Goal: Task Accomplishment & Management: Complete application form

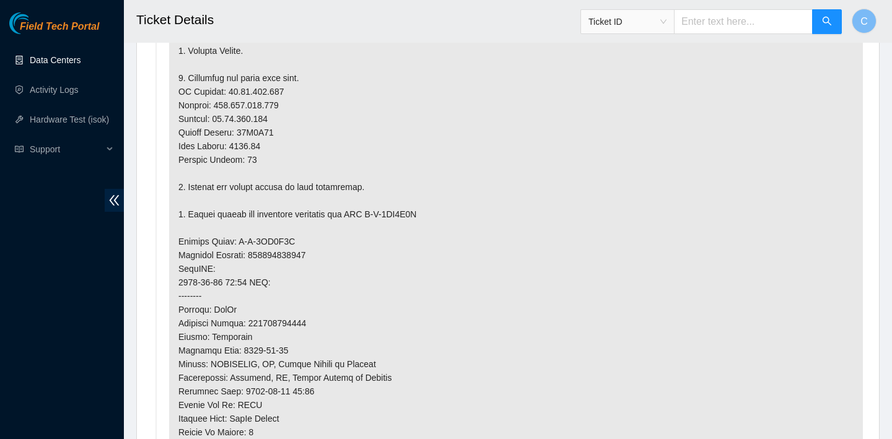
scroll to position [966, 0]
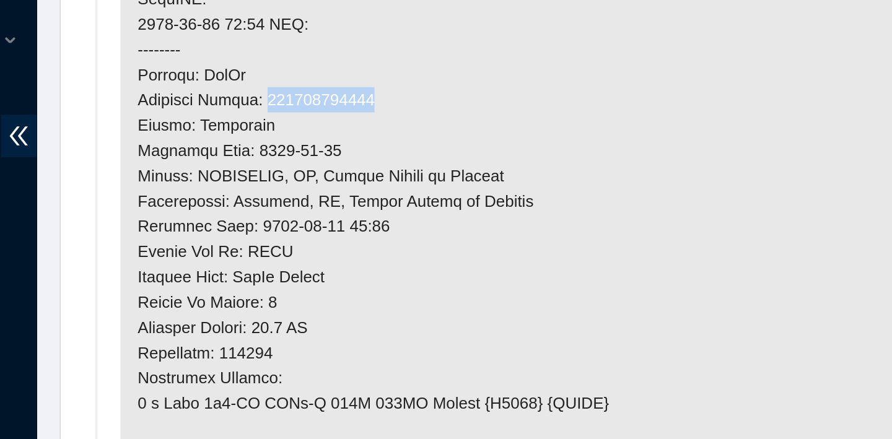
drag, startPoint x: 316, startPoint y: 180, endPoint x: 254, endPoint y: 180, distance: 62.6
click at [254, 180] on p at bounding box center [516, 98] width 694 height 713
copy p "417328430376"
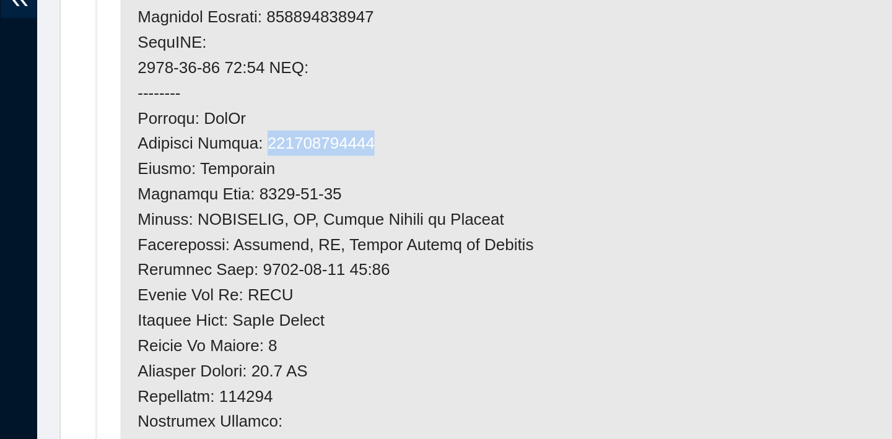
scroll to position [868, 0]
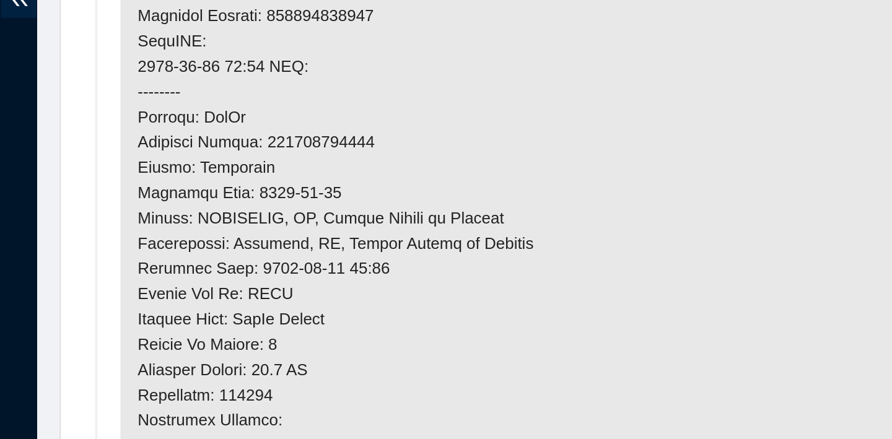
click at [300, 303] on p at bounding box center [516, 196] width 694 height 713
click at [318, 282] on p at bounding box center [516, 196] width 694 height 713
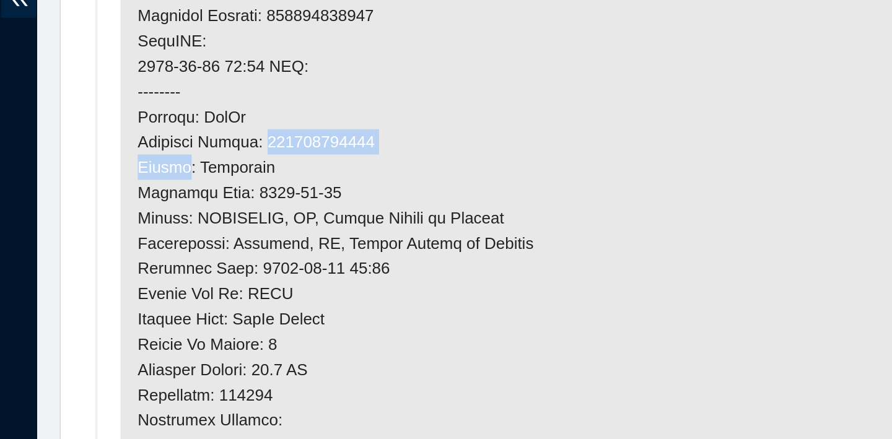
drag, startPoint x: 318, startPoint y: 282, endPoint x: 269, endPoint y: 279, distance: 49.0
click at [269, 279] on p at bounding box center [516, 196] width 694 height 713
drag, startPoint x: 253, startPoint y: 278, endPoint x: 316, endPoint y: 278, distance: 63.2
click at [316, 278] on p at bounding box center [516, 196] width 694 height 713
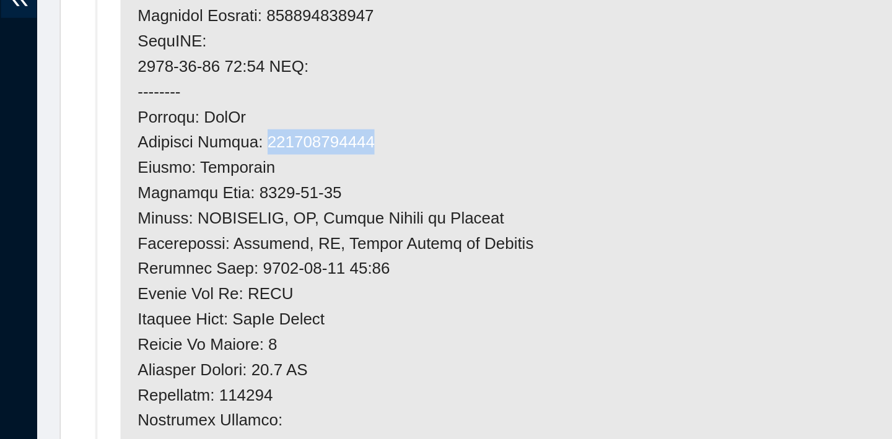
copy p "417328430376"
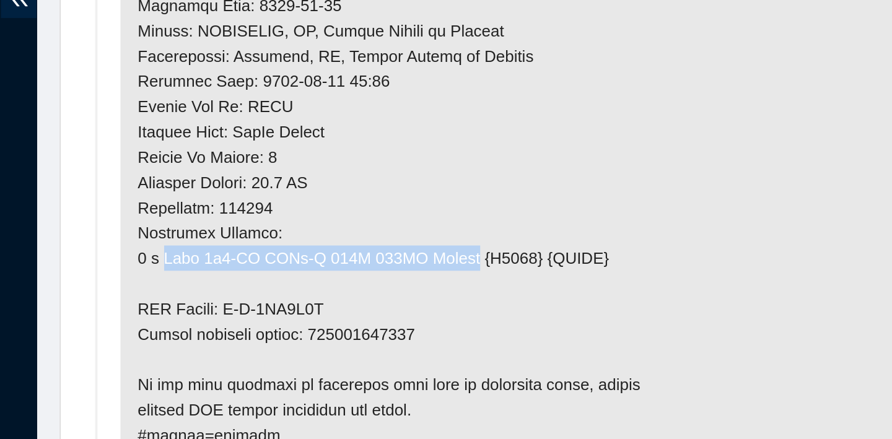
drag, startPoint x: 193, startPoint y: 339, endPoint x: 354, endPoint y: 336, distance: 161.7
click at [354, 336] on p at bounding box center [516, 95] width 694 height 713
copy p "Dell 1x8-IB NVMe-J 128G 100GE Server"
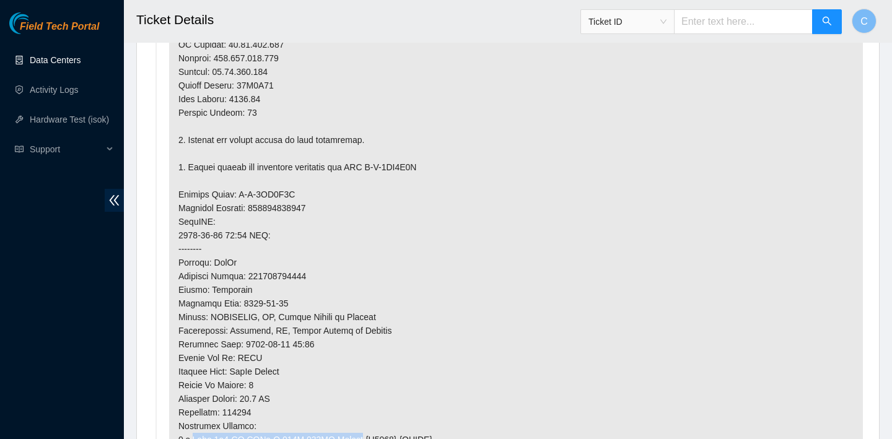
scroll to position [1008, 0]
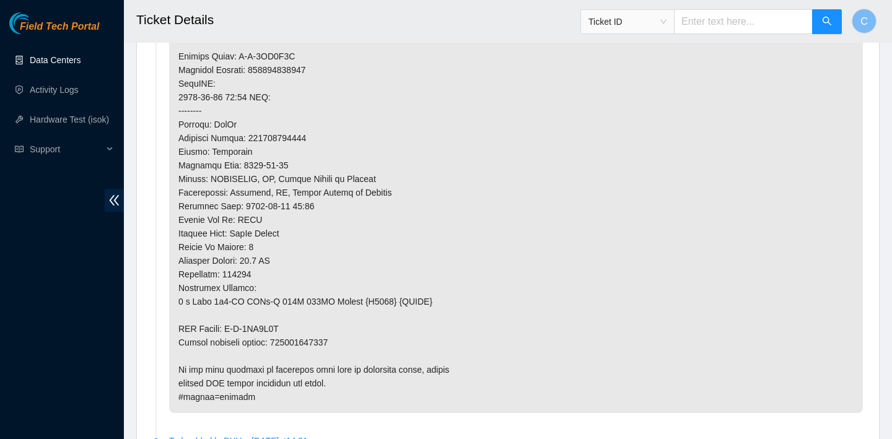
click at [521, 185] on p at bounding box center [516, 56] width 694 height 713
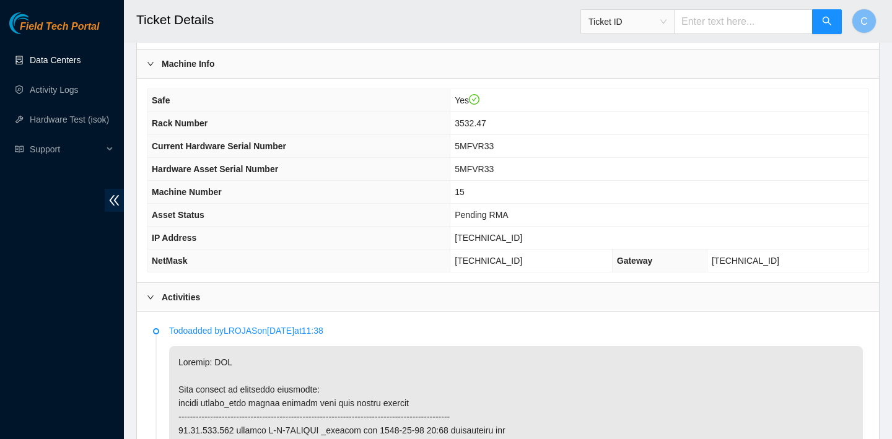
scroll to position [354, 0]
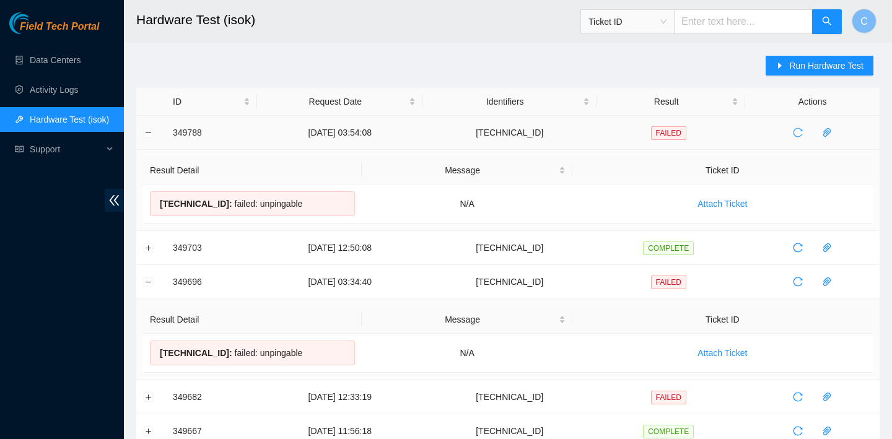
click at [803, 130] on icon "reload" at bounding box center [797, 132] width 9 height 9
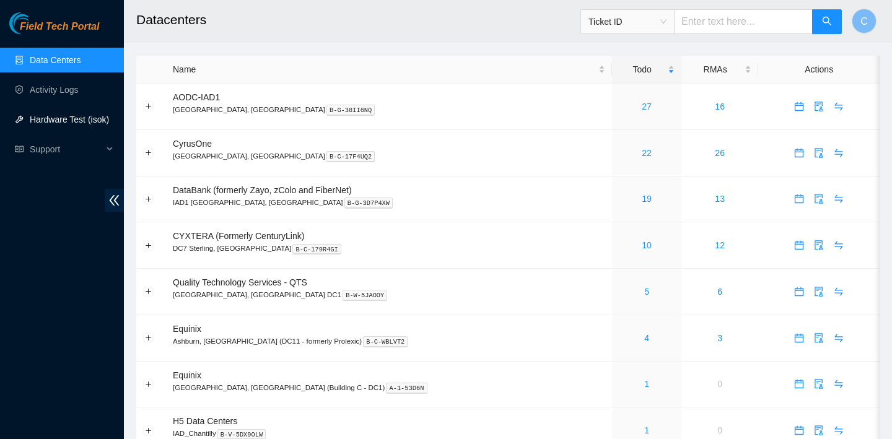
click at [83, 115] on link "Hardware Test (isok)" at bounding box center [69, 120] width 79 height 10
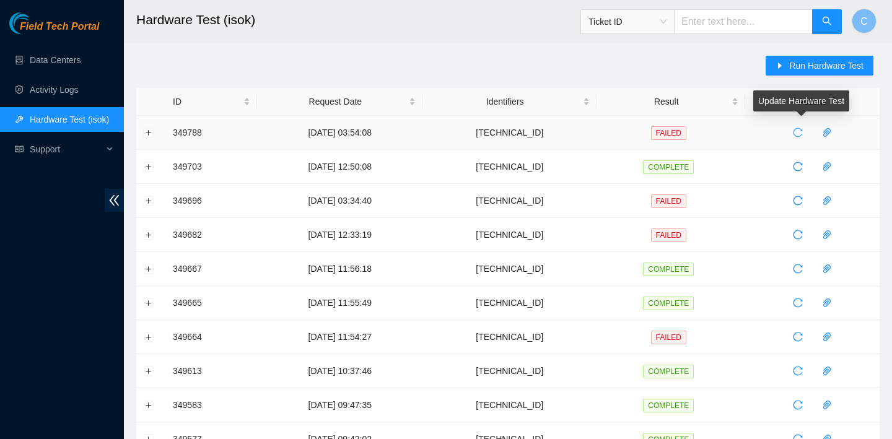
click at [800, 137] on icon "reload" at bounding box center [798, 133] width 10 height 10
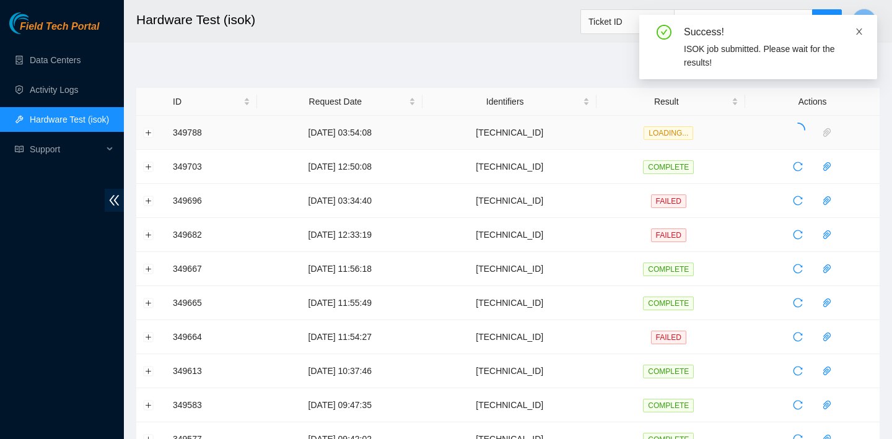
click at [858, 29] on icon "close" at bounding box center [859, 31] width 9 height 9
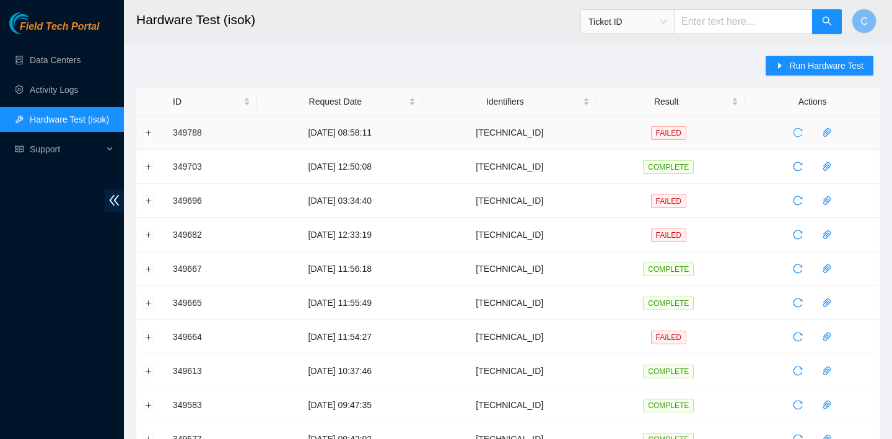
click at [807, 133] on span "reload" at bounding box center [797, 133] width 19 height 10
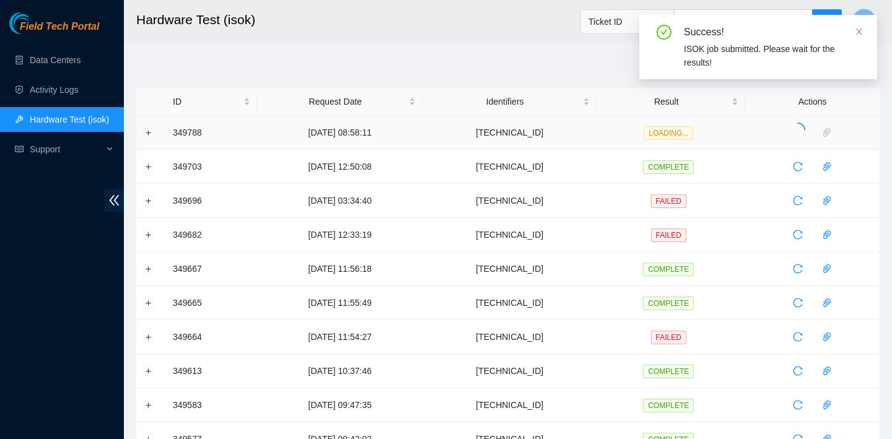
click at [562, 142] on td "23.36.67.72" at bounding box center [509, 133] width 174 height 34
drag, startPoint x: 572, startPoint y: 136, endPoint x: 515, endPoint y: 136, distance: 57.6
click at [515, 136] on td "23.36.67.72" at bounding box center [509, 133] width 174 height 34
copy td "23.36.67.72"
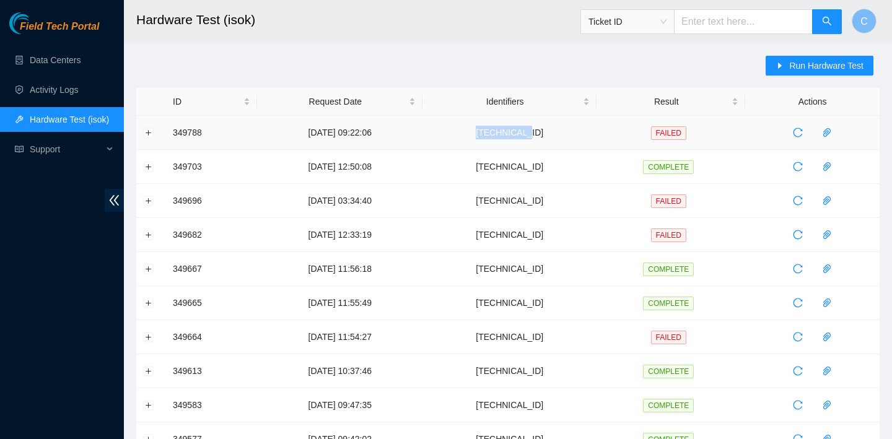
copy td "23.36.67.72"
click at [821, 72] on button "Run Hardware Test" at bounding box center [819, 66] width 108 height 20
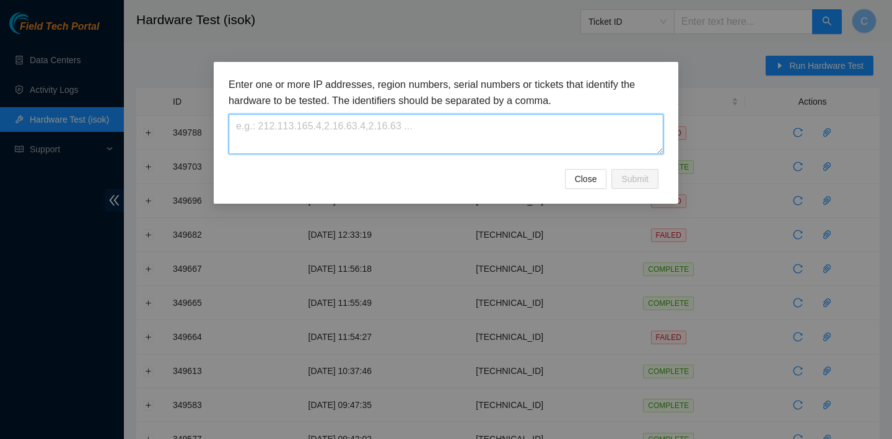
click at [612, 152] on textarea at bounding box center [446, 134] width 435 height 40
paste textarea "23.36.67.72"
type textarea "23.36.67.72"
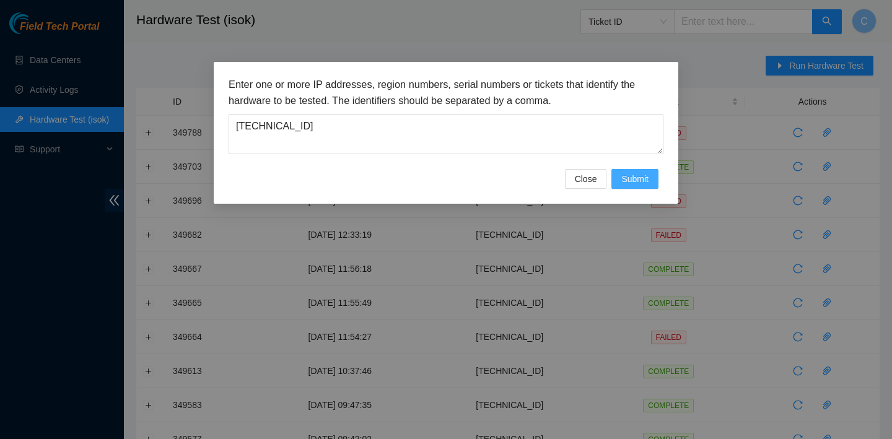
click at [629, 169] on button "Submit" at bounding box center [634, 179] width 47 height 20
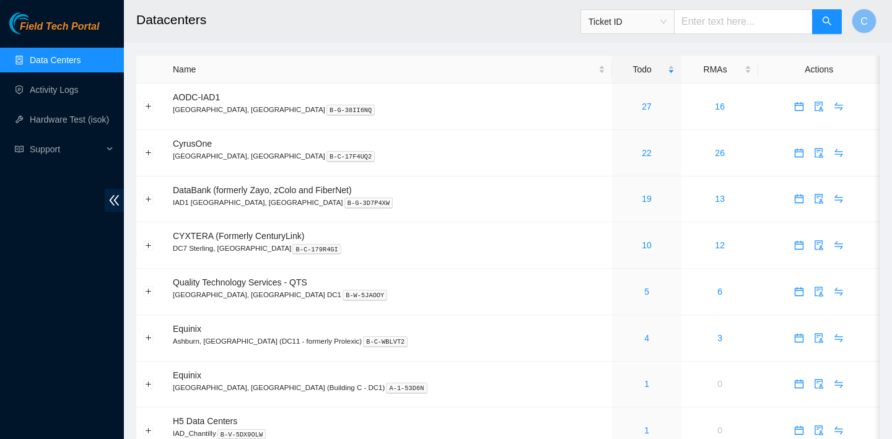
click at [665, 21] on span "Ticket ID" at bounding box center [627, 21] width 78 height 19
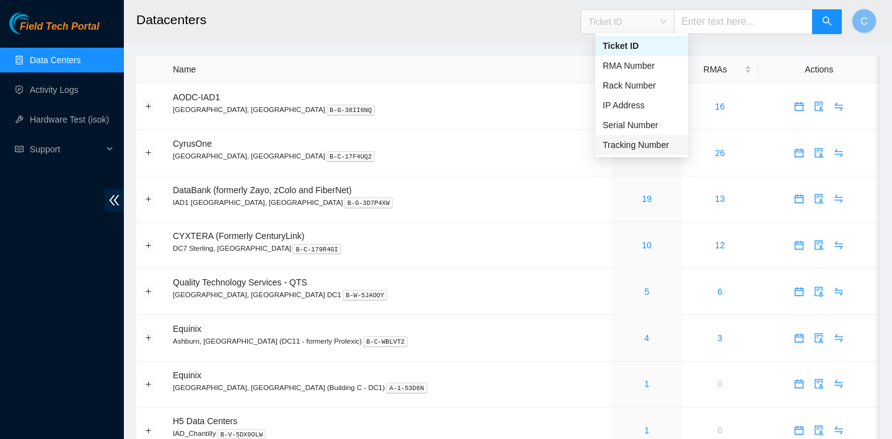
click at [632, 141] on div "Tracking Number" at bounding box center [642, 145] width 78 height 14
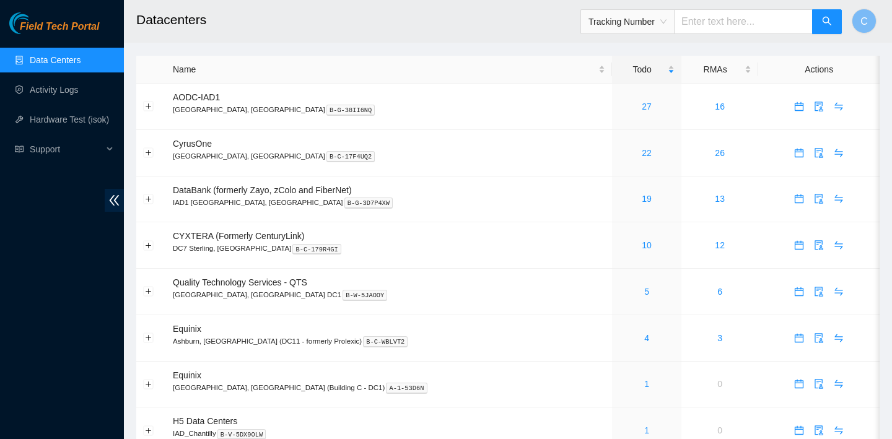
click at [743, 24] on input "text" at bounding box center [743, 21] width 139 height 25
type input "394115106903"
click at [828, 17] on icon "search" at bounding box center [827, 21] width 10 height 10
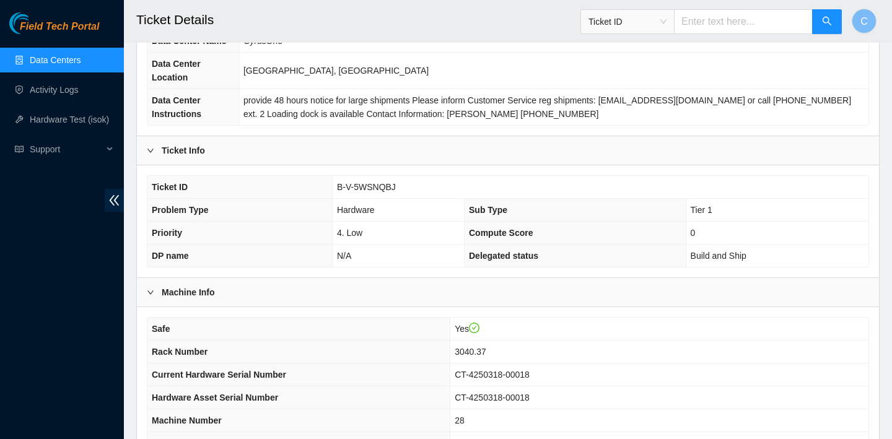
scroll to position [360, 0]
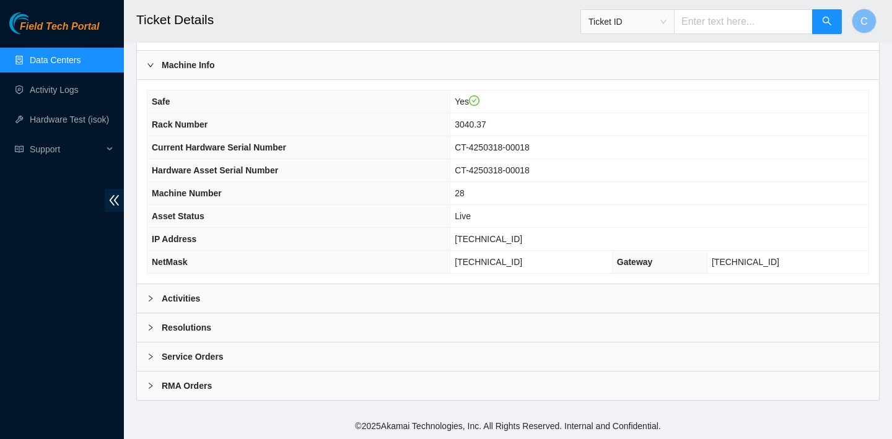
click at [615, 293] on div "Activities" at bounding box center [508, 298] width 742 height 28
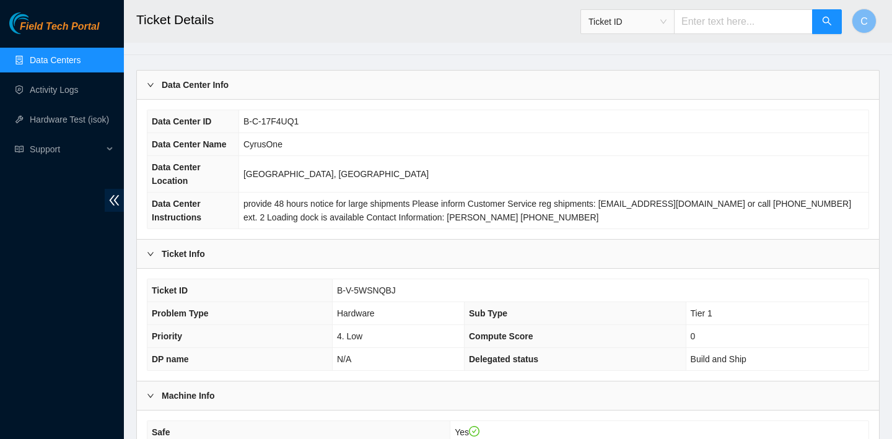
scroll to position [0, 0]
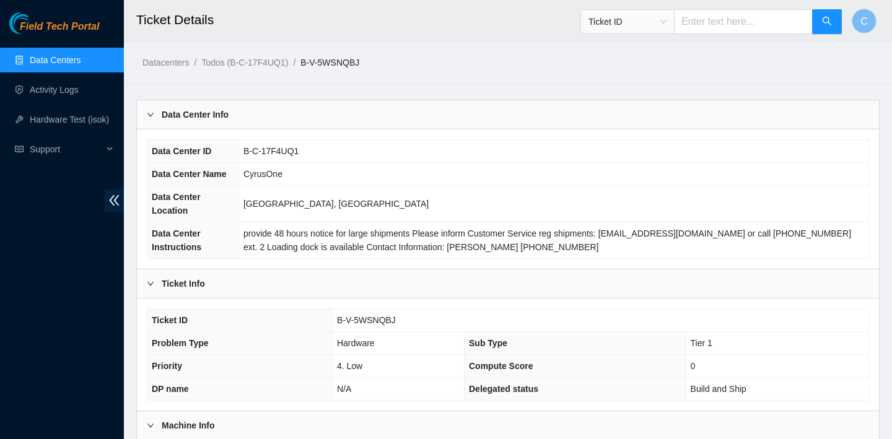
click at [666, 26] on span "Ticket ID" at bounding box center [627, 21] width 78 height 19
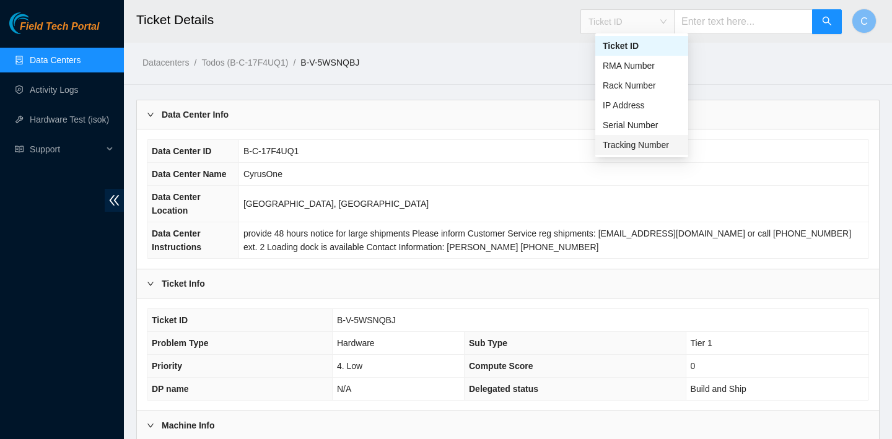
click at [630, 144] on div "Tracking Number" at bounding box center [642, 145] width 78 height 14
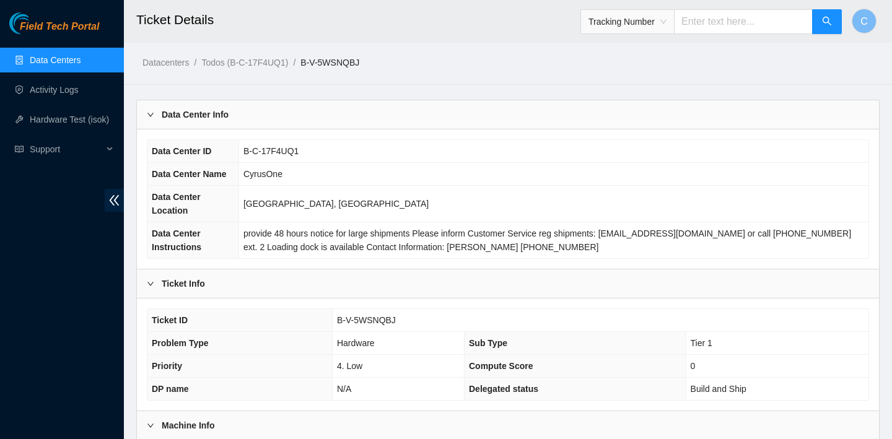
click at [733, 22] on input "text" at bounding box center [743, 21] width 139 height 25
type input "463470065960"
click at [829, 17] on icon "search" at bounding box center [827, 21] width 10 height 10
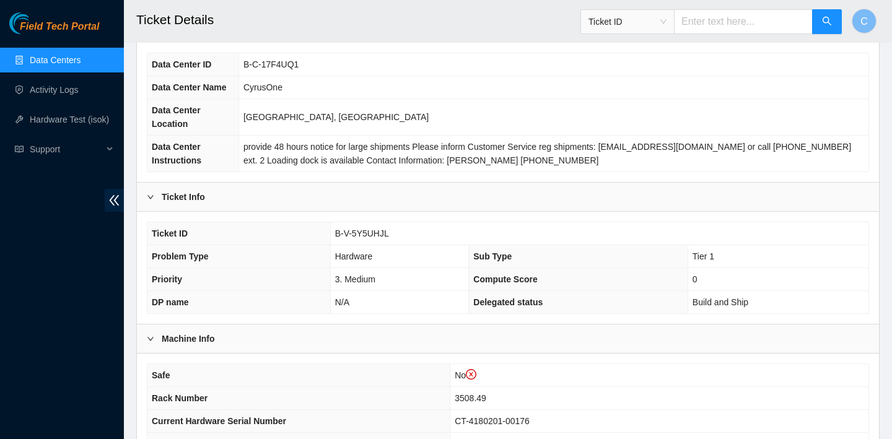
scroll to position [312, 0]
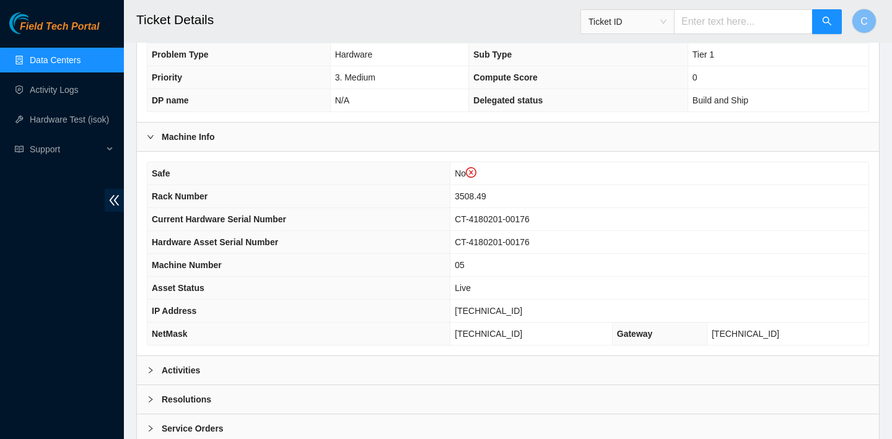
click at [501, 366] on div "Activities" at bounding box center [508, 370] width 742 height 28
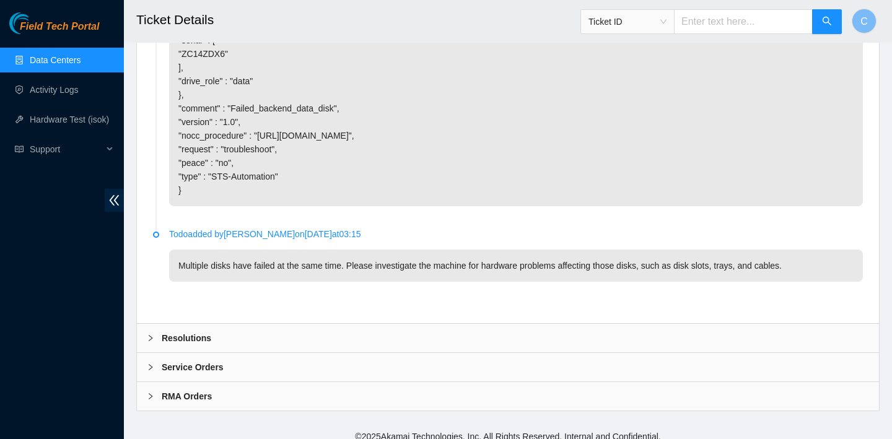
scroll to position [1556, 0]
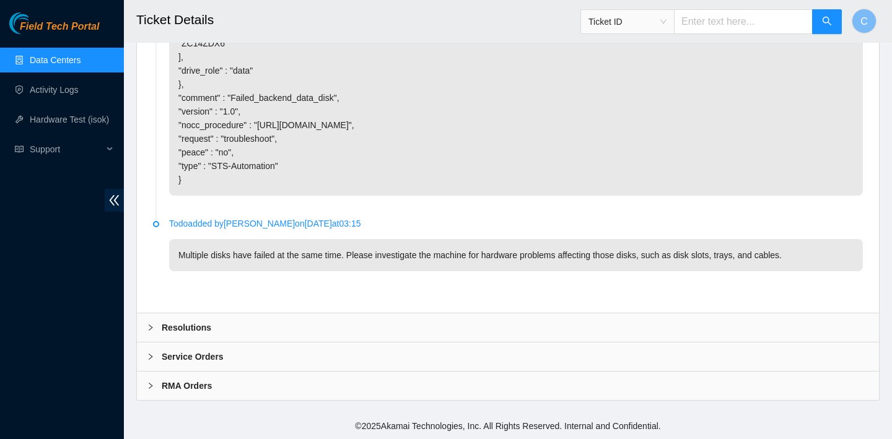
click at [634, 326] on div "Resolutions" at bounding box center [508, 327] width 742 height 28
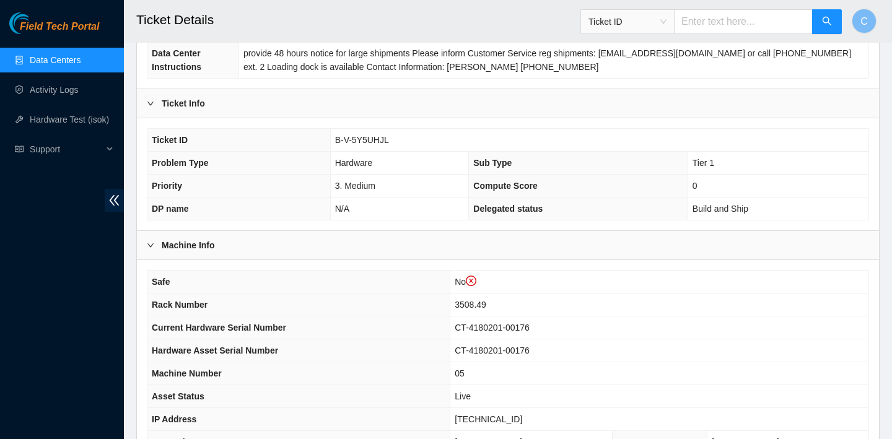
scroll to position [243, 0]
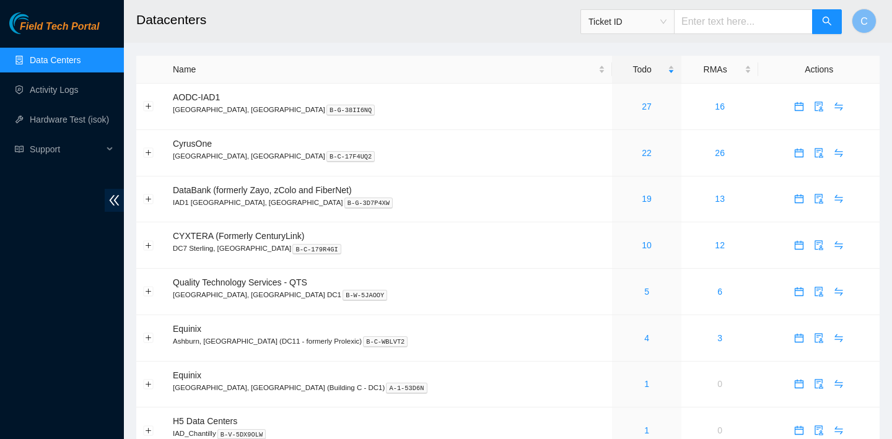
click at [642, 19] on span "Ticket ID" at bounding box center [627, 21] width 78 height 19
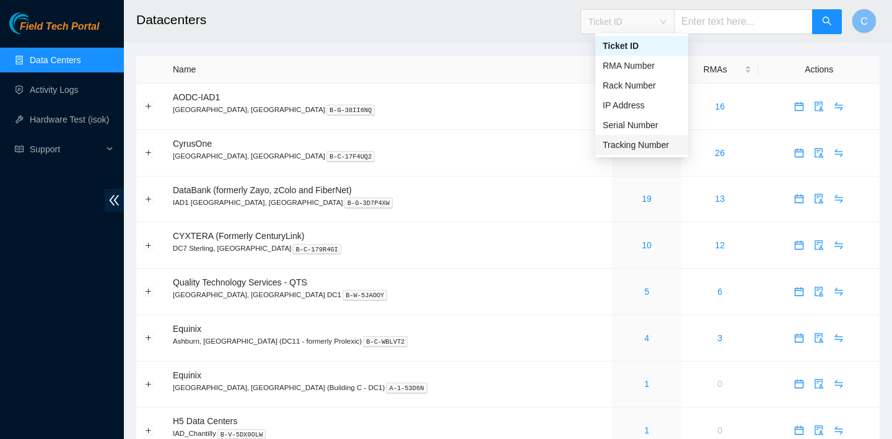
click at [615, 147] on div "Tracking Number" at bounding box center [642, 145] width 78 height 14
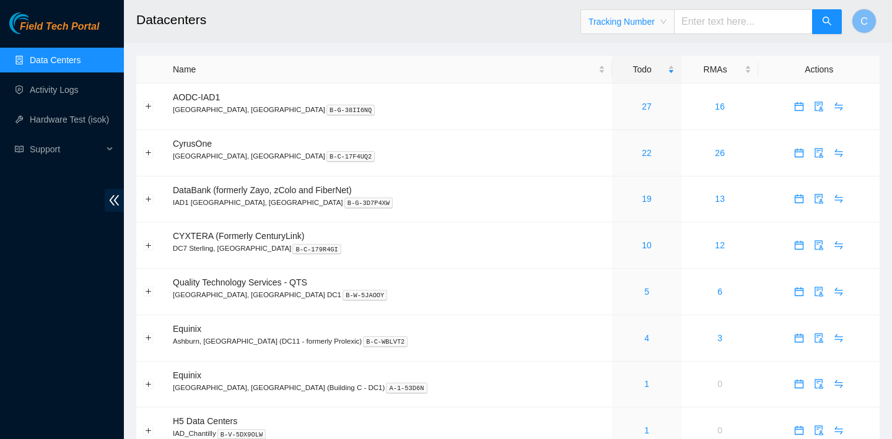
click at [722, 22] on input "text" at bounding box center [743, 21] width 139 height 25
type input "463470065103"
click at [830, 27] on span "search" at bounding box center [827, 22] width 10 height 12
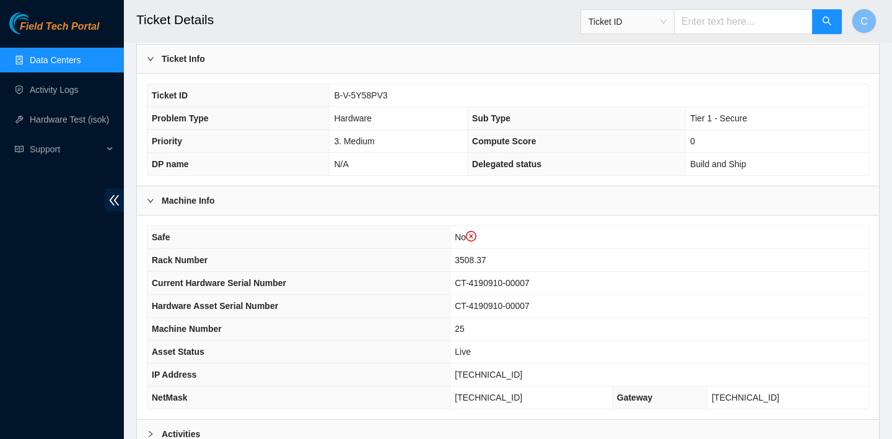
scroll to position [383, 0]
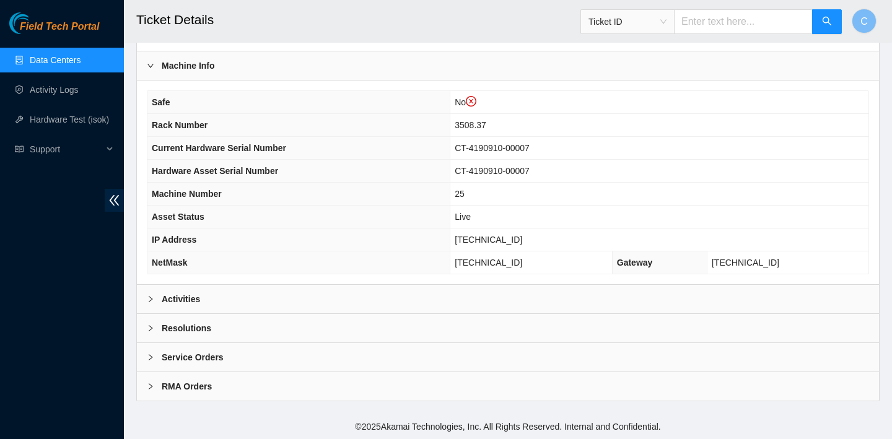
click at [496, 288] on div "Activities" at bounding box center [508, 299] width 742 height 28
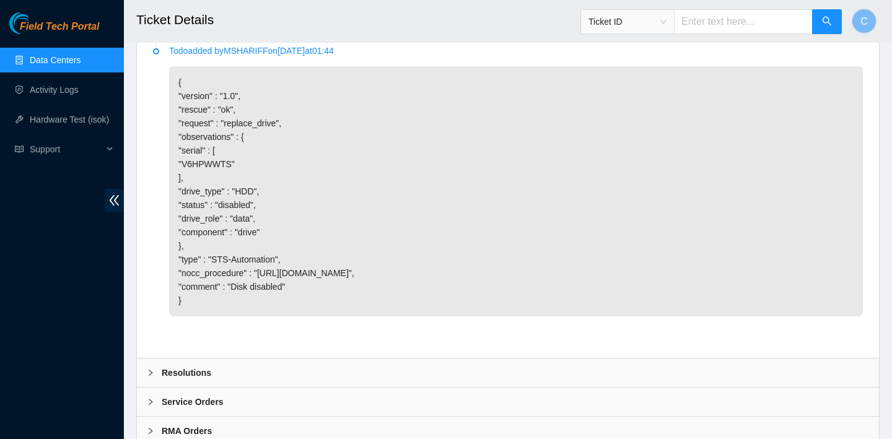
scroll to position [1208, 0]
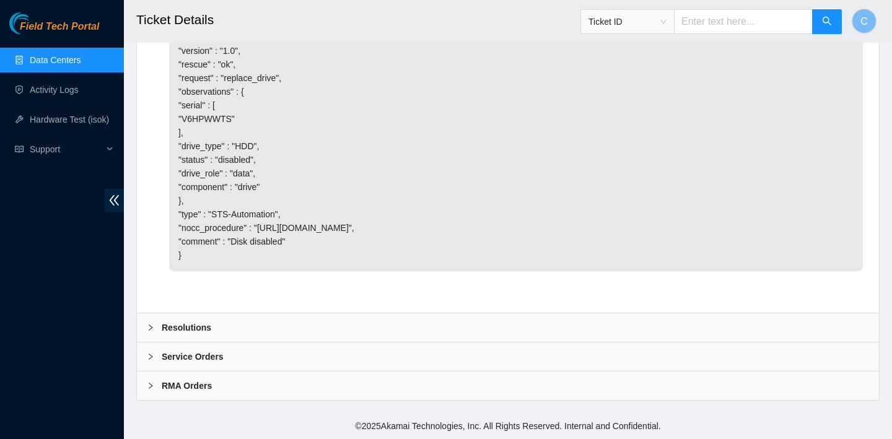
click at [512, 355] on div "Service Orders" at bounding box center [508, 356] width 742 height 28
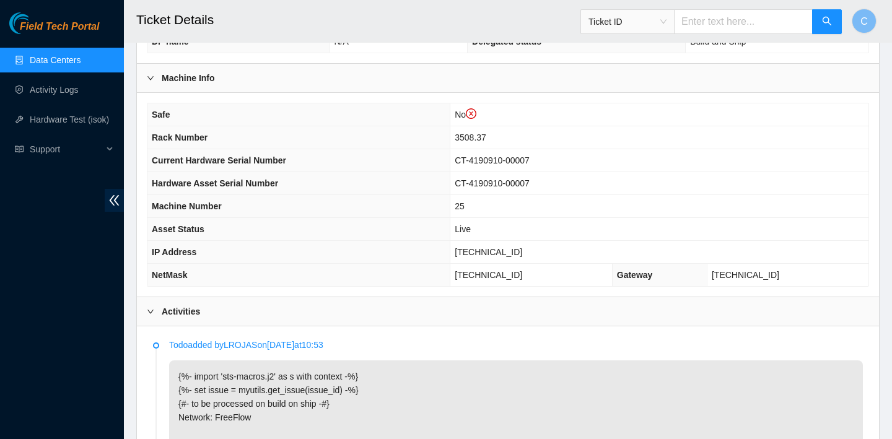
scroll to position [372, 0]
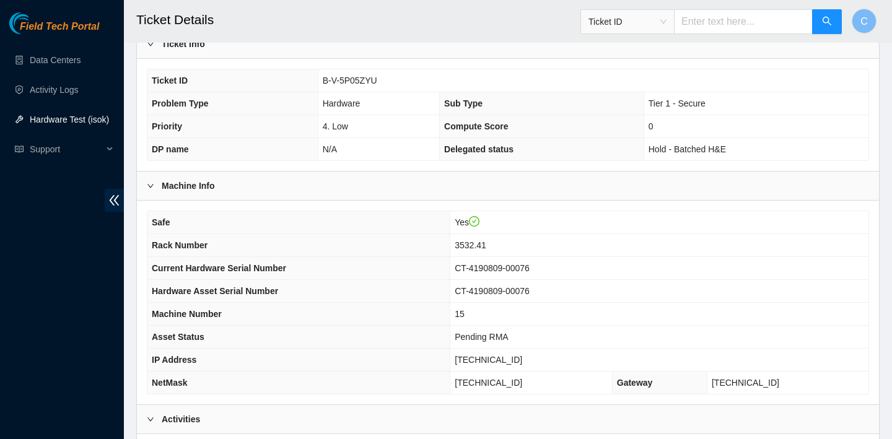
scroll to position [207, 0]
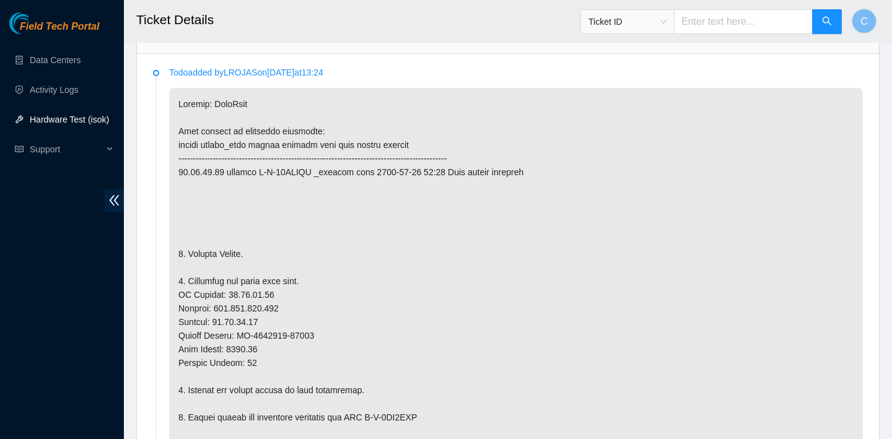
scroll to position [616, 0]
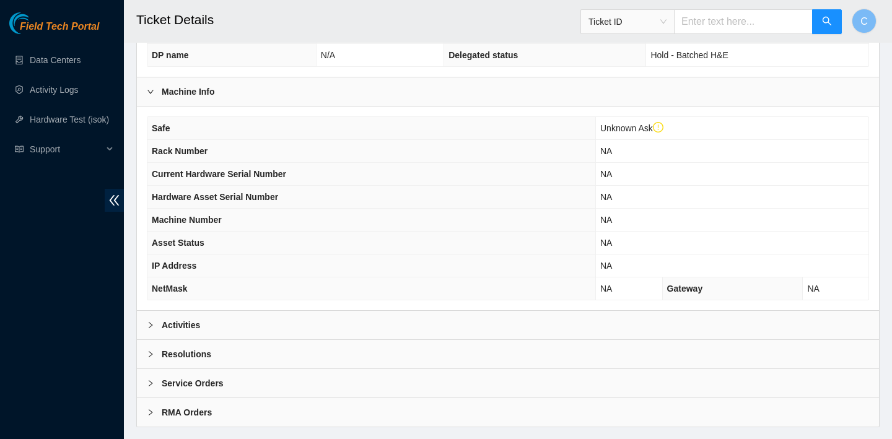
scroll to position [384, 0]
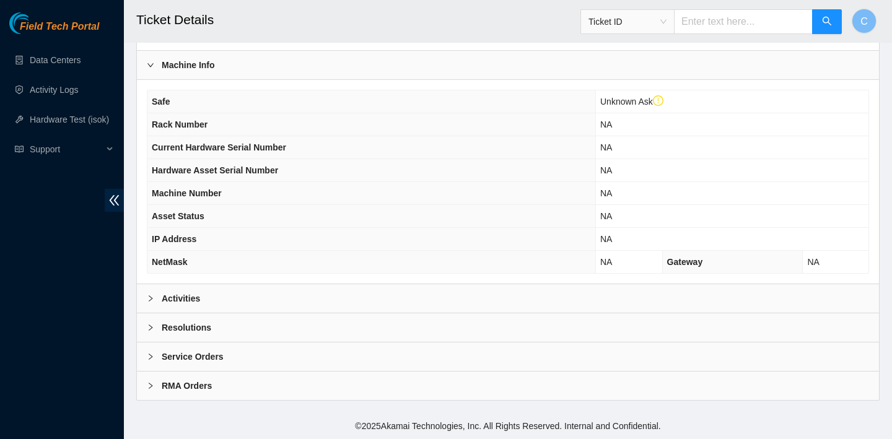
click at [393, 288] on div "Activities" at bounding box center [508, 298] width 742 height 28
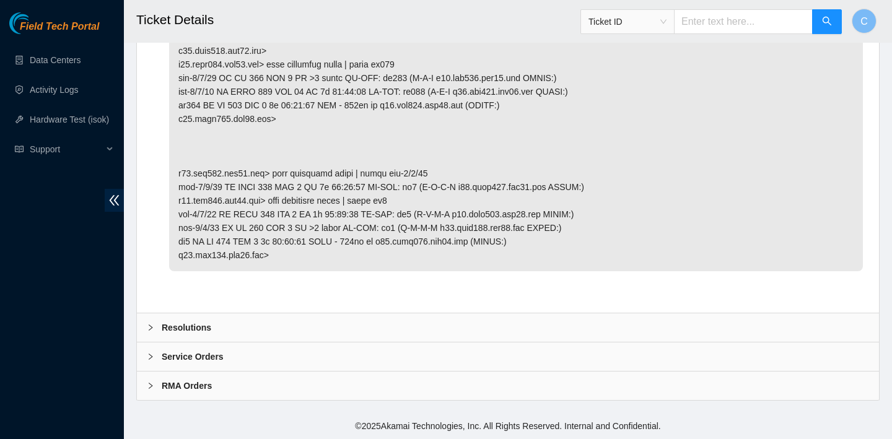
scroll to position [2176, 0]
click at [409, 318] on div "Resolutions" at bounding box center [508, 327] width 742 height 28
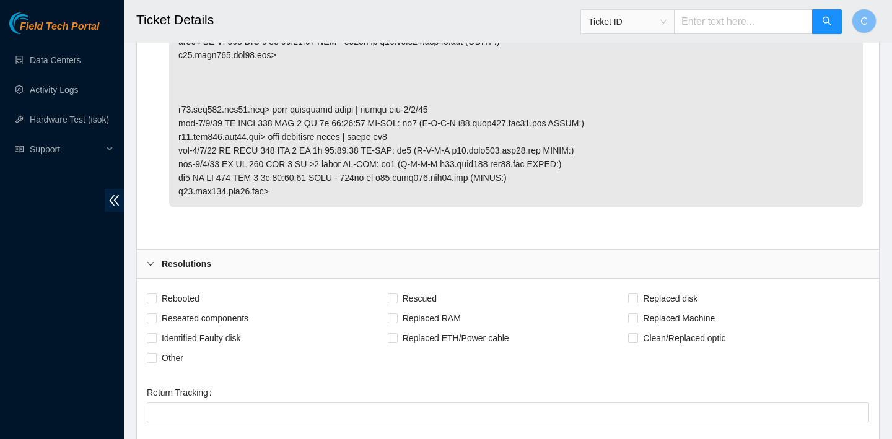
scroll to position [2352, 0]
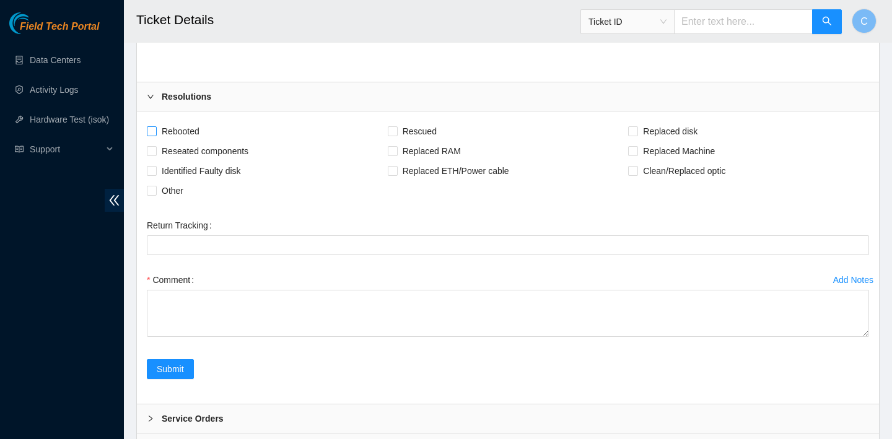
click at [190, 141] on span "Rebooted" at bounding box center [181, 131] width 48 height 20
click at [155, 135] on input "Rebooted" at bounding box center [151, 130] width 9 height 9
click at [193, 141] on span "Rebooted" at bounding box center [181, 131] width 48 height 20
click at [155, 135] on input "Rebooted" at bounding box center [151, 130] width 9 height 9
checkbox input "false"
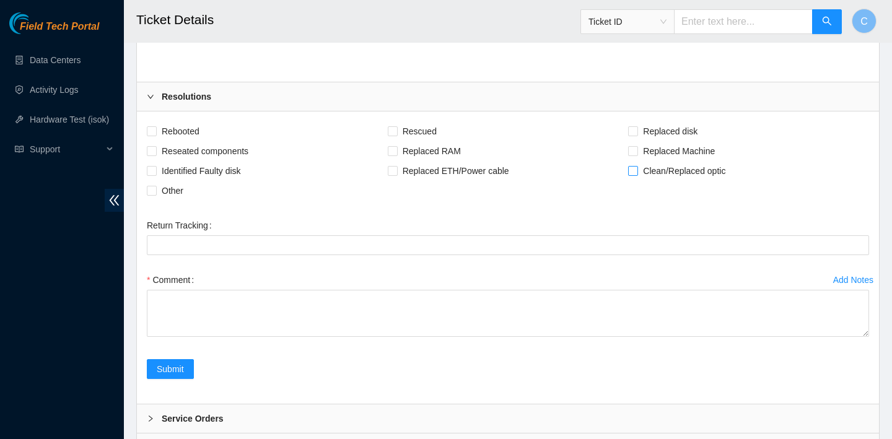
click at [642, 181] on span "Clean/Replaced optic" at bounding box center [684, 171] width 92 height 20
click at [637, 175] on input "Clean/Replaced optic" at bounding box center [632, 170] width 9 height 9
checkbox input "true"
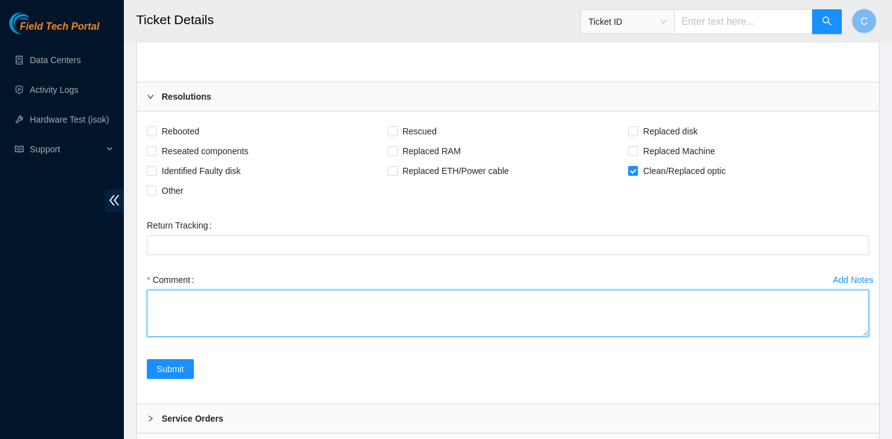
click at [319, 337] on textarea "Comment" at bounding box center [508, 313] width 722 height 47
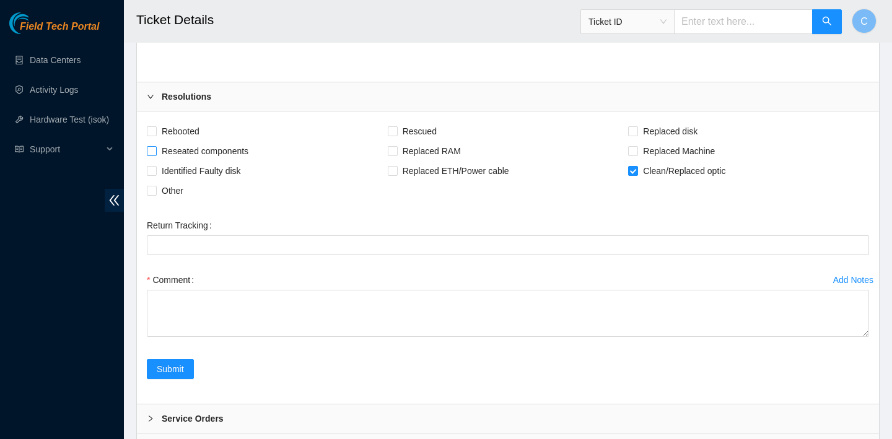
click at [175, 161] on span "Reseated components" at bounding box center [205, 151] width 97 height 20
click at [155, 155] on input "Reseated components" at bounding box center [151, 150] width 9 height 9
checkbox input "true"
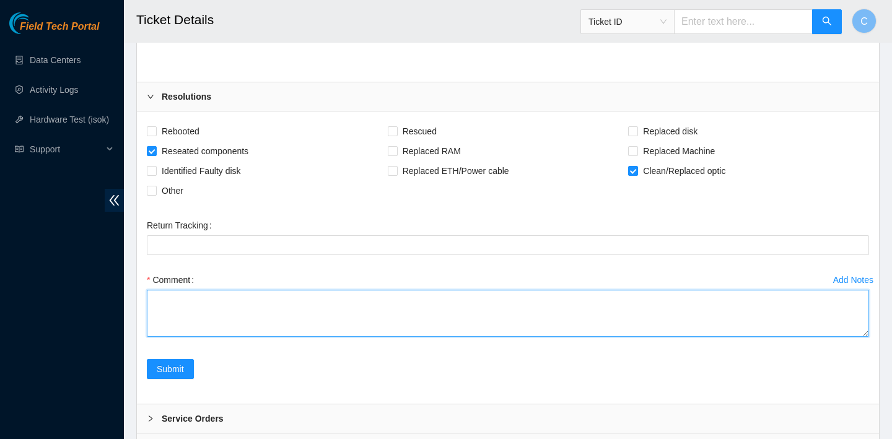
click at [236, 337] on textarea "Comment" at bounding box center [508, 313] width 722 height 47
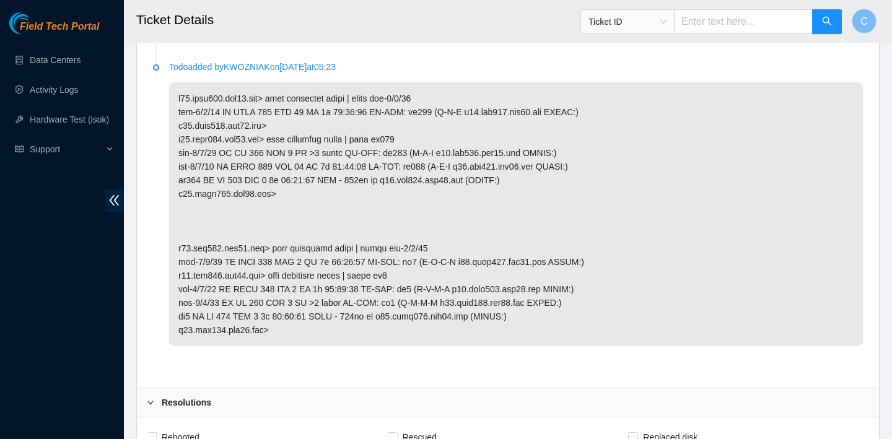
scroll to position [2469, 0]
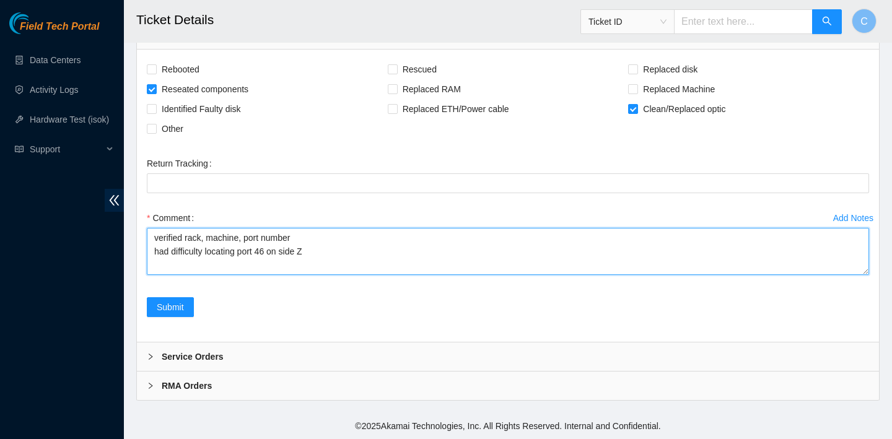
click at [348, 252] on textarea "verified rack, machine, port number had difficulty locating port 46 on side Z" at bounding box center [508, 251] width 722 height 47
click at [312, 265] on textarea "verified rack, machine, port number had difficulty locating port 46 on side Z c…" at bounding box center [508, 251] width 722 height 47
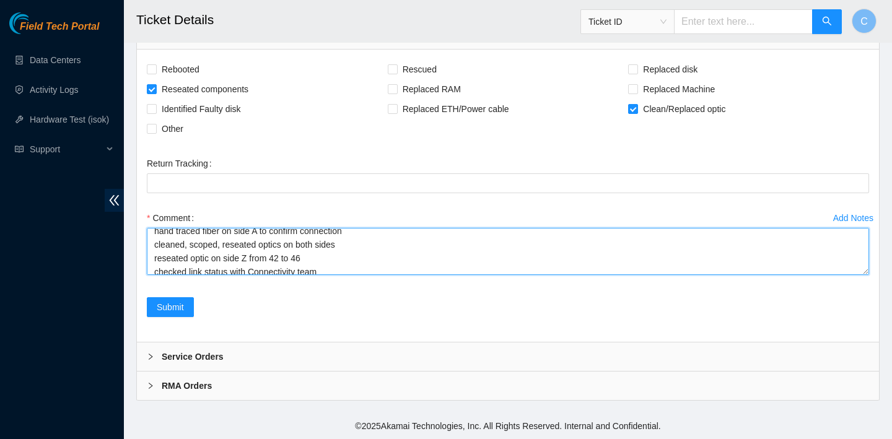
click at [315, 256] on textarea "verified rack, machine, port number had difficulty locating port 46 on side Z c…" at bounding box center [508, 251] width 722 height 47
click at [345, 242] on textarea "verified rack, machine, port number had difficulty locating port 46 on side Z c…" at bounding box center [508, 251] width 722 height 47
paste textarea "add this optic and the missing wiring to port 46 on the TOR. eth-1/1/46 C200934…"
click at [160, 240] on textarea "verified rack, machine, port number had difficulty locating port 46 on side Z c…" at bounding box center [508, 251] width 722 height 47
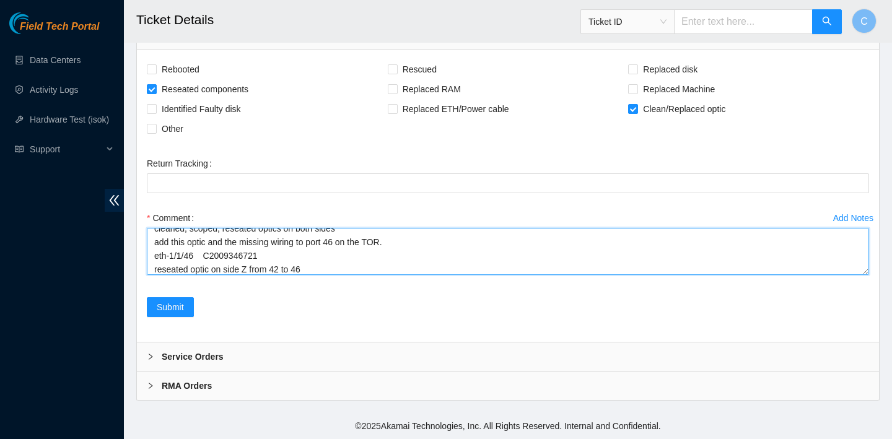
click at [186, 242] on textarea "verified rack, machine, port number had difficulty locating port 46 on side Z c…" at bounding box center [508, 251] width 722 height 47
drag, startPoint x: 314, startPoint y: 259, endPoint x: 153, endPoint y: 258, distance: 161.0
click at [153, 258] on textarea "verified rack, machine, port number had difficulty locating port 46 on side Z c…" at bounding box center [508, 251] width 722 height 47
click at [329, 233] on textarea "verified rack, machine, port number had difficulty locating port 46 on side Z c…" at bounding box center [508, 251] width 722 height 47
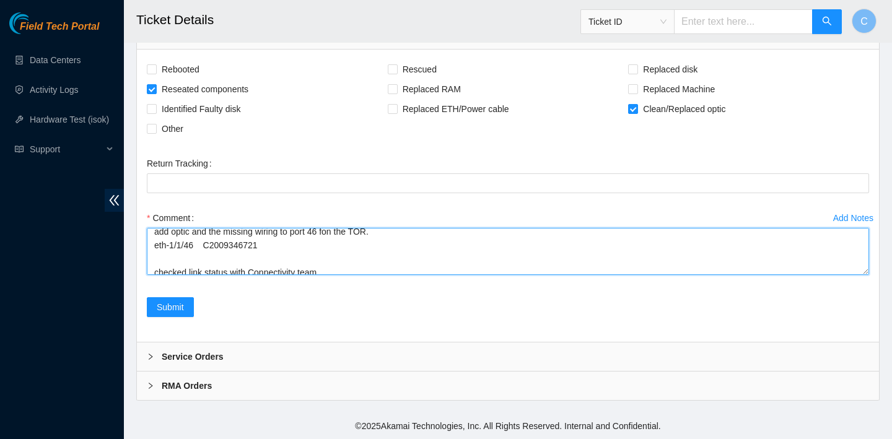
scroll to position [85, 0]
click at [250, 264] on textarea "verified rack, machine, port number had difficulty locating port 46 on side Z c…" at bounding box center [508, 251] width 722 height 47
click at [173, 234] on textarea "verified rack, machine, port number had difficulty locating port 46 on side Z c…" at bounding box center [508, 251] width 722 height 47
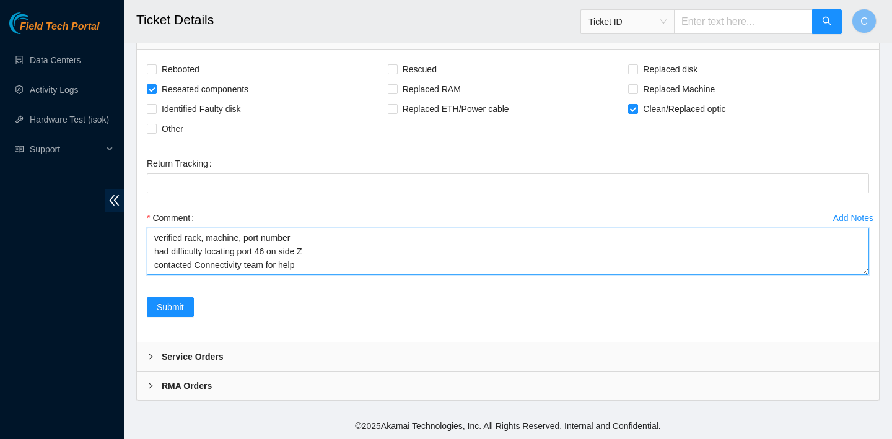
scroll to position [95, 0]
type textarea "verified rack, machine, port number had difficulty locating port 46 on side Z c…"
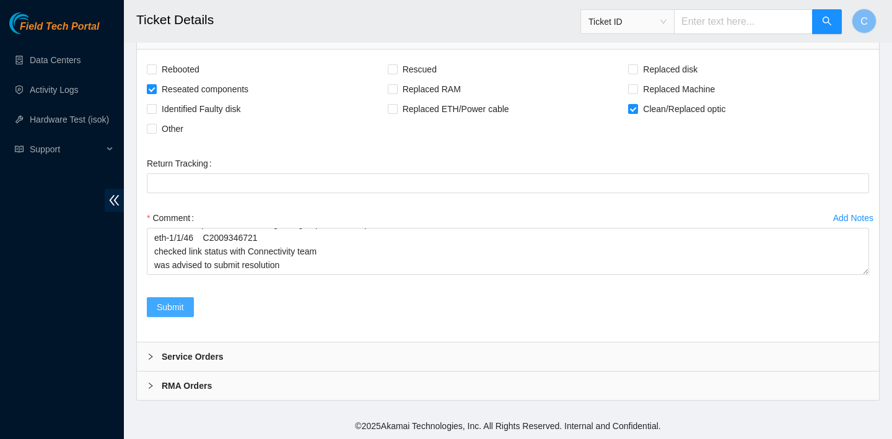
click at [180, 303] on span "Submit" at bounding box center [170, 307] width 27 height 14
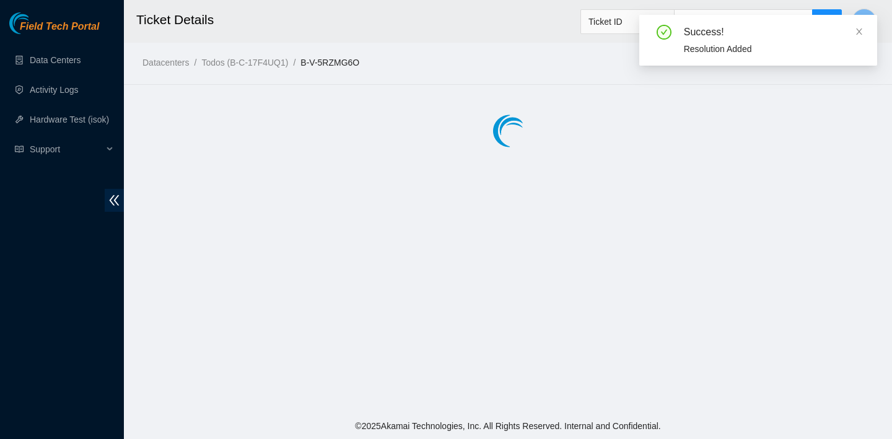
scroll to position [0, 0]
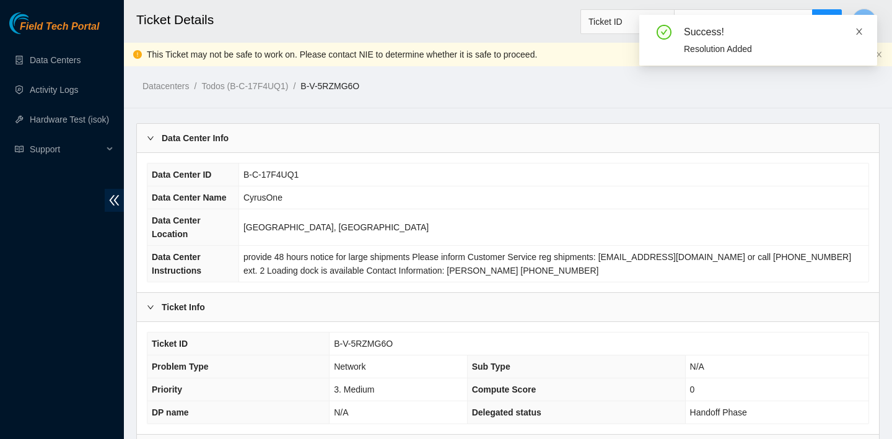
click at [858, 30] on icon "close" at bounding box center [859, 31] width 6 height 6
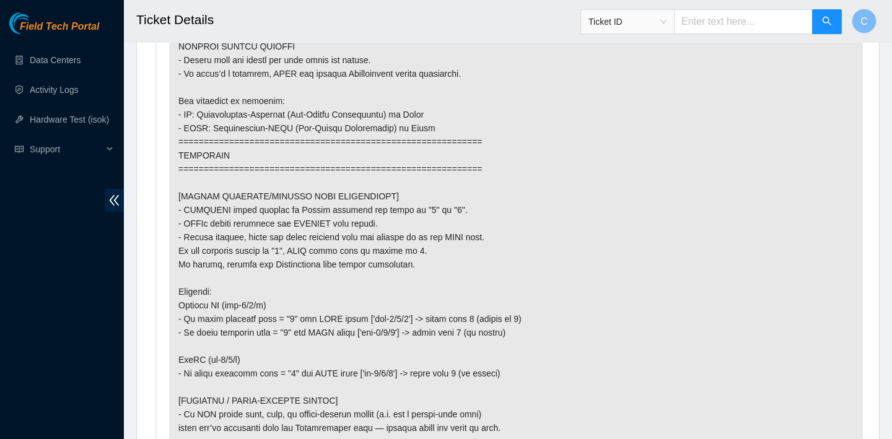
scroll to position [886, 0]
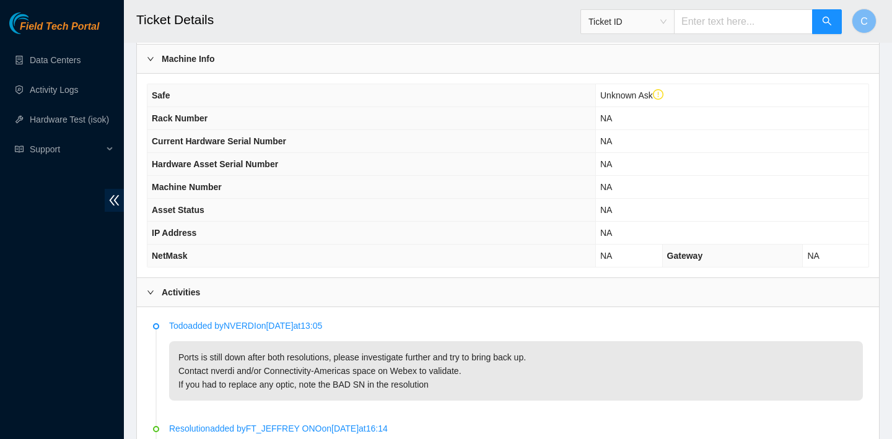
scroll to position [363, 0]
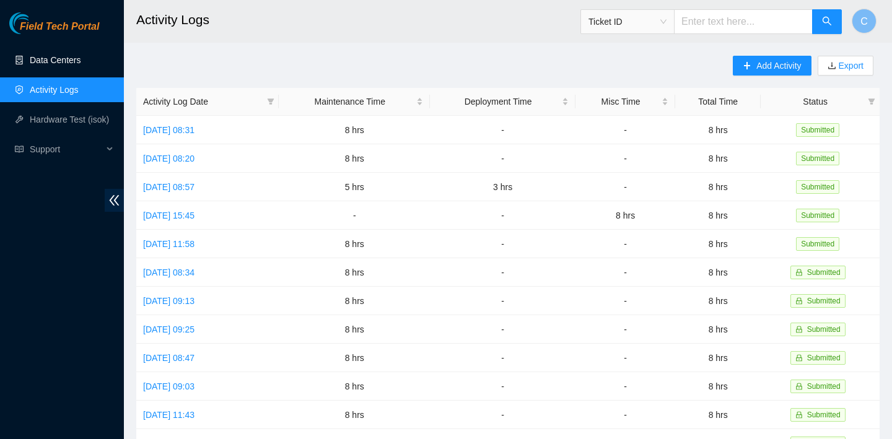
click at [81, 62] on link "Data Centers" at bounding box center [55, 60] width 51 height 10
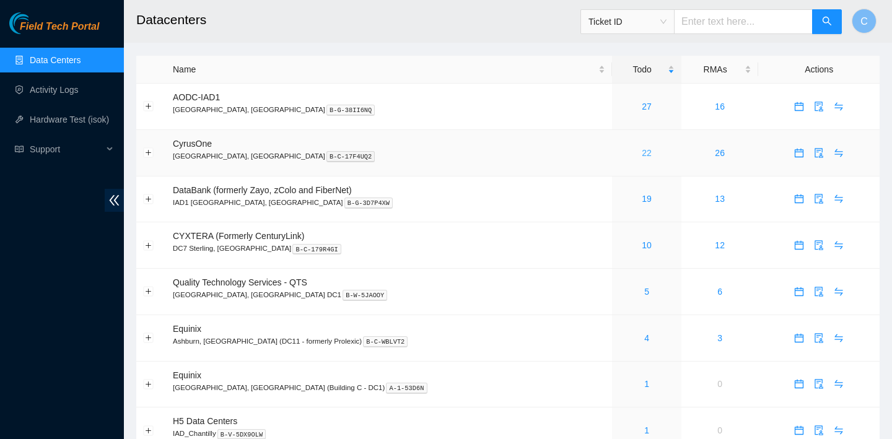
click at [642, 155] on link "22" at bounding box center [647, 153] width 10 height 10
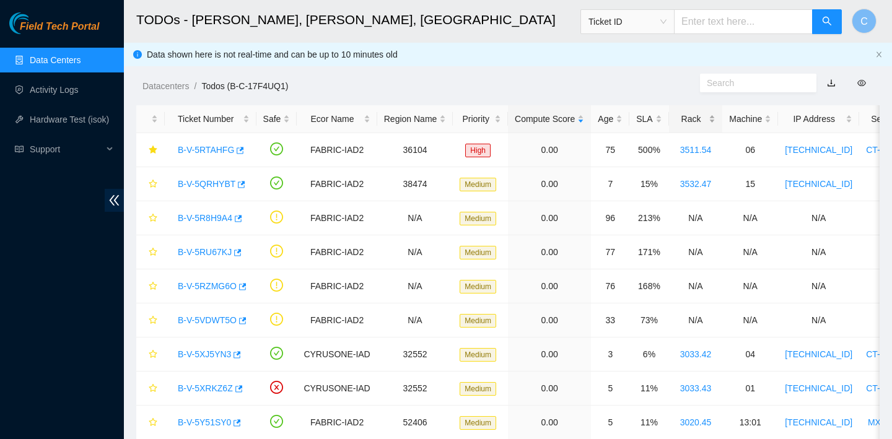
click at [697, 120] on div "Rack" at bounding box center [696, 119] width 40 height 14
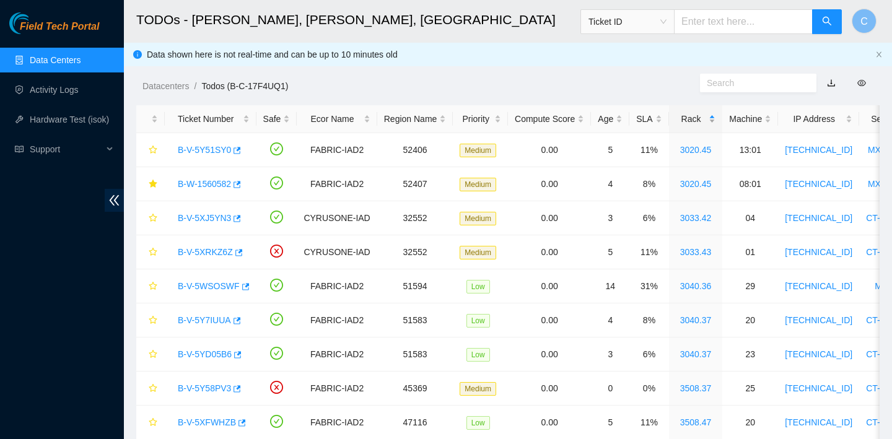
click at [697, 120] on div "Rack" at bounding box center [696, 119] width 40 height 14
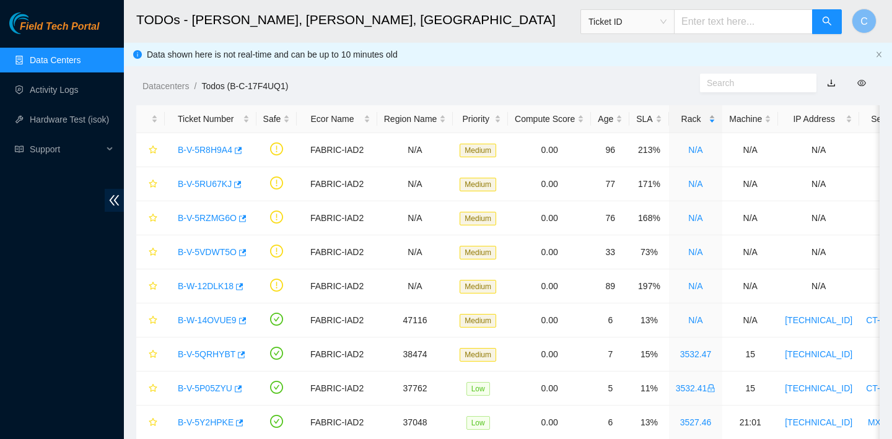
click at [697, 120] on div "Rack" at bounding box center [696, 119] width 40 height 14
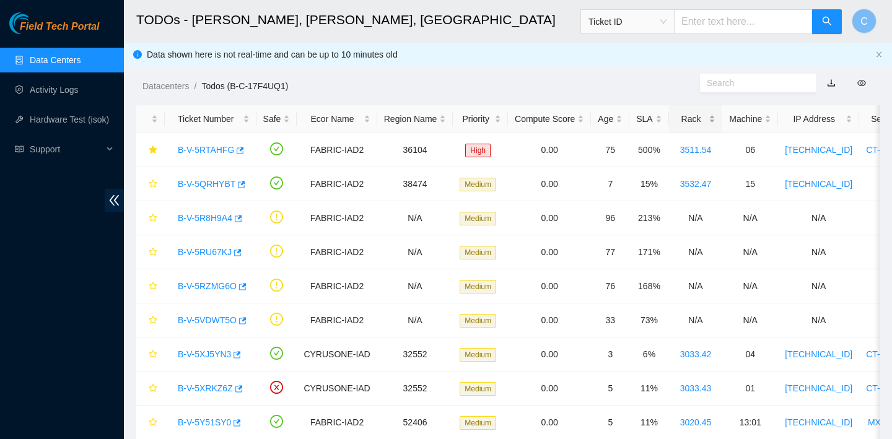
click at [697, 120] on div "Rack" at bounding box center [696, 119] width 40 height 14
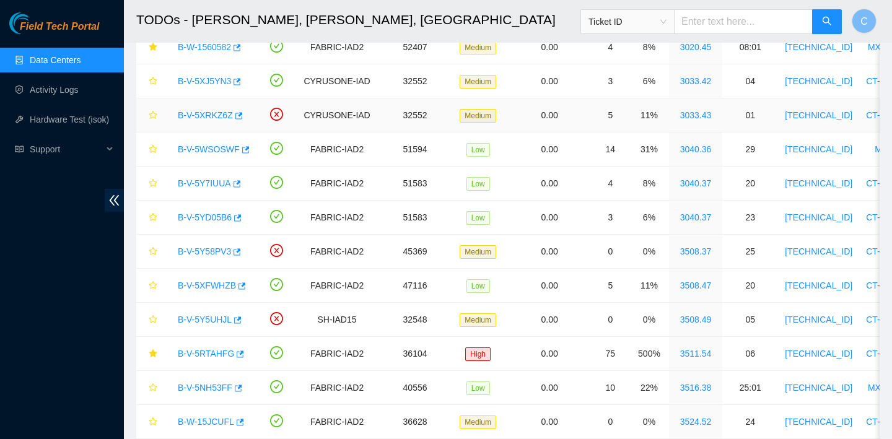
scroll to position [185, 0]
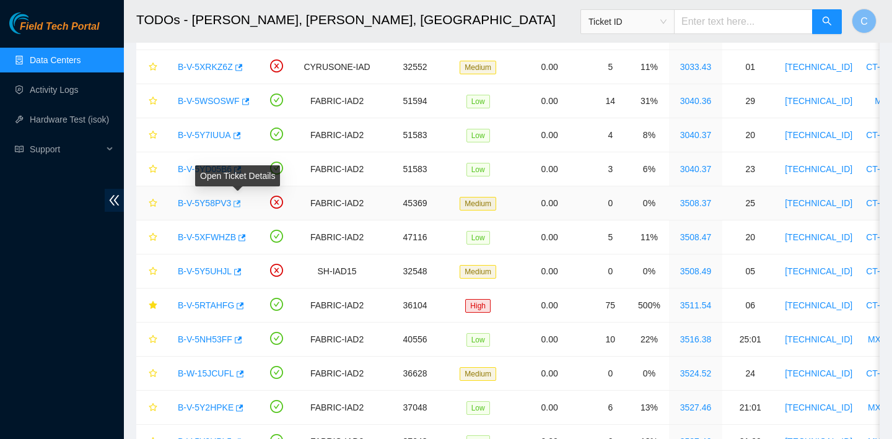
click at [242, 203] on icon "button" at bounding box center [237, 203] width 7 height 7
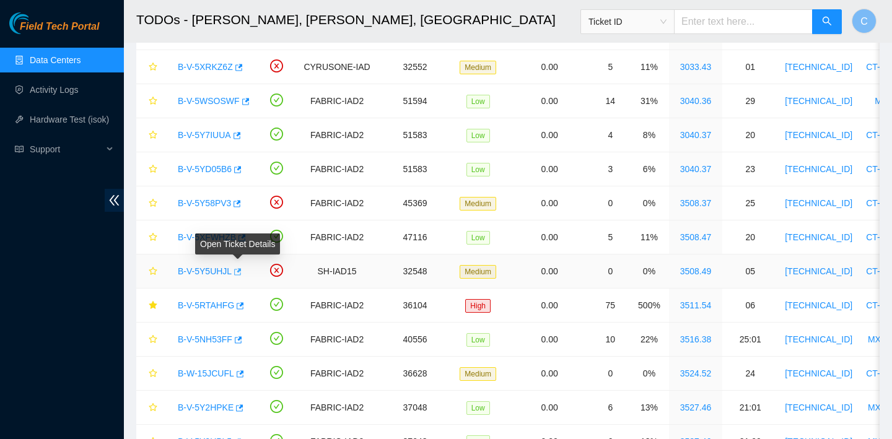
click at [242, 270] on icon "button" at bounding box center [237, 271] width 7 height 7
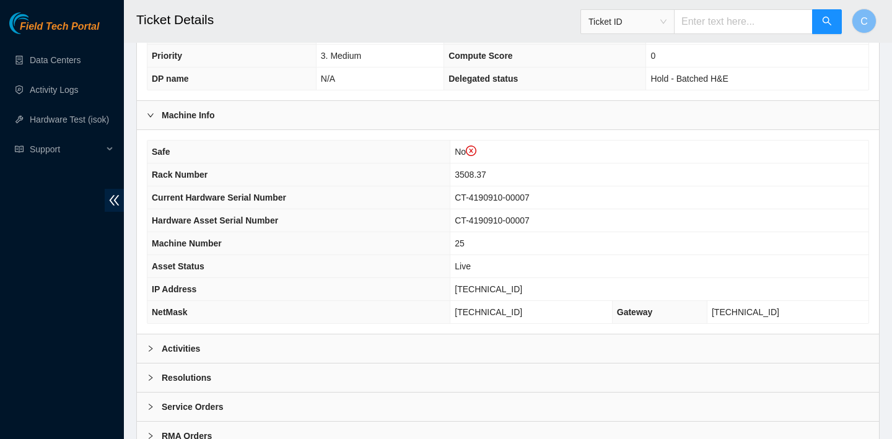
scroll to position [384, 0]
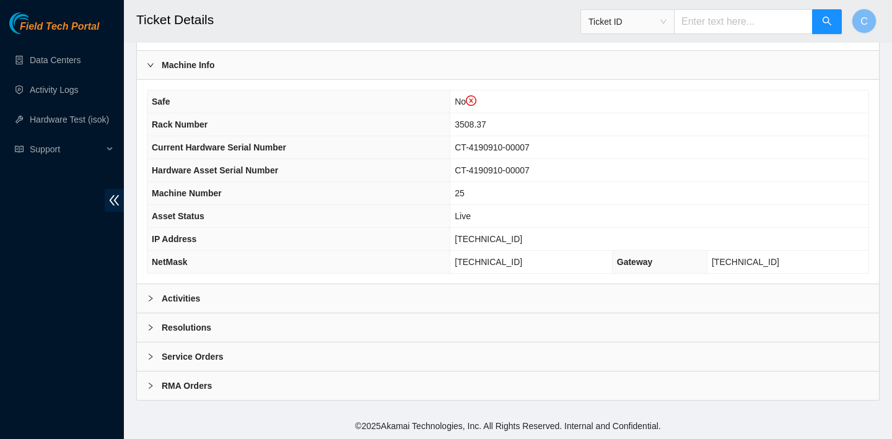
click at [307, 305] on div "Activities" at bounding box center [508, 298] width 742 height 28
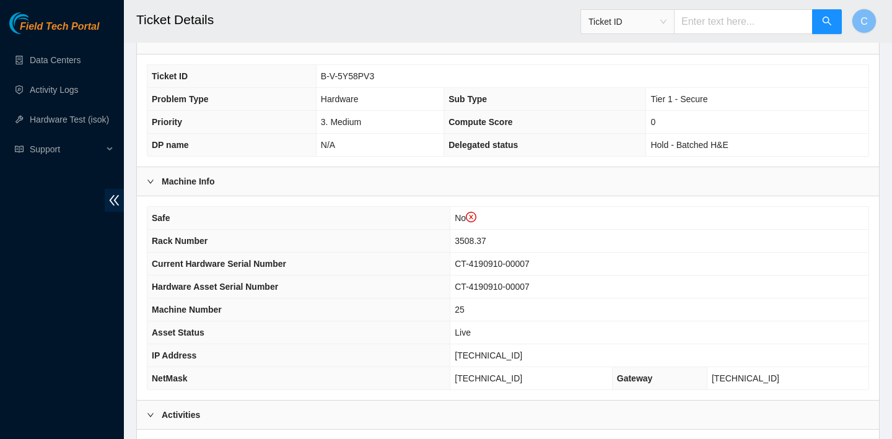
scroll to position [261, 0]
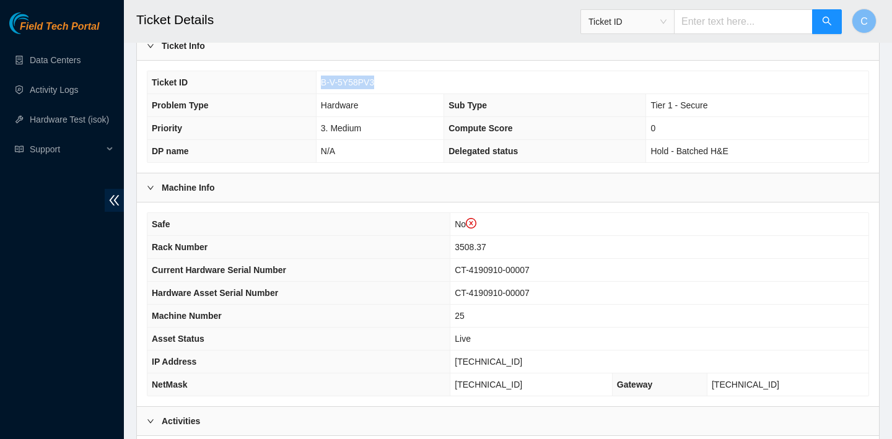
drag, startPoint x: 383, startPoint y: 75, endPoint x: 390, endPoint y: 79, distance: 8.1
click at [390, 79] on td "B-V-5Y58PV3" at bounding box center [592, 82] width 552 height 23
copy span "B-V-5Y58PV3"
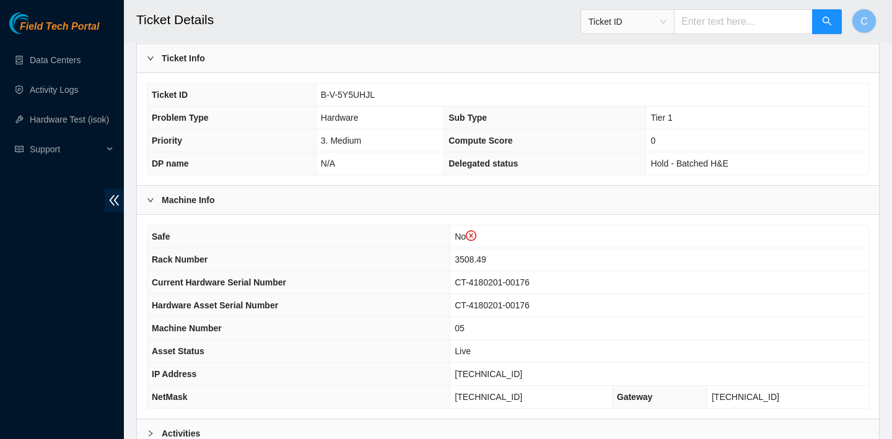
scroll to position [283, 0]
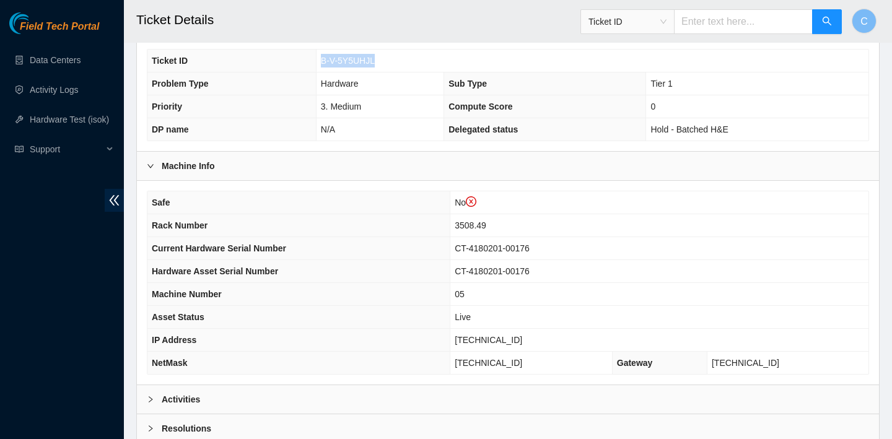
drag, startPoint x: 397, startPoint y: 54, endPoint x: 321, endPoint y: 57, distance: 75.6
click at [321, 57] on td "B-V-5Y5UHJL" at bounding box center [592, 61] width 552 height 23
copy span "B-V-5Y5UHJL"
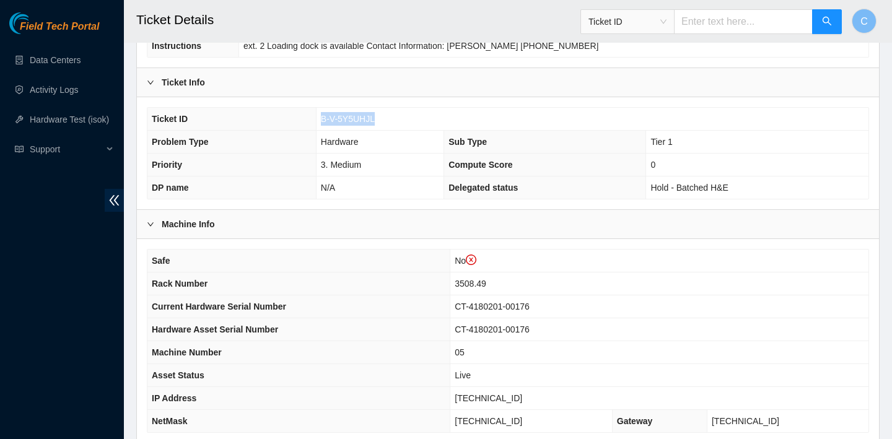
scroll to position [214, 0]
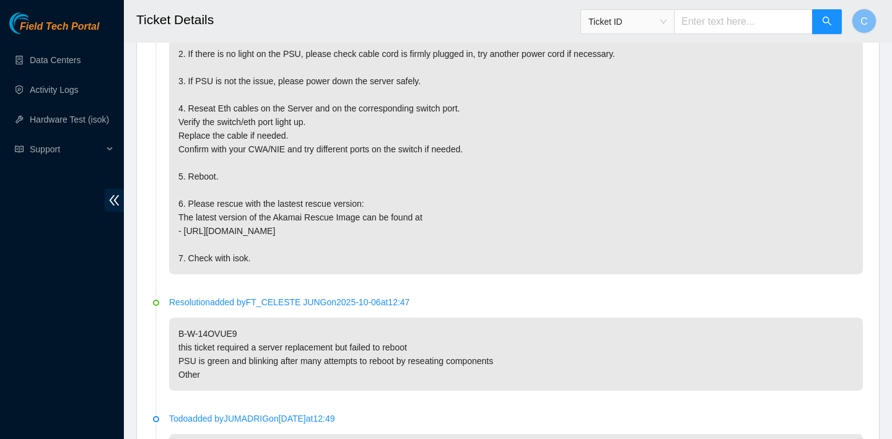
scroll to position [1281, 0]
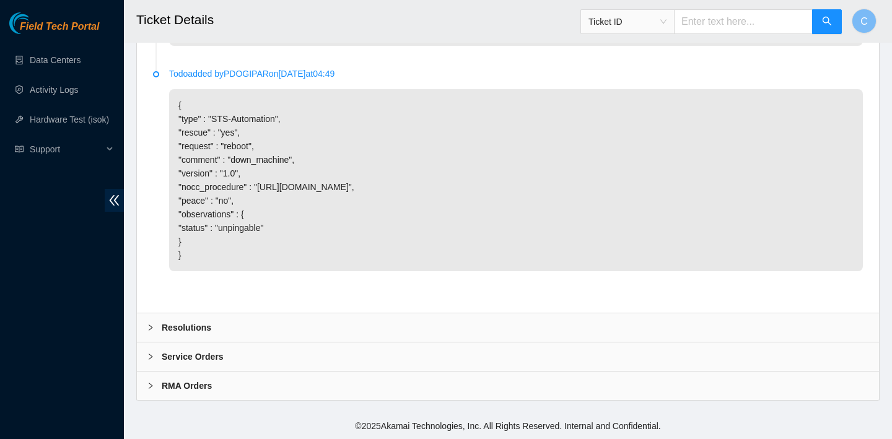
click at [299, 331] on div "Resolutions" at bounding box center [508, 327] width 742 height 28
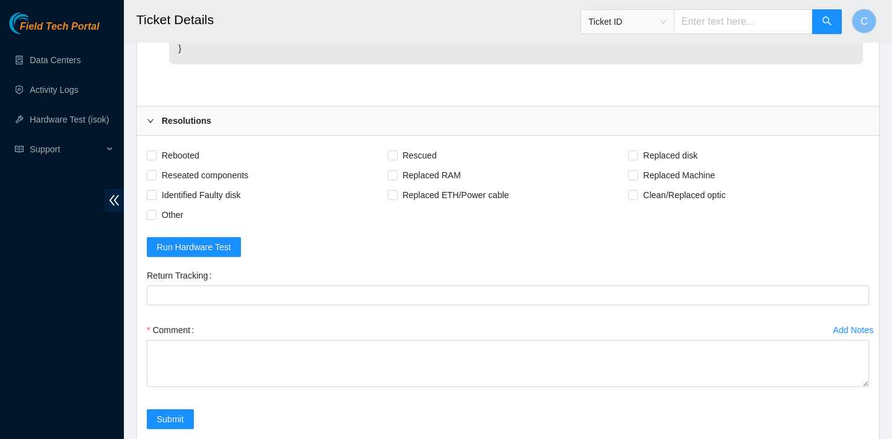
scroll to position [1600, 0]
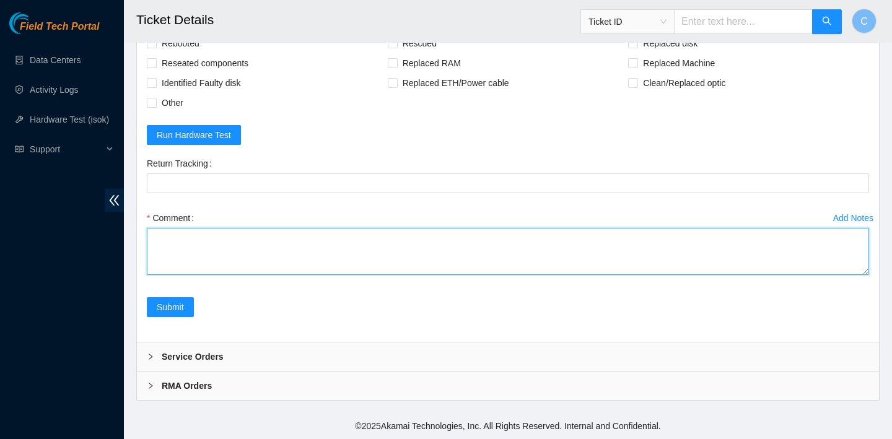
click at [218, 248] on textarea "Comment" at bounding box center [508, 251] width 722 height 47
type textarea "V"
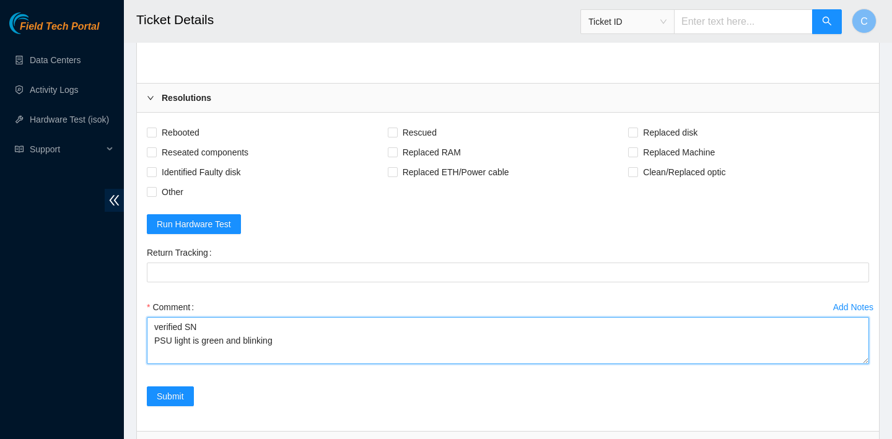
scroll to position [1595, 0]
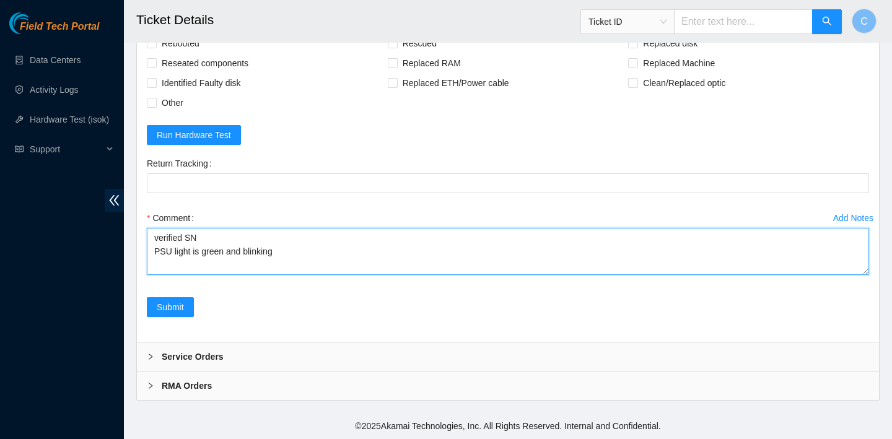
click at [288, 263] on textarea "verified SN PSU light is green and blinking" at bounding box center [508, 251] width 722 height 47
click at [259, 264] on textarea "verified SN PSU light is green and blinking" at bounding box center [508, 251] width 722 height 47
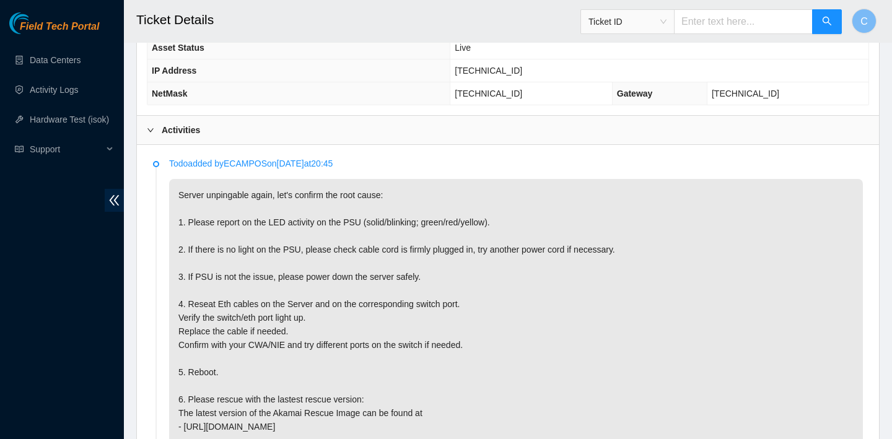
scroll to position [377, 0]
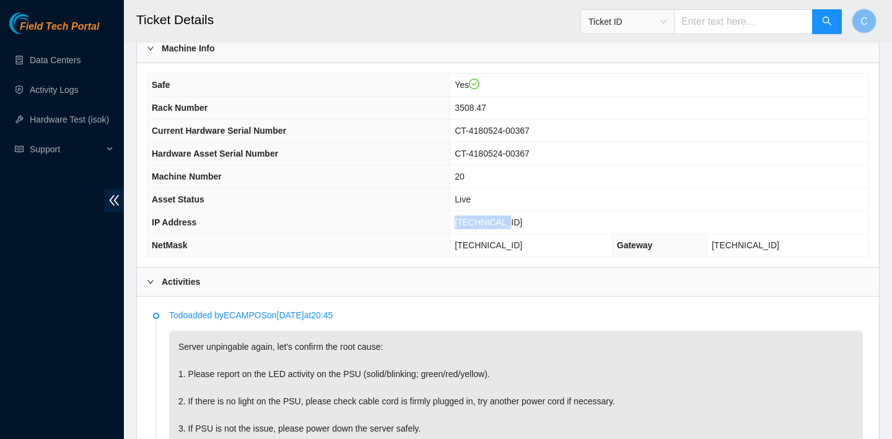
drag, startPoint x: 537, startPoint y: 220, endPoint x: 473, endPoint y: 220, distance: 63.8
click at [473, 220] on td "[TECHNICAL_ID]" at bounding box center [659, 222] width 418 height 23
copy span "[TECHNICAL_ID]"
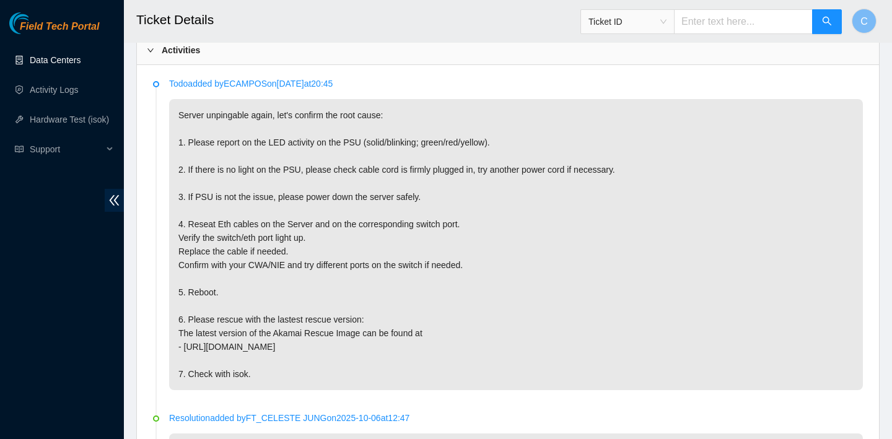
scroll to position [604, 0]
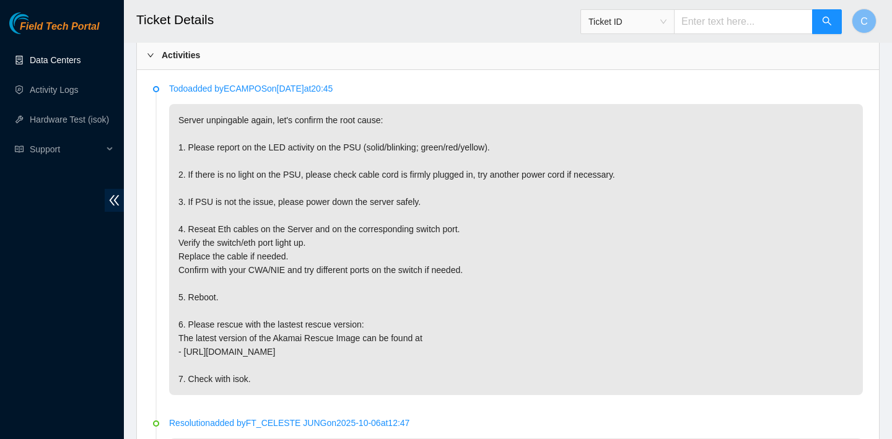
drag, startPoint x: 787, startPoint y: 200, endPoint x: 780, endPoint y: 201, distance: 7.5
click at [780, 201] on p "Server unpingable again, let's confirm the root cause: 1. Please report on the …" at bounding box center [516, 249] width 694 height 291
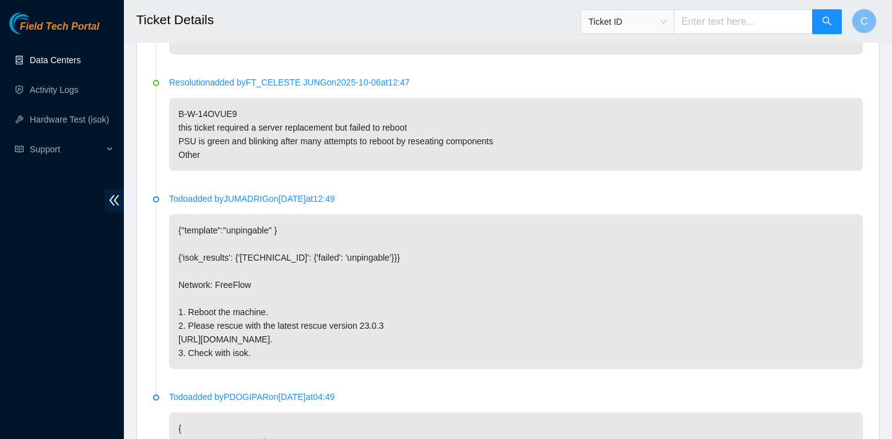
scroll to position [941, 0]
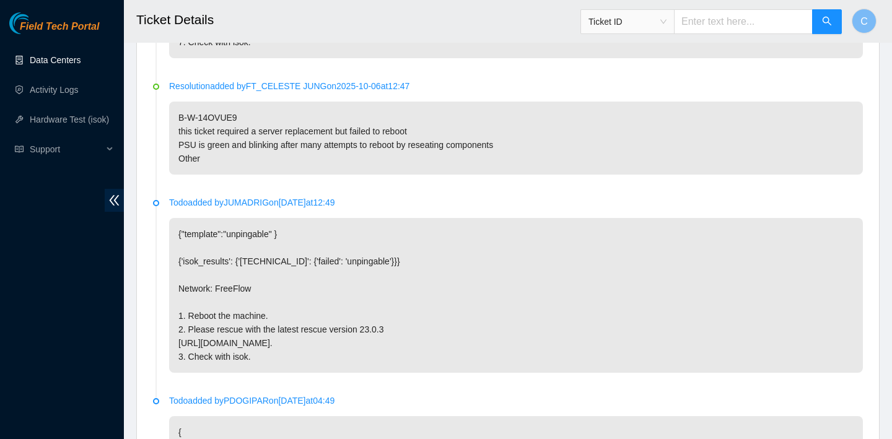
drag, startPoint x: 255, startPoint y: 110, endPoint x: 194, endPoint y: 109, distance: 60.7
click at [194, 109] on p "B-W-14OVUE9 this ticket required a server replacement but failed to reboot PSU …" at bounding box center [516, 138] width 694 height 73
drag, startPoint x: 252, startPoint y: 117, endPoint x: 179, endPoint y: 116, distance: 73.1
click at [179, 116] on p "B-W-14OVUE9 this ticket required a server replacement but failed to reboot PSU …" at bounding box center [516, 138] width 694 height 73
copy p "B-W-14OVUE9"
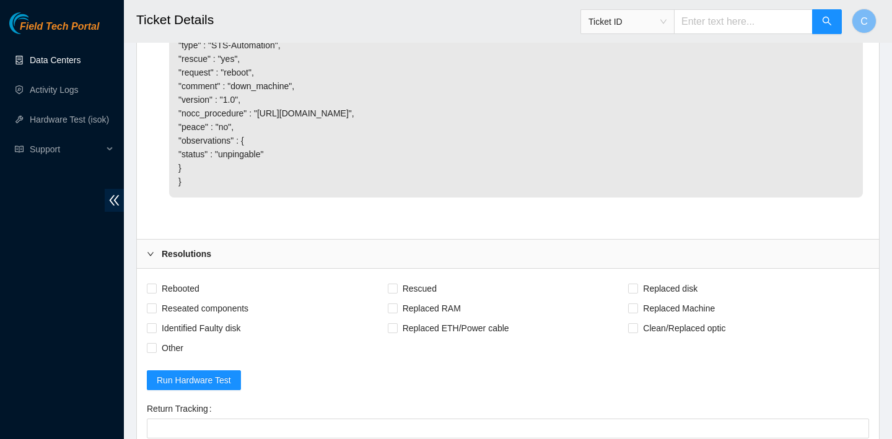
scroll to position [1600, 0]
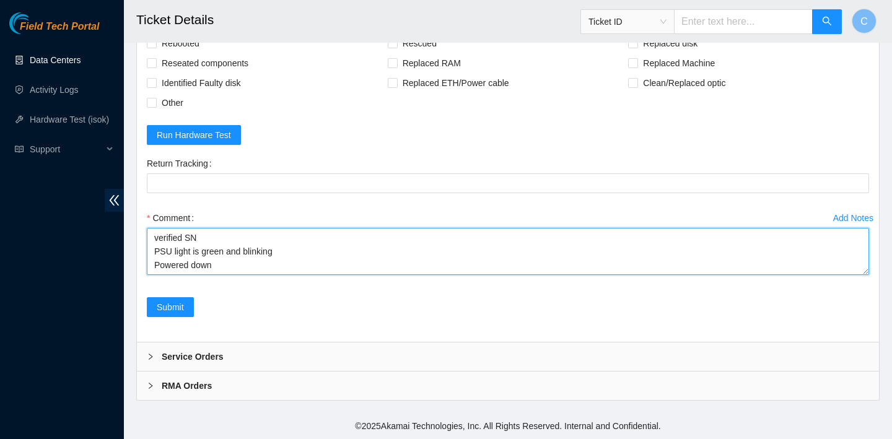
click at [243, 241] on textarea "verified SN PSU light is green and blinking Powered down" at bounding box center [508, 251] width 722 height 47
paste textarea "CT-4200401-00105"
click at [155, 248] on textarea "verified SN machine is CT-4200401-00105 PSU light is green and blinking Powered…" at bounding box center [508, 251] width 722 height 47
click at [339, 263] on textarea "verified SN New replacement machine is CT-4200401-00105 PSU light is green and …" at bounding box center [508, 251] width 722 height 47
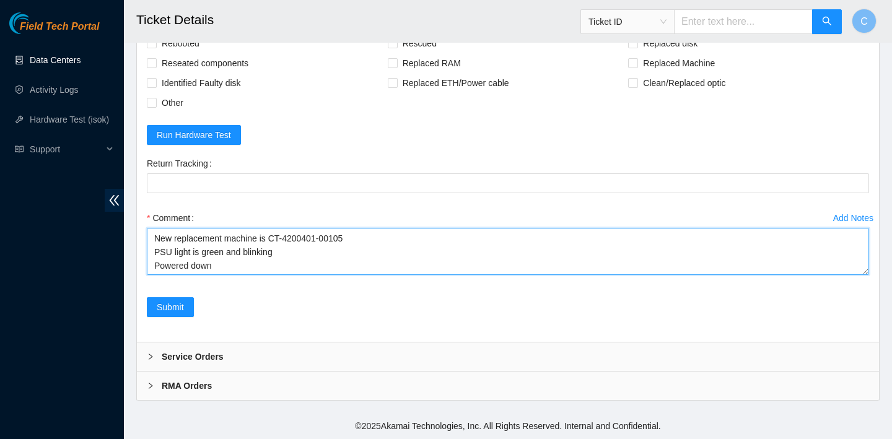
click at [237, 273] on textarea "verified SN New replacement machine is CT-4200401-00105 PSU light is green and …" at bounding box center [508, 251] width 722 height 47
type textarea "verified SN New replacement machine is CT-4200401-00105 PSU light is green and …"
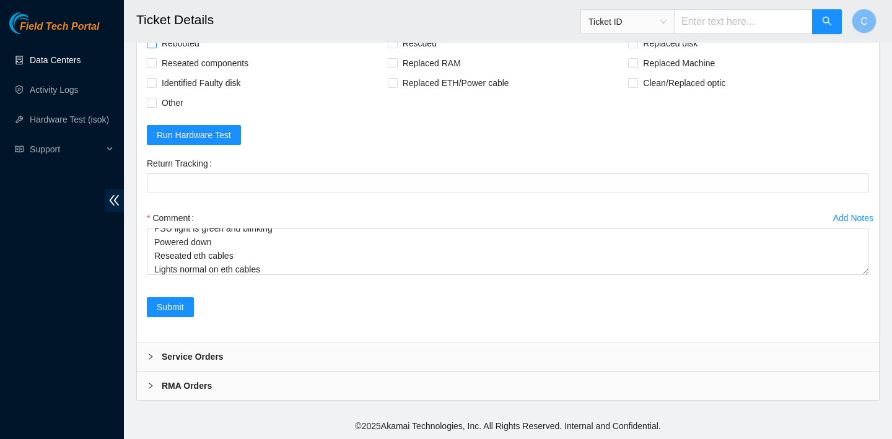
click at [163, 47] on span "Rebooted" at bounding box center [181, 43] width 48 height 20
click at [155, 47] on input "Rebooted" at bounding box center [151, 42] width 9 height 9
checkbox input "true"
click at [163, 69] on span "Reseated components" at bounding box center [205, 63] width 97 height 20
click at [155, 67] on input "Reseated components" at bounding box center [151, 62] width 9 height 9
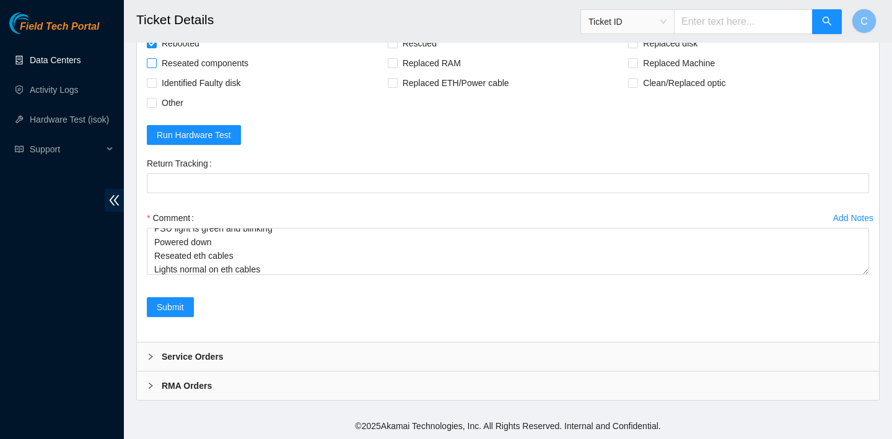
checkbox input "true"
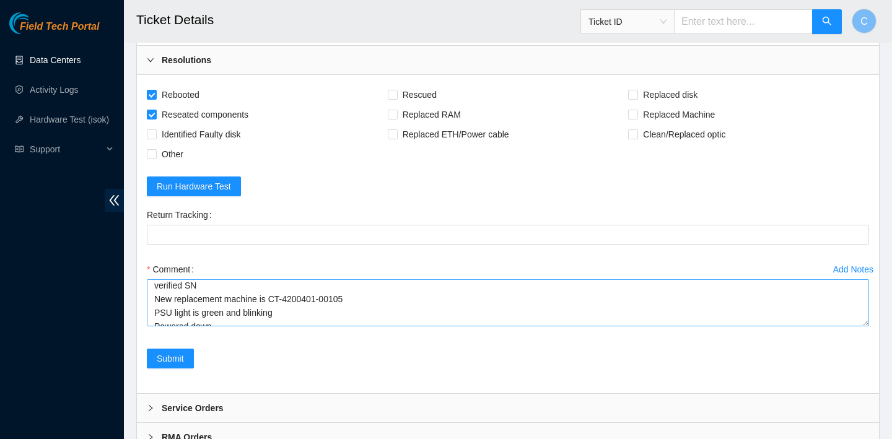
scroll to position [0, 0]
click at [154, 315] on textarea "verified SN New replacement machine is CT-4200401-00105 PSU light is green and …" at bounding box center [508, 302] width 722 height 47
type textarea "verified SN please refer to New replacement machine is CT-4200401-00105 PSU lig…"
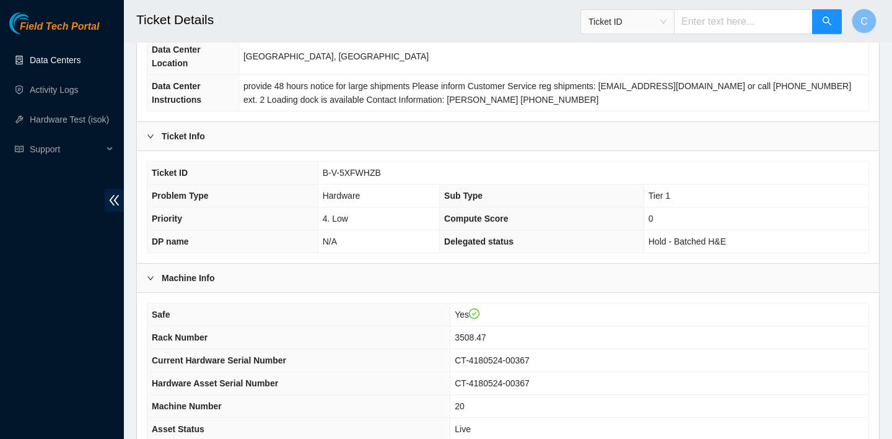
scroll to position [144, 0]
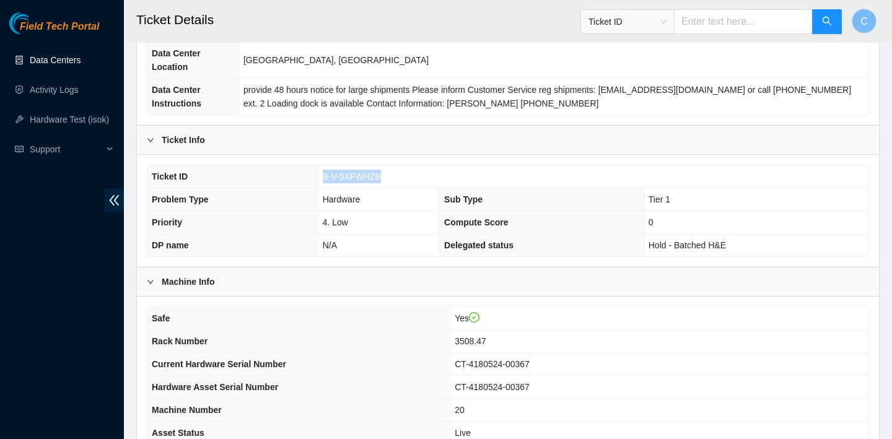
drag, startPoint x: 396, startPoint y: 170, endPoint x: 318, endPoint y: 170, distance: 78.0
click at [318, 170] on td "B-V-5XFWHZB" at bounding box center [593, 176] width 551 height 23
copy span "B-V-5XFWHZB"
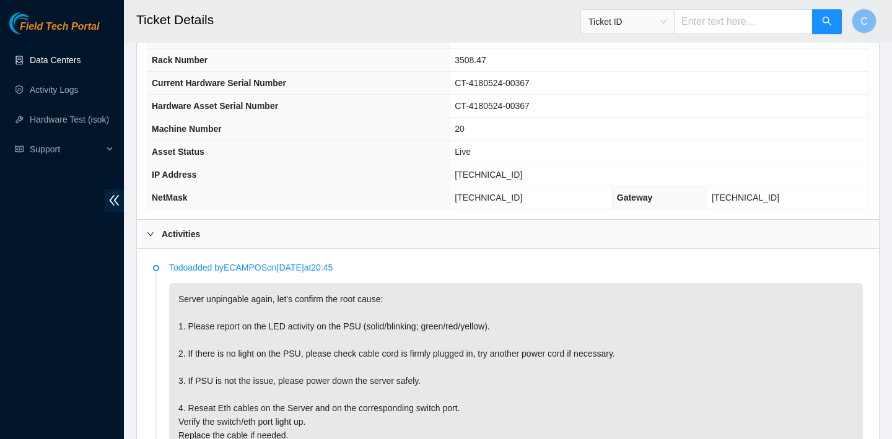
scroll to position [360, 0]
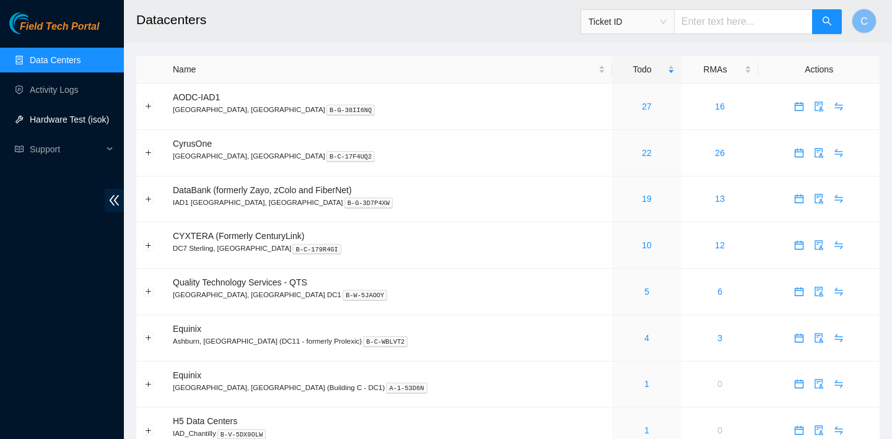
click at [91, 120] on link "Hardware Test (isok)" at bounding box center [69, 120] width 79 height 10
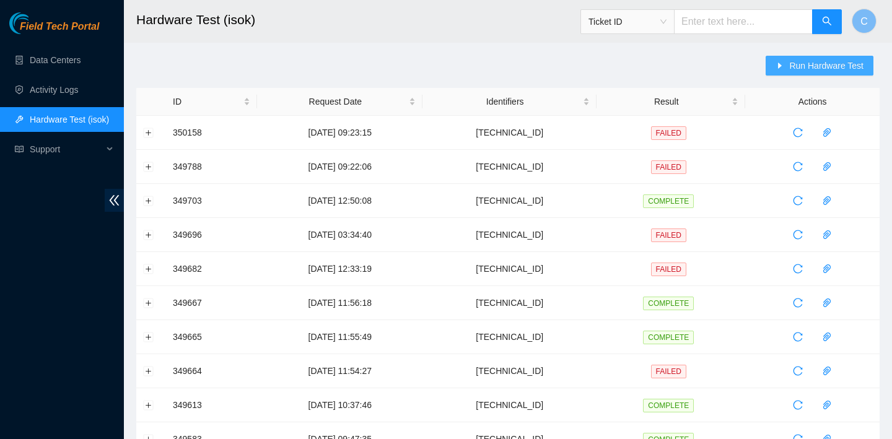
click at [782, 65] on icon "caret-right" at bounding box center [779, 65] width 9 height 9
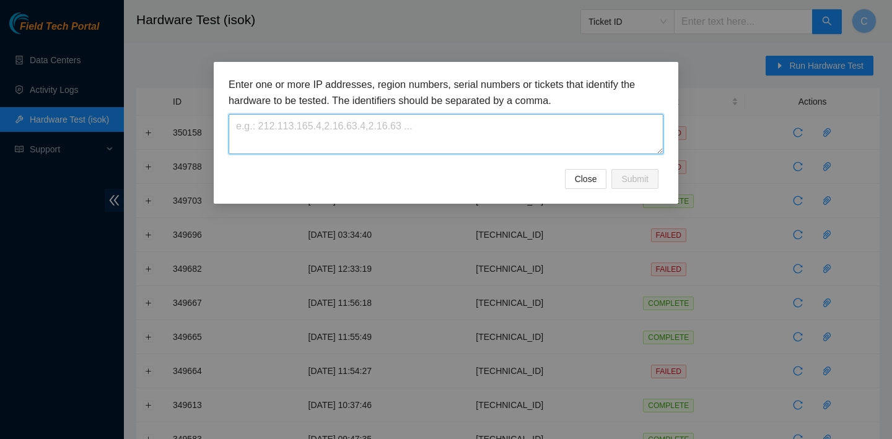
click at [440, 138] on textarea at bounding box center [446, 134] width 435 height 40
paste textarea "23.35.96.23"
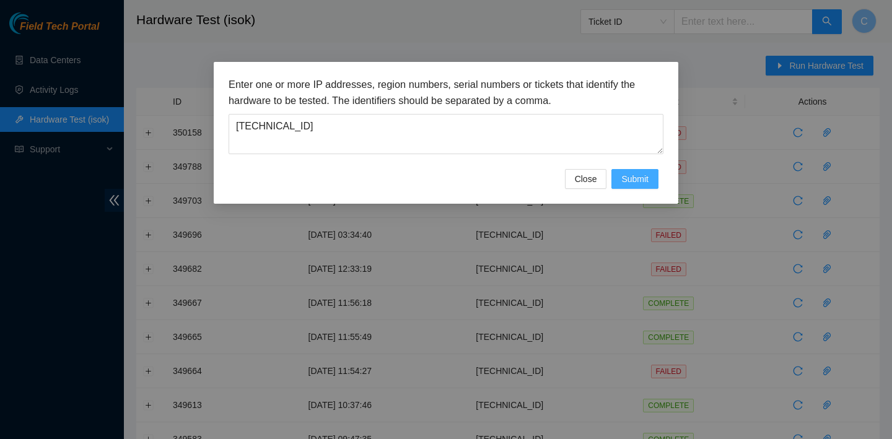
click at [631, 176] on span "Submit" at bounding box center [634, 179] width 27 height 14
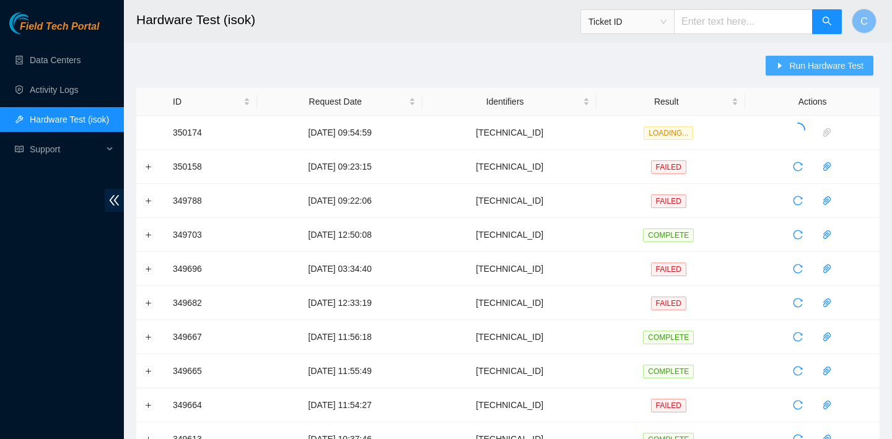
click at [825, 65] on span "Run Hardware Test" at bounding box center [826, 66] width 74 height 14
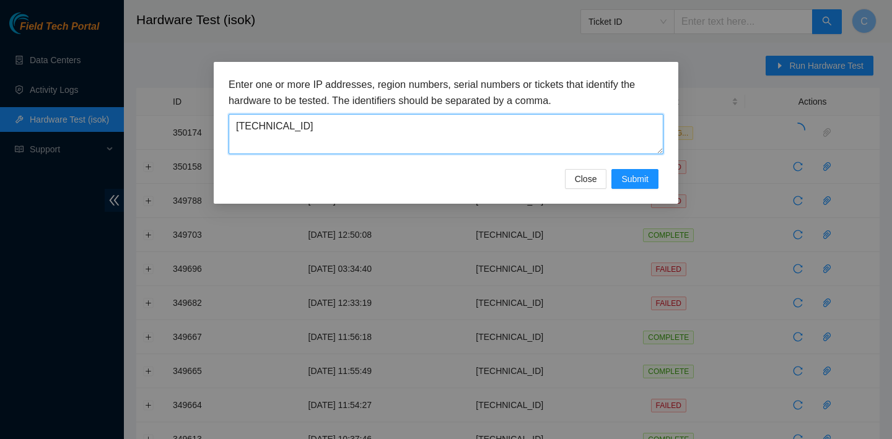
click at [419, 122] on textarea "[TECHNICAL_ID]" at bounding box center [446, 134] width 435 height 40
type textarea "23.35.96.24"
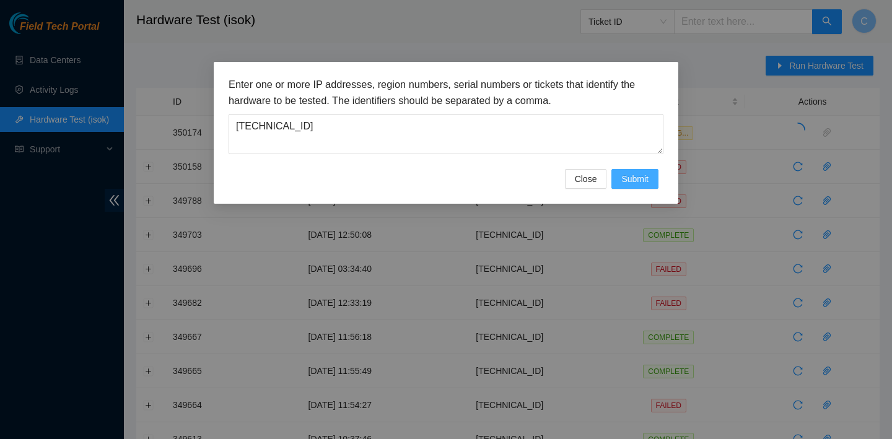
click at [648, 180] on button "Submit" at bounding box center [634, 179] width 47 height 20
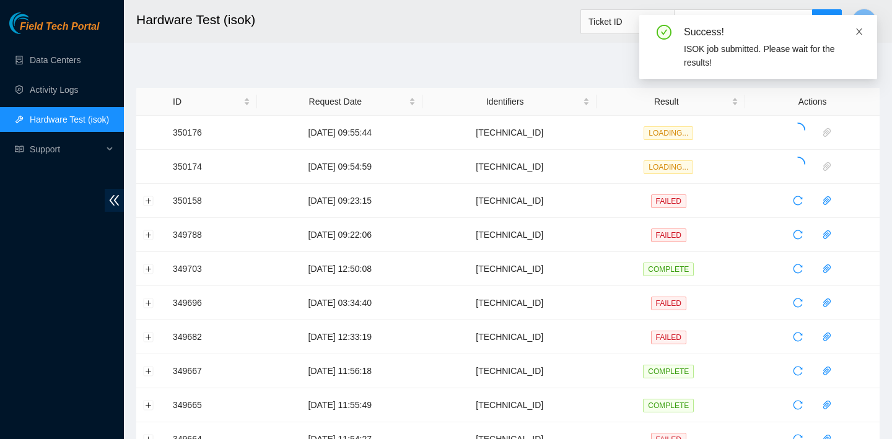
click at [860, 28] on icon "close" at bounding box center [859, 31] width 6 height 6
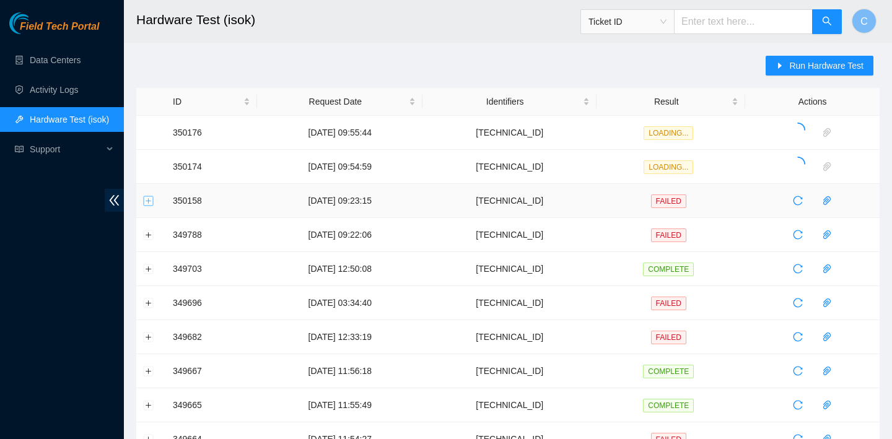
click at [147, 204] on button "Expand row" at bounding box center [149, 201] width 10 height 10
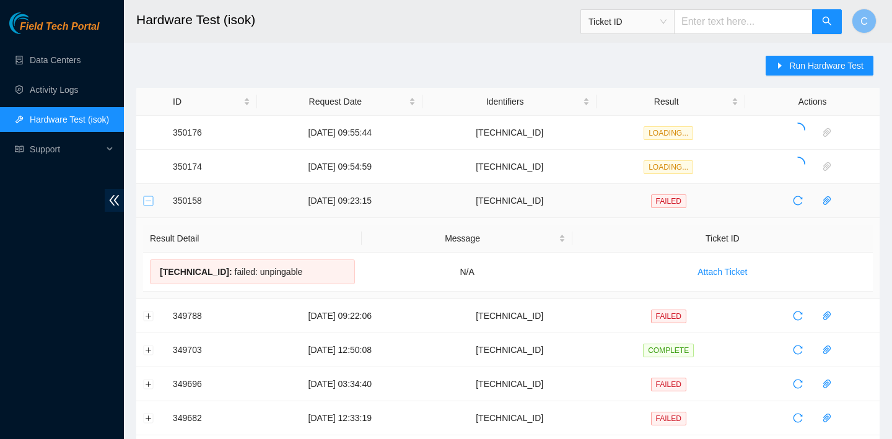
click at [147, 204] on button "Collapse row" at bounding box center [149, 201] width 10 height 10
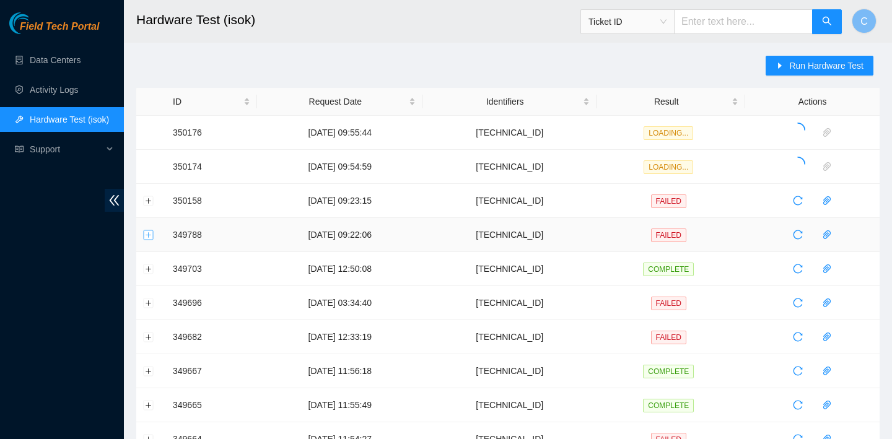
click at [151, 235] on button "Expand row" at bounding box center [149, 235] width 10 height 10
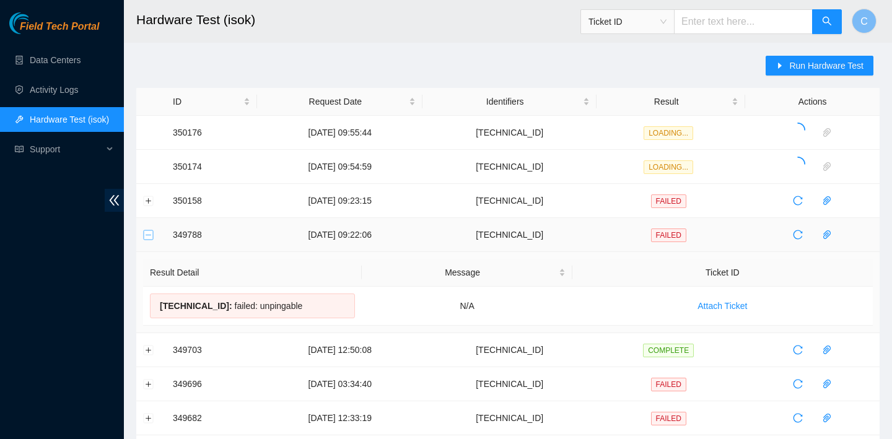
click at [151, 235] on button "Collapse row" at bounding box center [149, 235] width 10 height 10
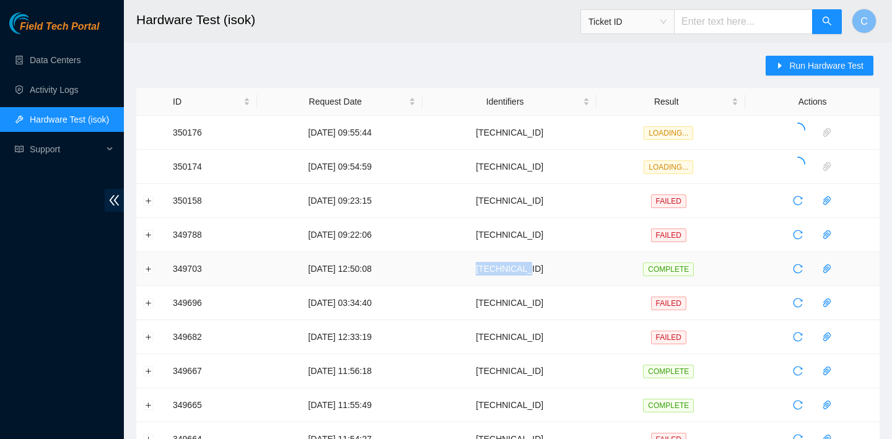
drag, startPoint x: 569, startPoint y: 271, endPoint x: 514, endPoint y: 270, distance: 55.1
click at [514, 270] on td "23.36.67.47" at bounding box center [509, 269] width 174 height 34
copy td "23.36.67.47"
click at [831, 64] on span "Run Hardware Test" at bounding box center [826, 66] width 74 height 14
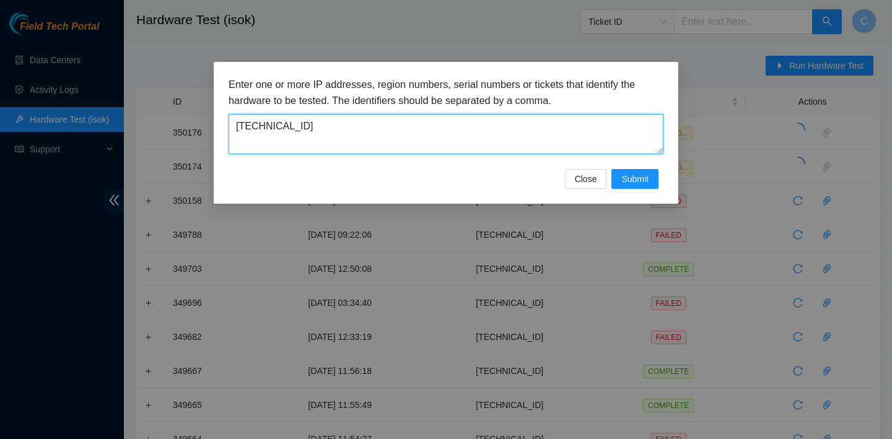
drag, startPoint x: 547, startPoint y: 136, endPoint x: 195, endPoint y: 127, distance: 352.5
click at [195, 127] on div "Enter one or more IP addresses, region numbers, serial numbers or tickets that …" at bounding box center [446, 219] width 892 height 439
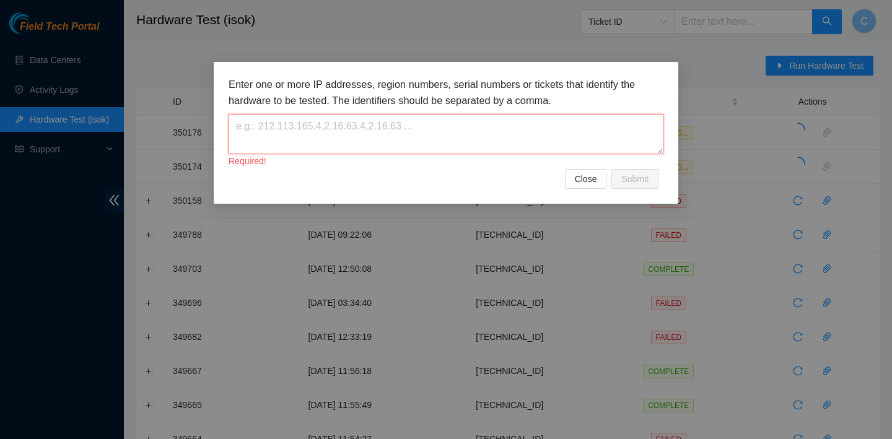
paste textarea "23.36.67.47"
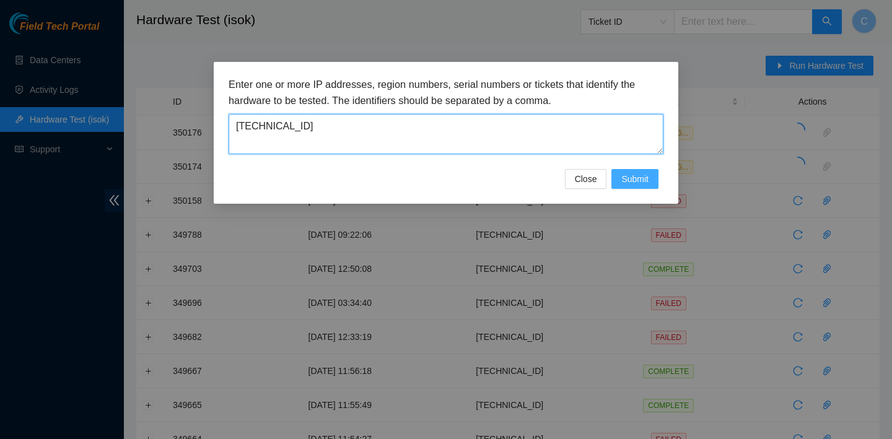
type textarea "23.36.67.47"
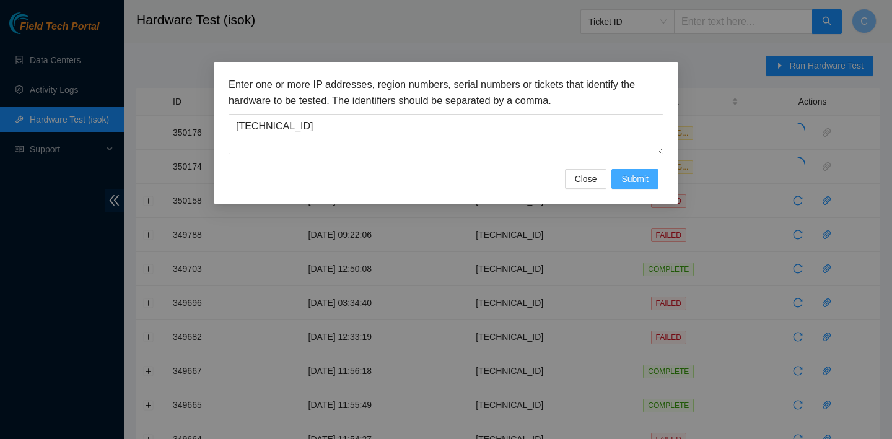
click at [633, 177] on span "Submit" at bounding box center [634, 179] width 27 height 14
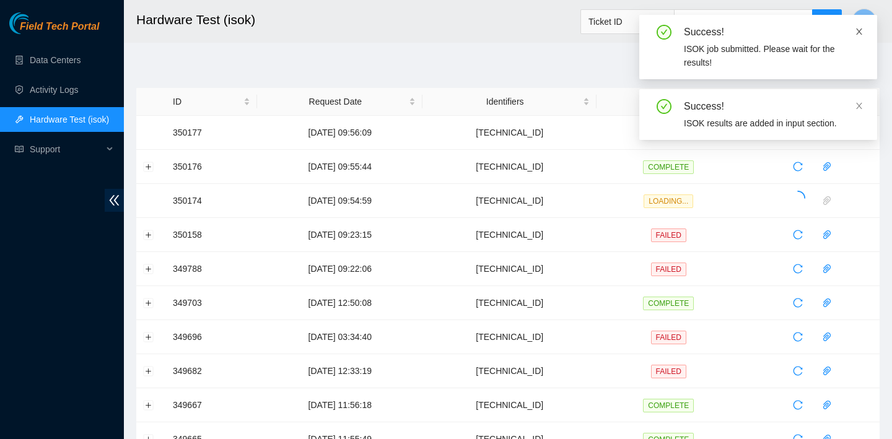
click at [858, 27] on icon "close" at bounding box center [859, 31] width 9 height 9
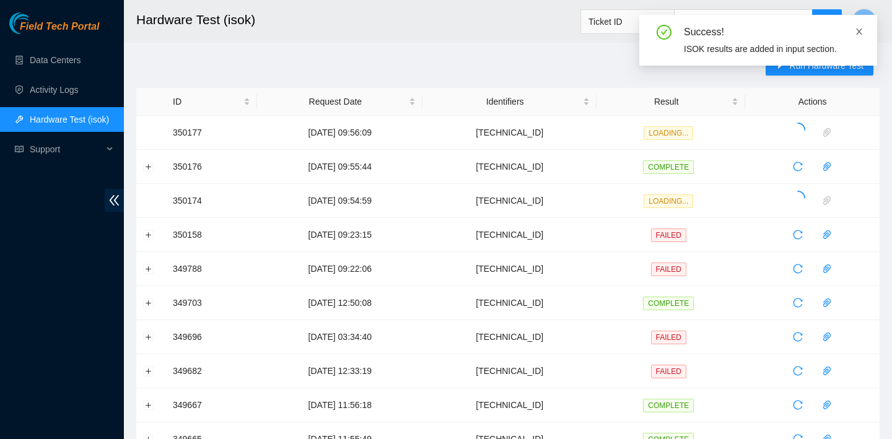
click at [859, 25] on link at bounding box center [859, 32] width 9 height 14
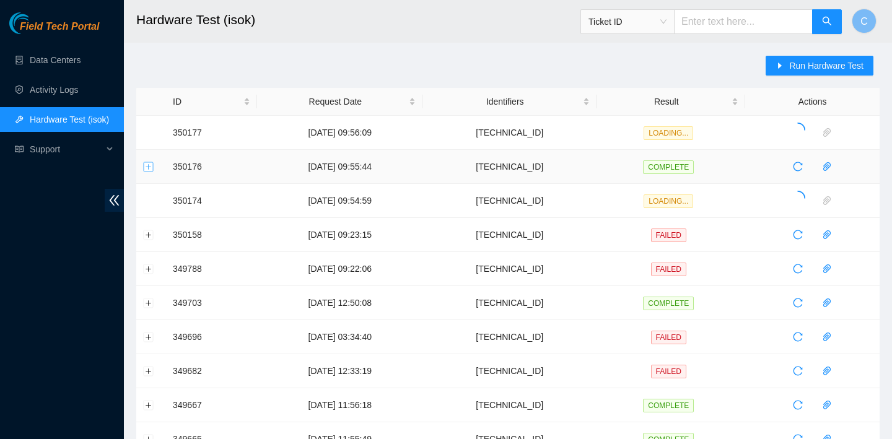
click at [150, 167] on button "Expand row" at bounding box center [149, 167] width 10 height 10
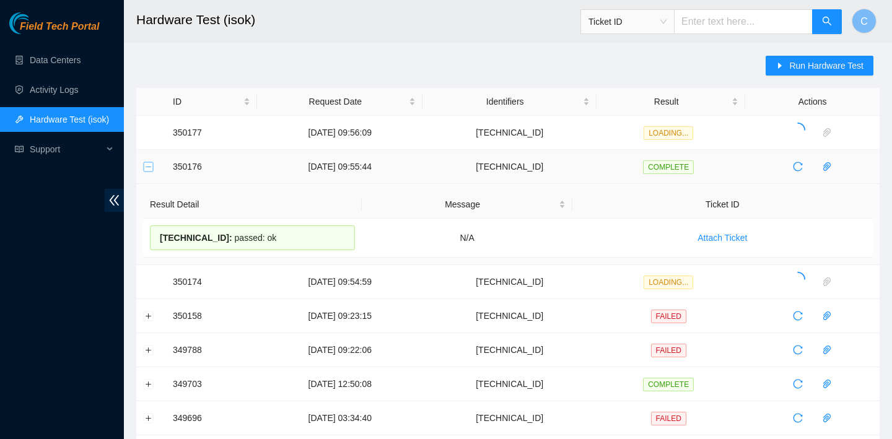
click at [153, 165] on button "Collapse row" at bounding box center [149, 167] width 10 height 10
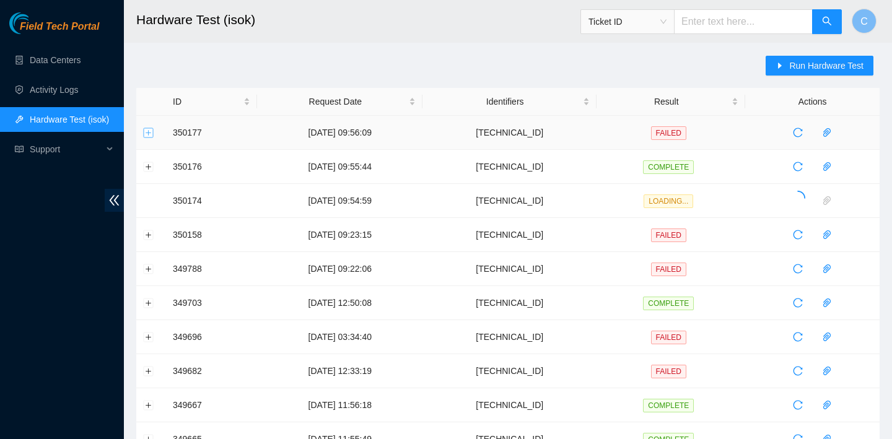
click at [148, 133] on button "Expand row" at bounding box center [149, 133] width 10 height 10
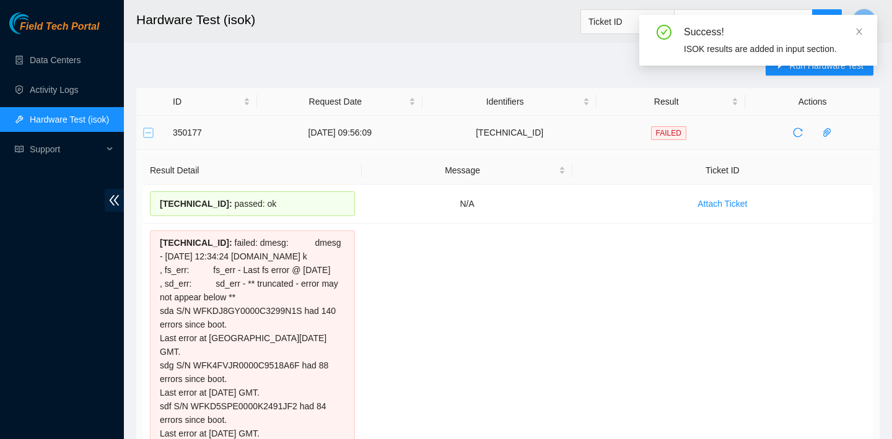
click at [148, 133] on button "Collapse row" at bounding box center [149, 133] width 10 height 10
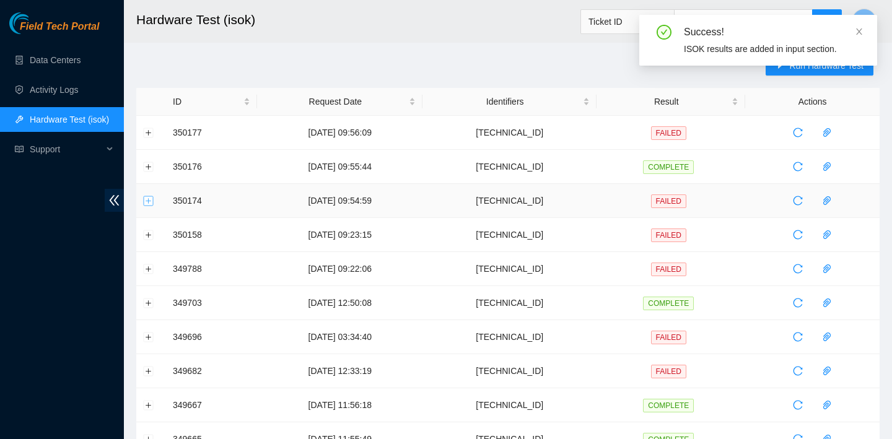
click at [147, 198] on button "Expand row" at bounding box center [149, 201] width 10 height 10
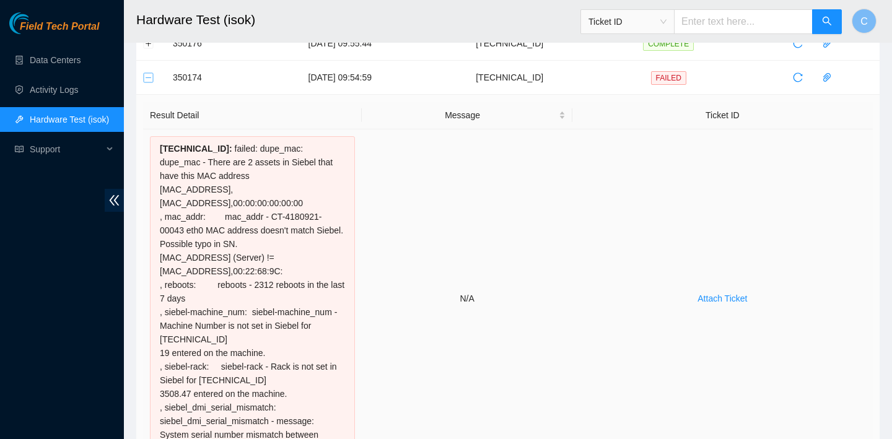
scroll to position [115, 0]
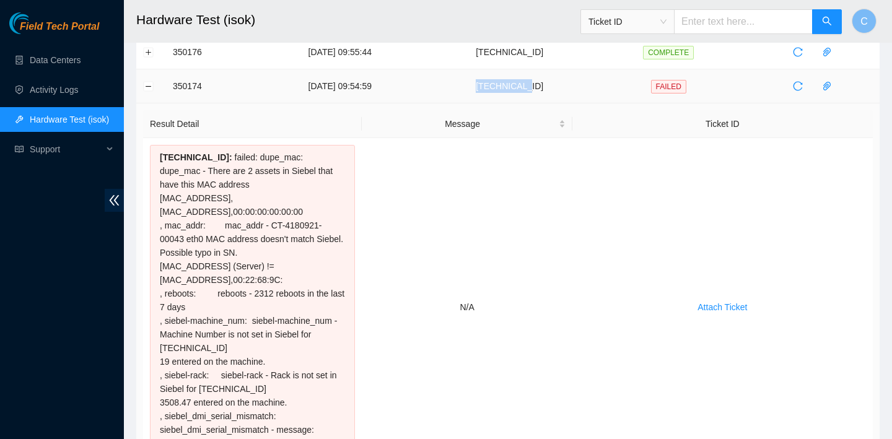
drag, startPoint x: 569, startPoint y: 85, endPoint x: 515, endPoint y: 84, distance: 54.5
click at [515, 84] on td "23.35.96.22" at bounding box center [509, 86] width 174 height 34
copy td "23.35.96.22"
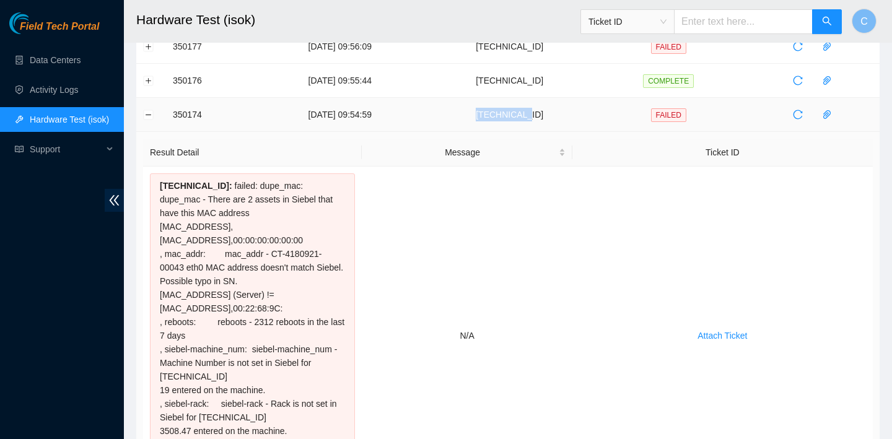
scroll to position [57, 0]
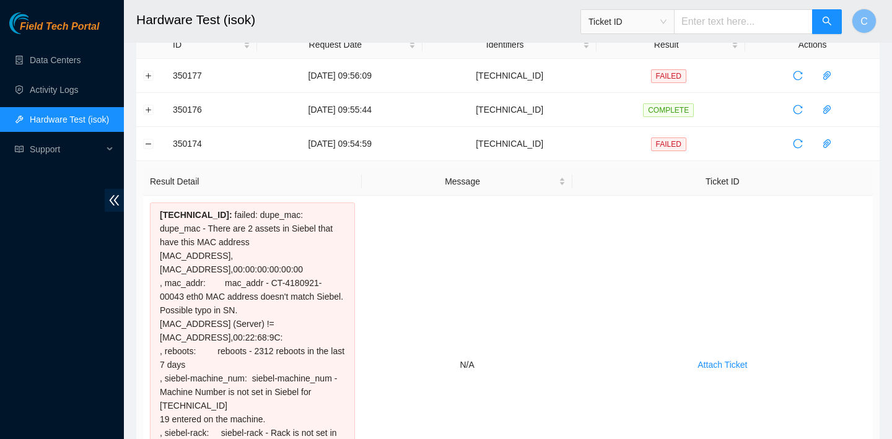
click at [721, 25] on input "text" at bounding box center [743, 21] width 139 height 25
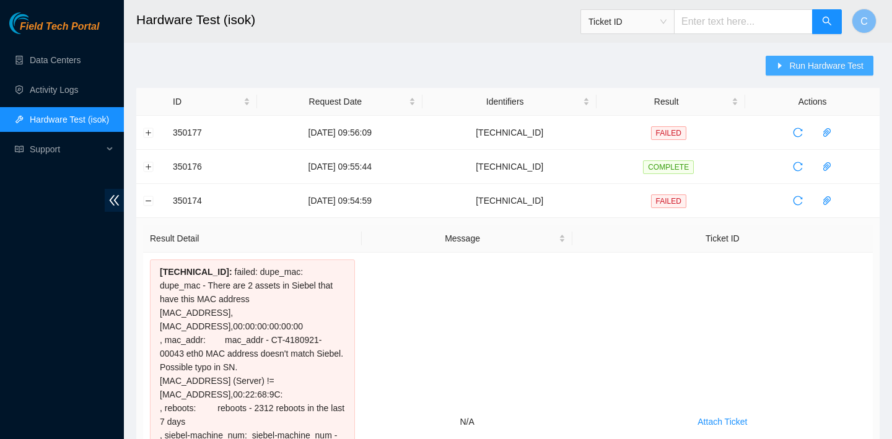
click at [795, 59] on span "Run Hardware Test" at bounding box center [826, 66] width 74 height 14
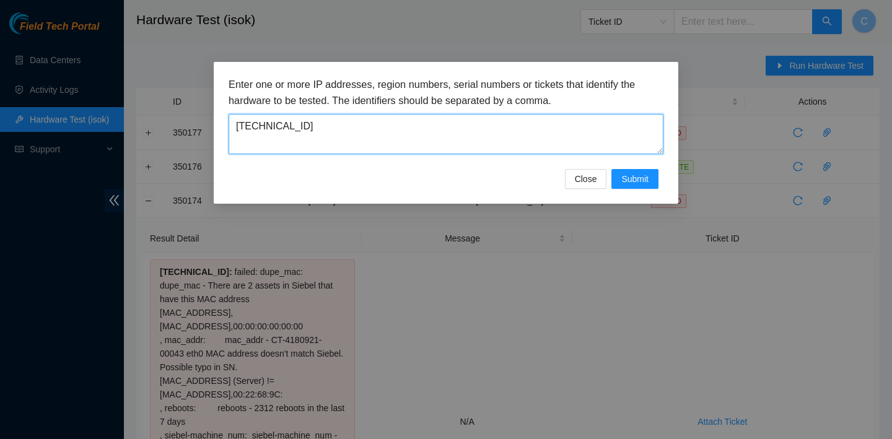
click at [513, 132] on textarea "23.36.67.47" at bounding box center [446, 134] width 435 height 40
drag, startPoint x: 579, startPoint y: 146, endPoint x: 219, endPoint y: 113, distance: 361.9
click at [219, 113] on div "Enter one or more IP addresses, region numbers, serial numbers or tickets that …" at bounding box center [446, 133] width 464 height 142
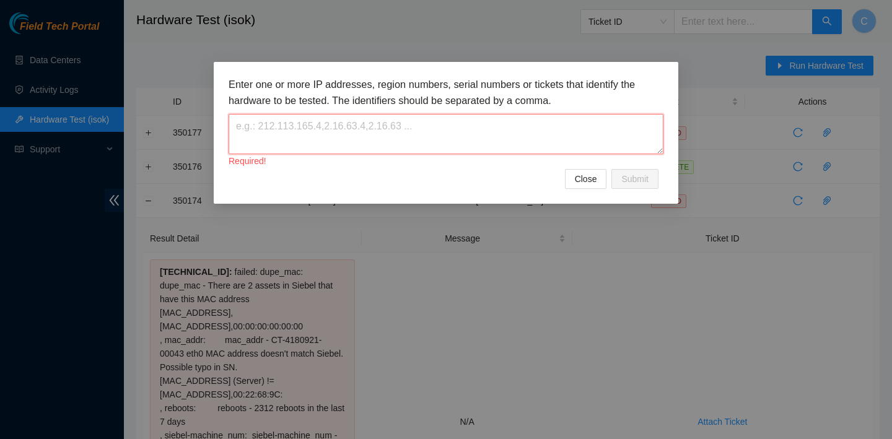
paste textarea "23.35.96.22"
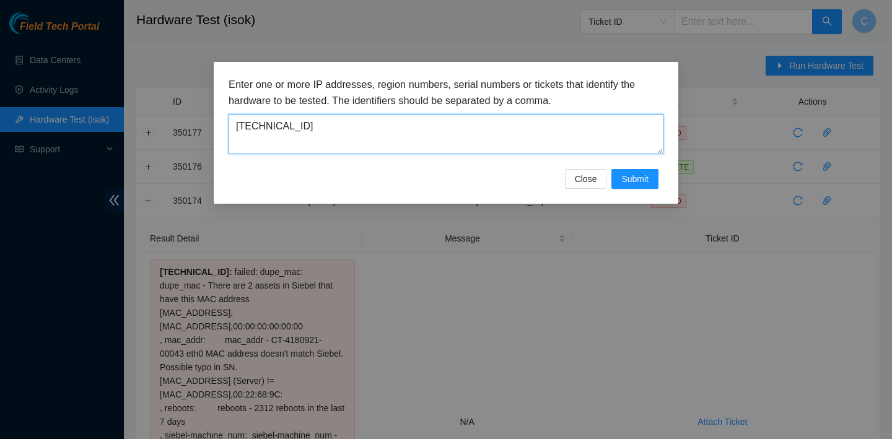
type textarea "[TECHNICAL_ID]"
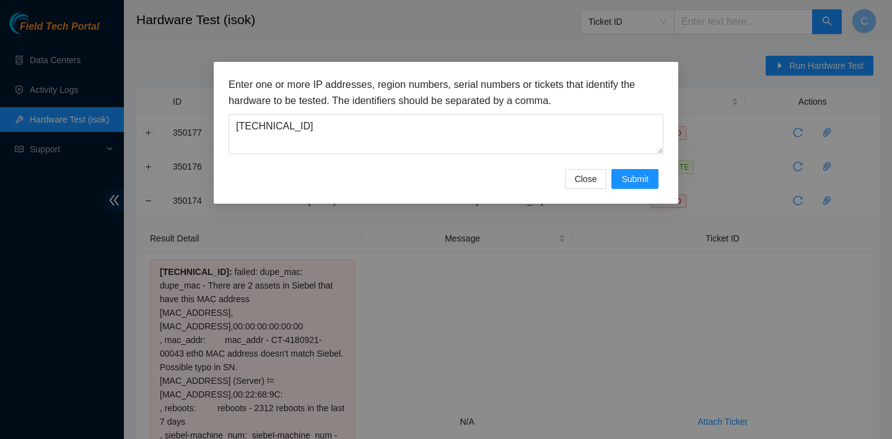
click at [642, 191] on div "Enter one or more IP addresses, region numbers, serial numbers or tickets that …" at bounding box center [446, 133] width 464 height 142
click at [642, 186] on button "Submit" at bounding box center [634, 179] width 47 height 20
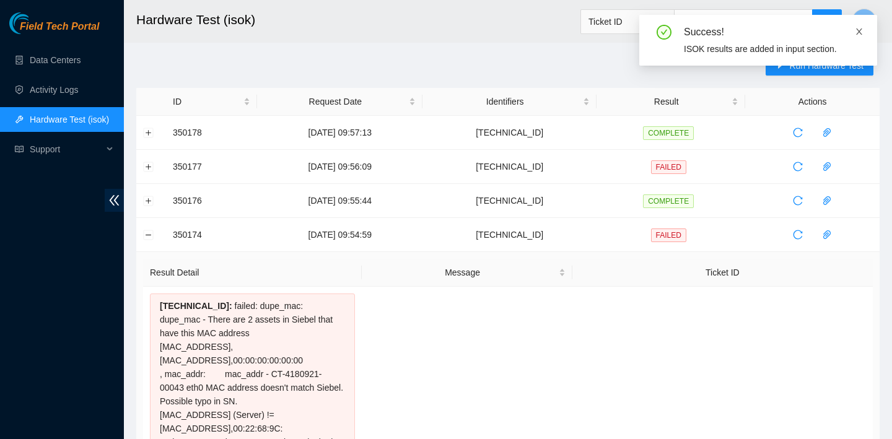
click at [859, 37] on link at bounding box center [859, 32] width 9 height 14
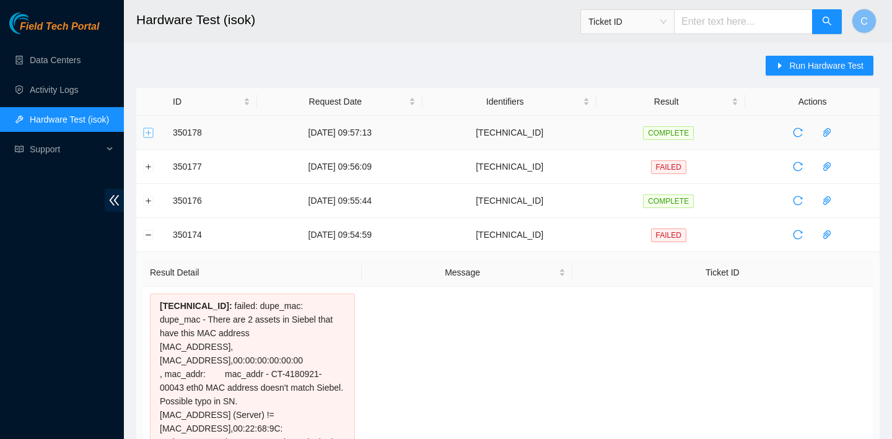
click at [153, 130] on button "Expand row" at bounding box center [149, 133] width 10 height 10
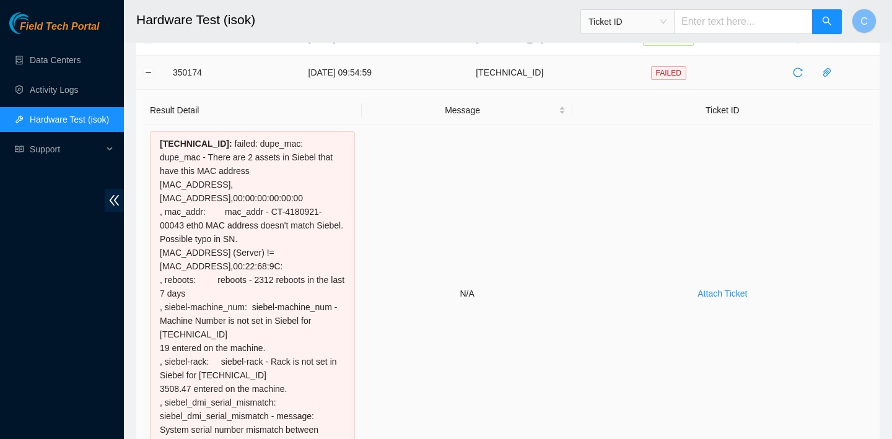
scroll to position [472, 0]
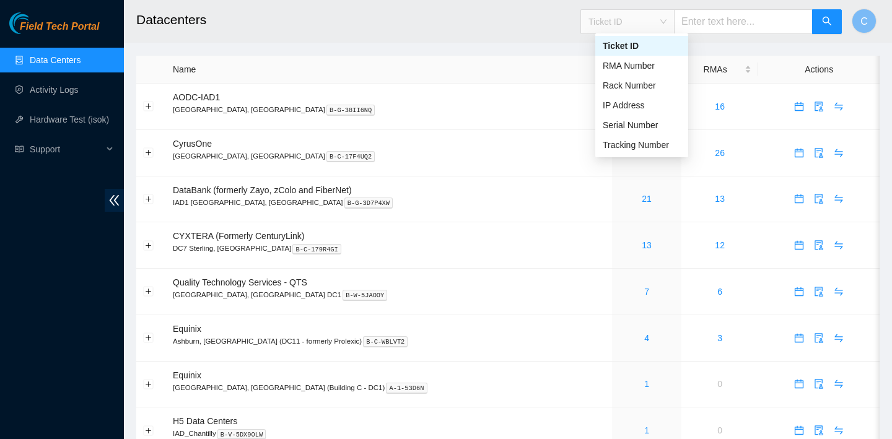
click at [666, 18] on span "Ticket ID" at bounding box center [627, 21] width 78 height 19
click at [719, 11] on input "text" at bounding box center [743, 21] width 139 height 25
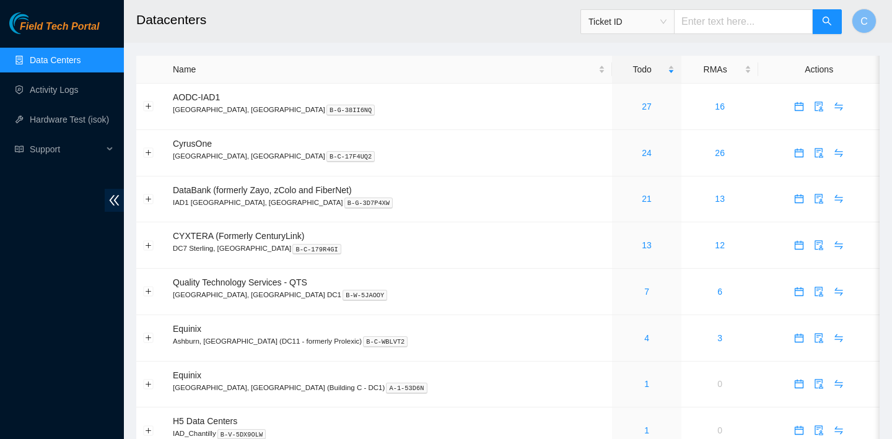
paste input "B-W-14OVUE9"
type input "B-W-14OVUE9"
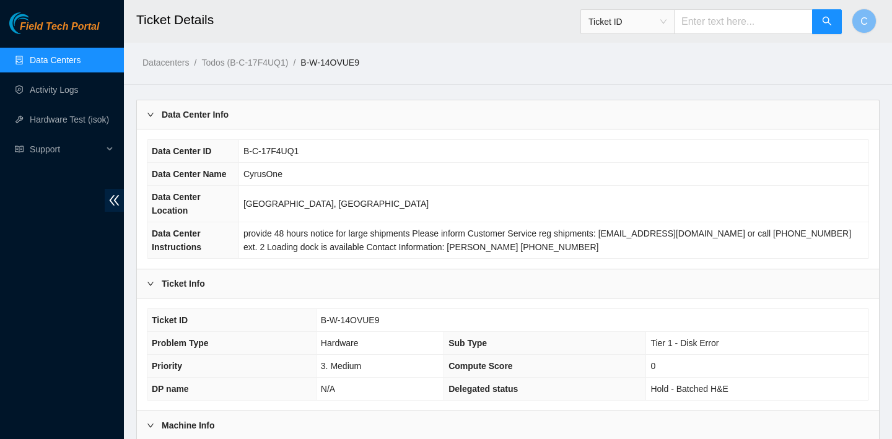
scroll to position [317, 0]
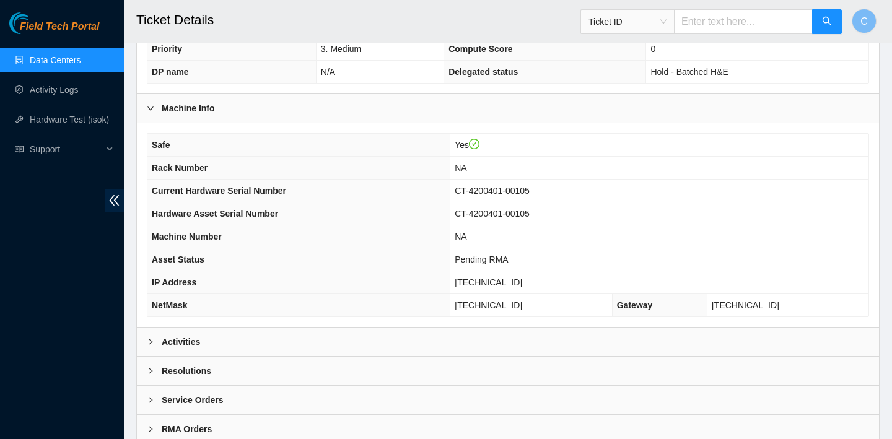
click at [416, 334] on div "Activities" at bounding box center [508, 342] width 742 height 28
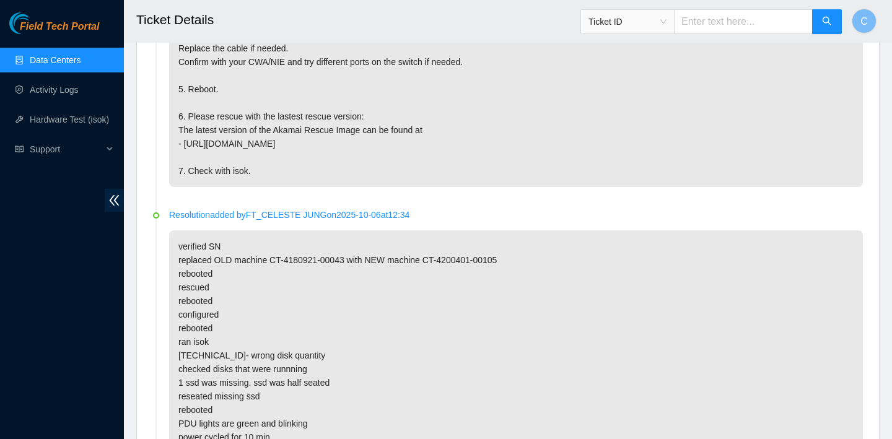
scroll to position [767, 0]
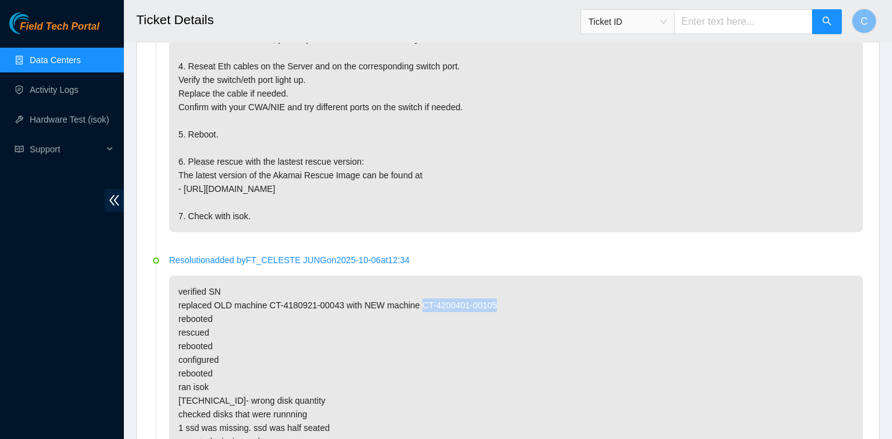
drag, startPoint x: 521, startPoint y: 305, endPoint x: 435, endPoint y: 299, distance: 86.3
click at [435, 299] on p "verified SN replaced OLD machine CT-4180921-00043 with NEW machine CT-4200401-0…" at bounding box center [516, 442] width 694 height 332
copy p "CT-4200401-00105"
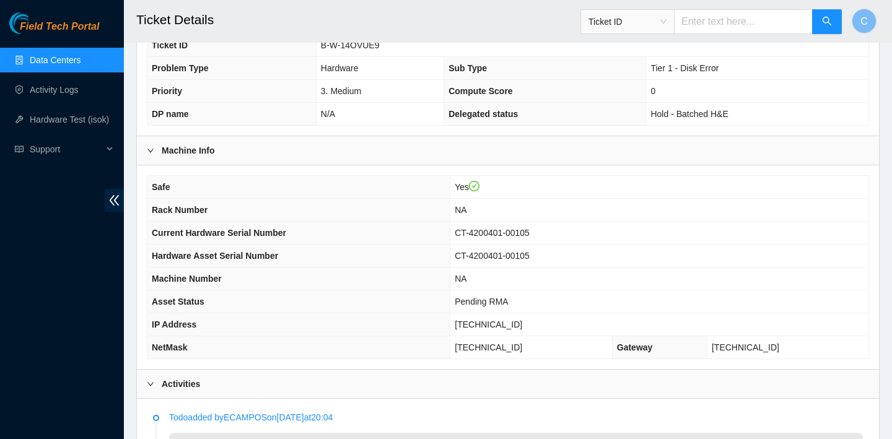
scroll to position [0, 0]
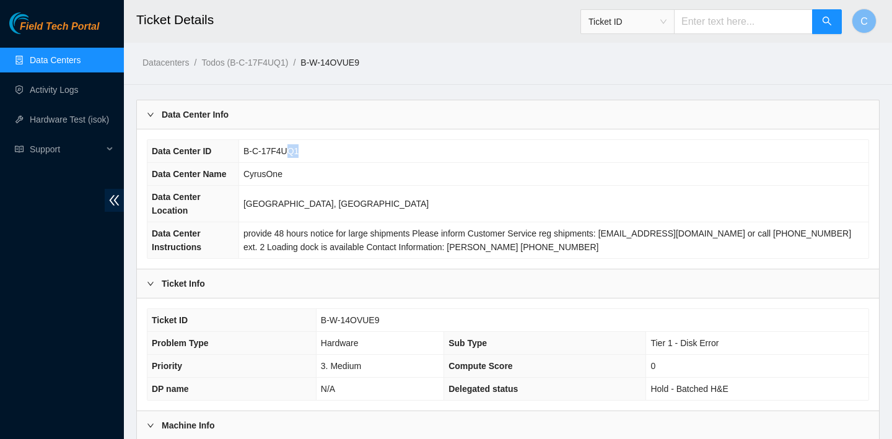
drag, startPoint x: 313, startPoint y: 150, endPoint x: 292, endPoint y: 147, distance: 20.8
click at [292, 147] on td "B-C-17F4UQ1" at bounding box center [553, 151] width 630 height 23
drag, startPoint x: 388, startPoint y: 316, endPoint x: 320, endPoint y: 318, distance: 68.2
click at [320, 318] on td "B-W-14OVUE9" at bounding box center [592, 320] width 552 height 23
copy span "B-W-14OVUE9"
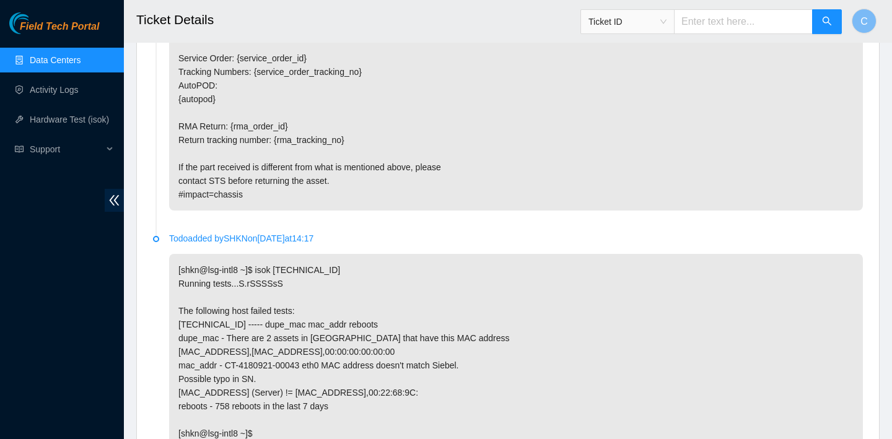
scroll to position [2597, 0]
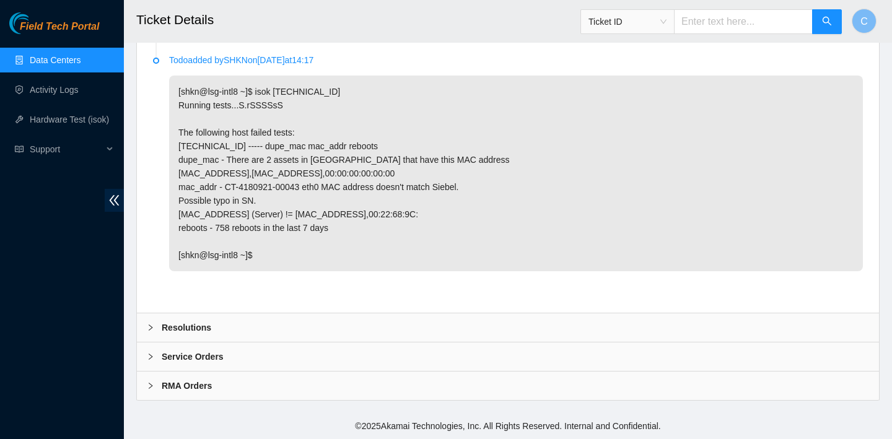
click at [570, 316] on div "Resolutions" at bounding box center [508, 327] width 742 height 28
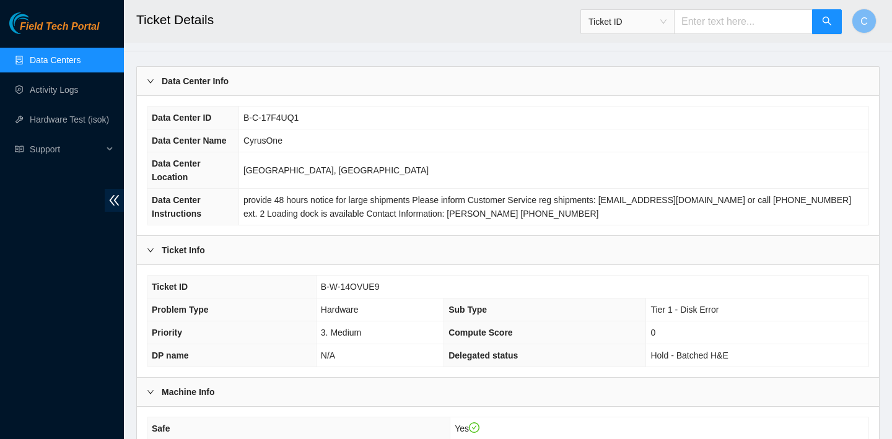
scroll to position [72, 0]
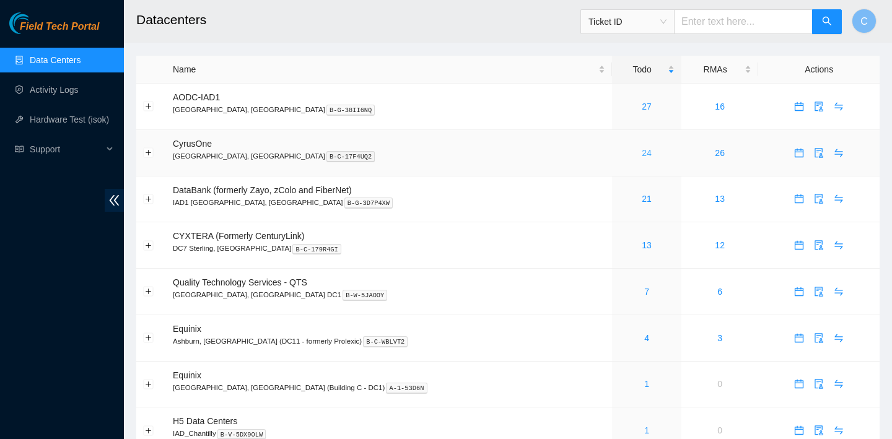
click at [642, 155] on link "24" at bounding box center [647, 153] width 10 height 10
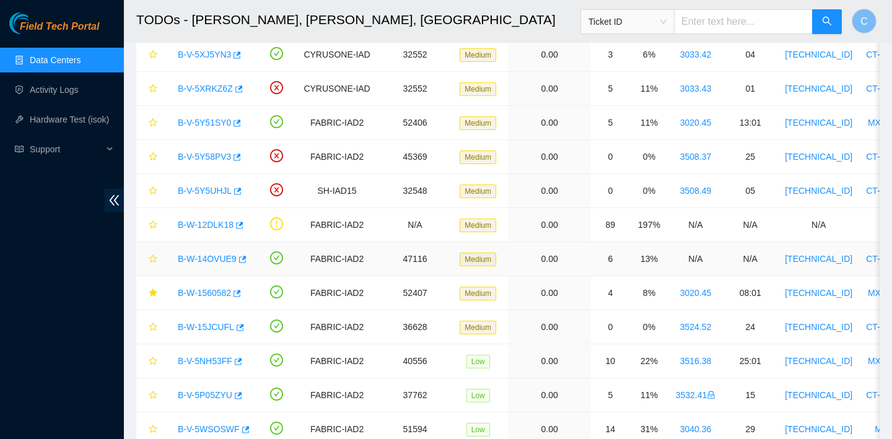
scroll to position [302, 0]
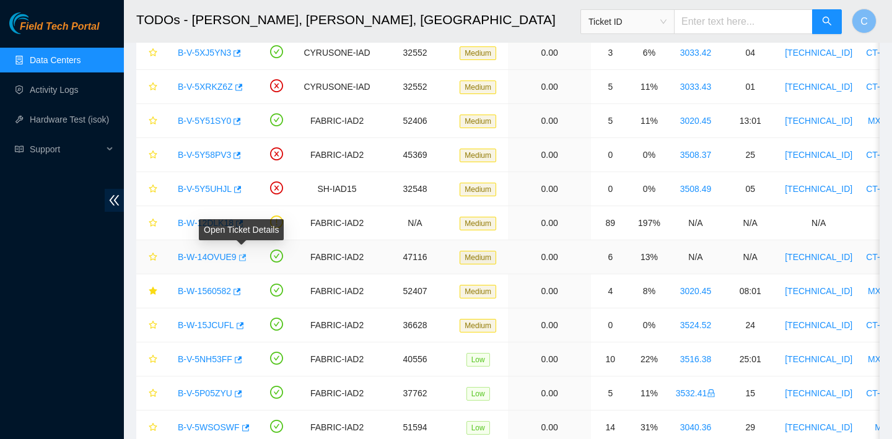
click at [246, 256] on icon "button" at bounding box center [242, 257] width 7 height 7
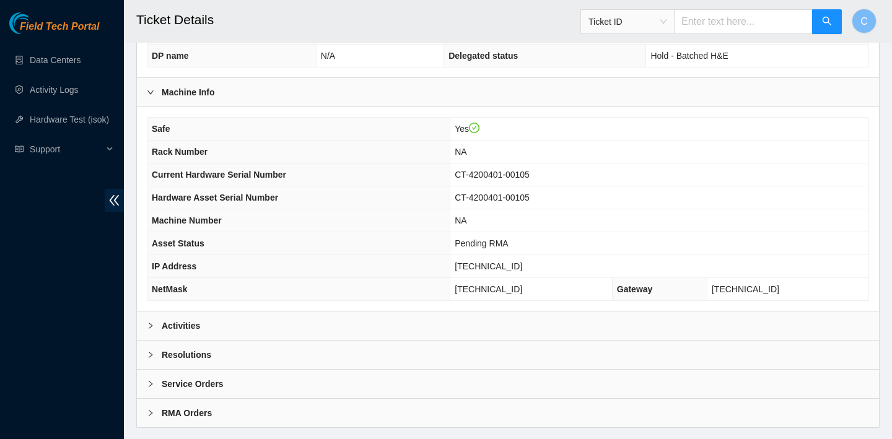
scroll to position [360, 0]
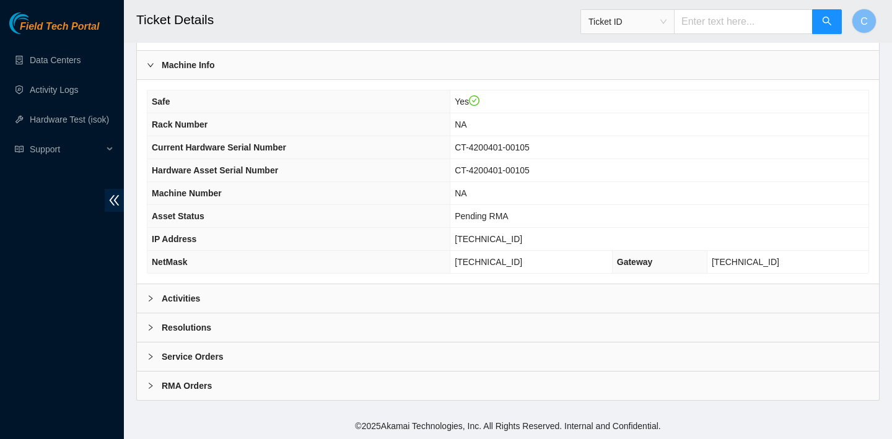
click at [492, 293] on div "Activities" at bounding box center [508, 298] width 742 height 28
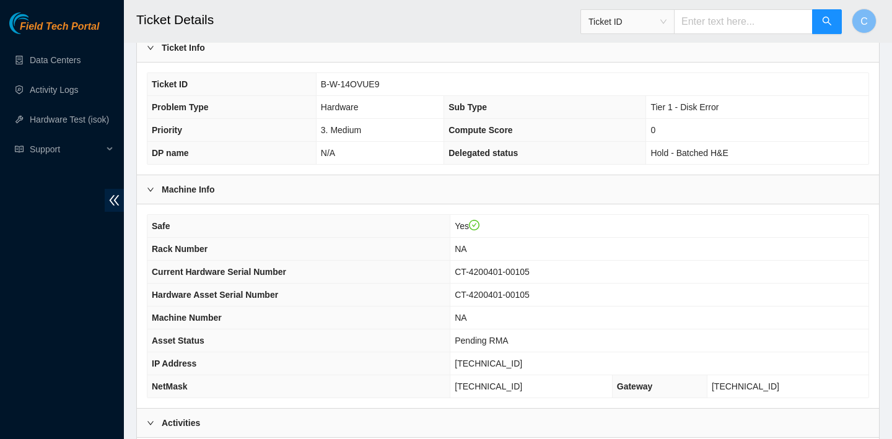
scroll to position [163, 0]
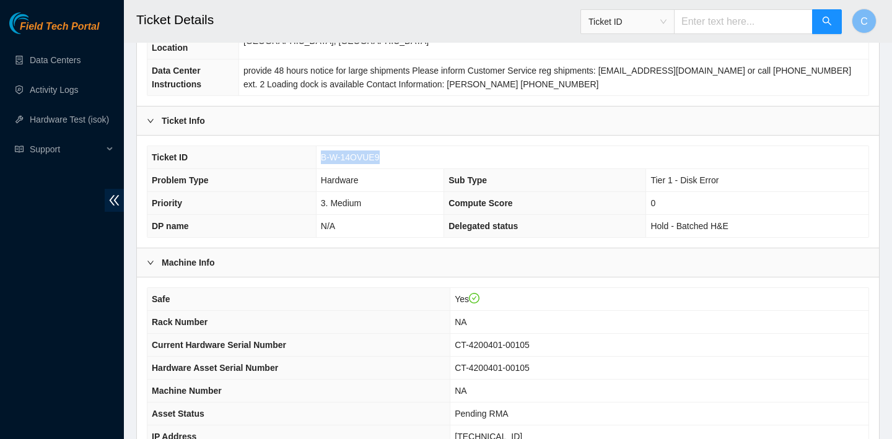
drag, startPoint x: 387, startPoint y: 157, endPoint x: 320, endPoint y: 155, distance: 67.5
click at [320, 155] on td "B-W-14OVUE9" at bounding box center [592, 157] width 552 height 23
copy span "B-W-14OVUE9"
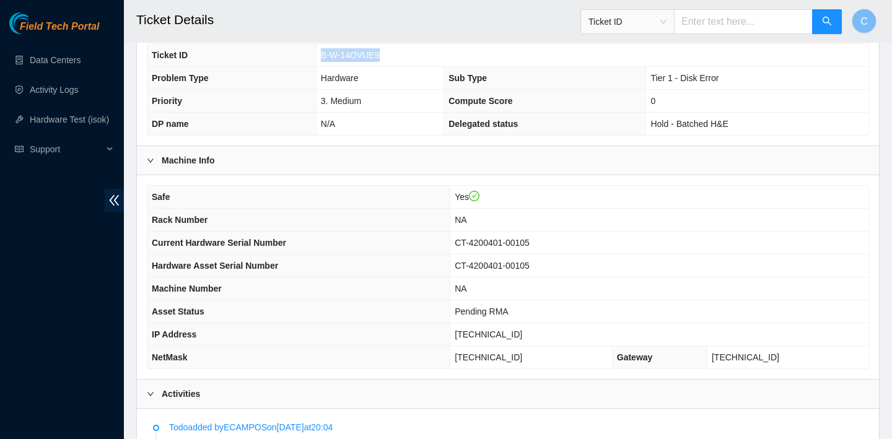
scroll to position [268, 0]
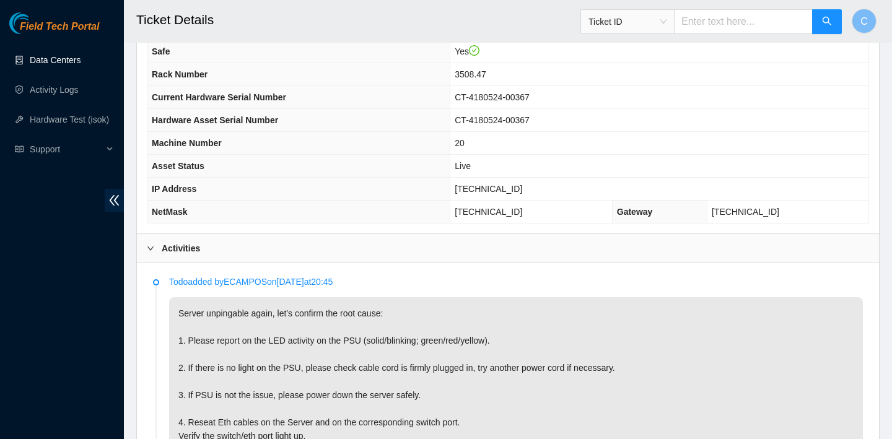
scroll to position [206, 0]
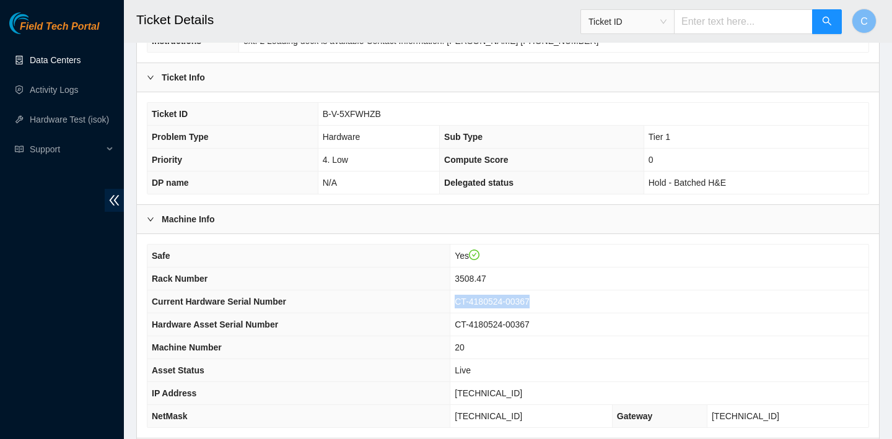
drag, startPoint x: 567, startPoint y: 295, endPoint x: 476, endPoint y: 295, distance: 91.0
click at [476, 295] on td "CT-4180524-00367" at bounding box center [659, 301] width 418 height 23
copy span "CT-4180524-00367"
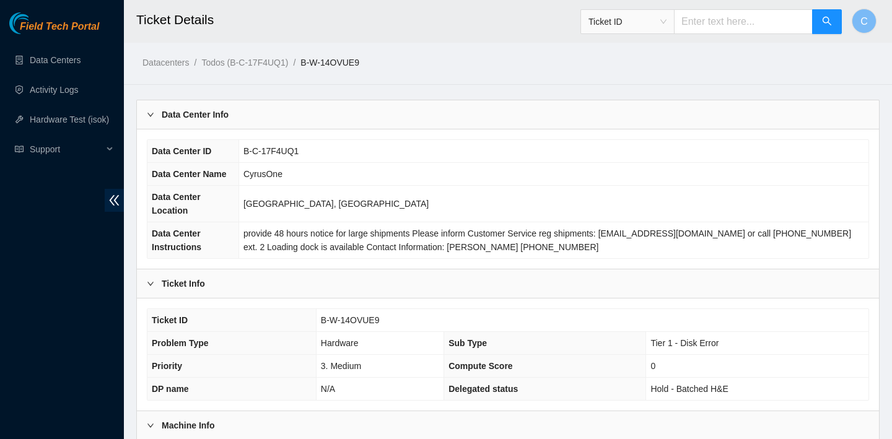
scroll to position [268, 0]
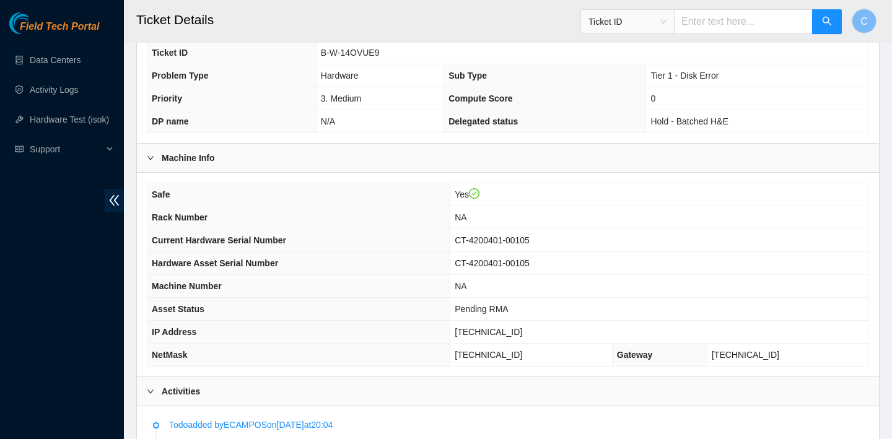
click at [599, 218] on td "NA" at bounding box center [659, 217] width 418 height 23
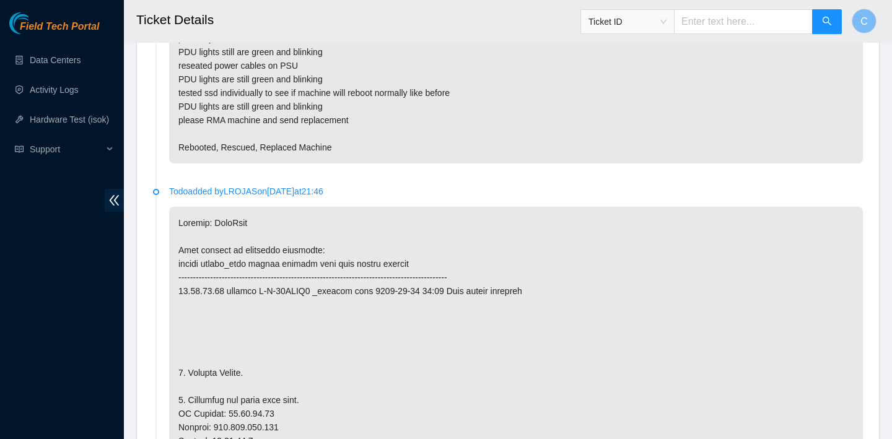
scroll to position [1480, 0]
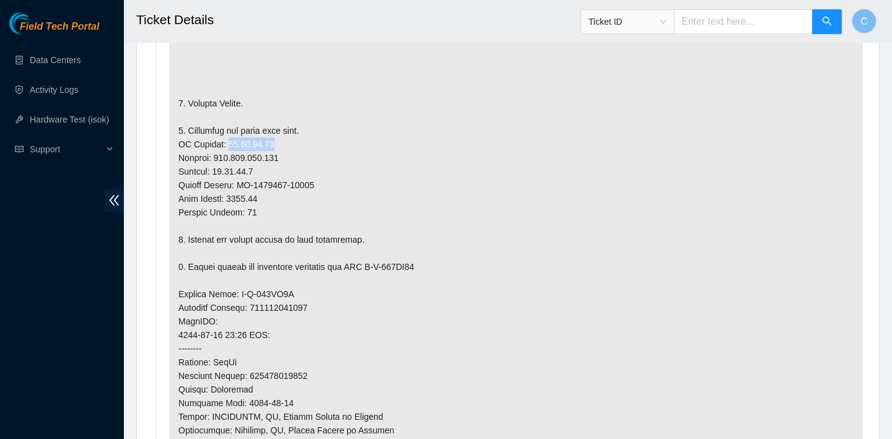
drag, startPoint x: 277, startPoint y: 143, endPoint x: 227, endPoint y: 142, distance: 50.2
click at [227, 142] on p at bounding box center [516, 293] width 694 height 713
copy p "[TECHNICAL_ID]"
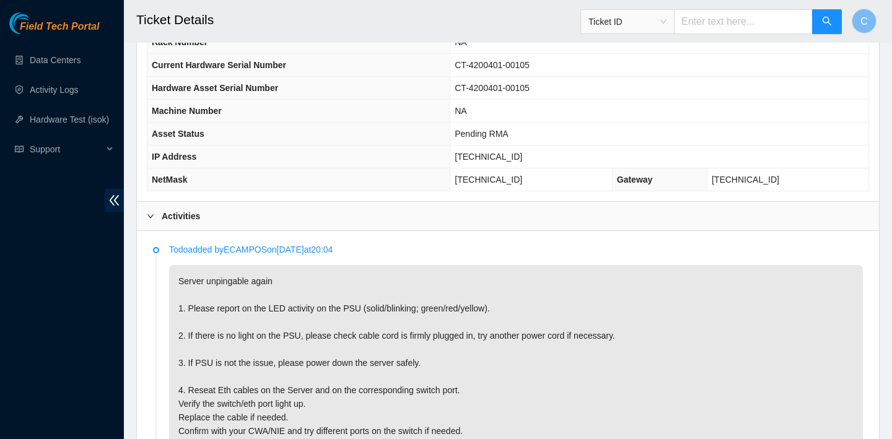
scroll to position [421, 0]
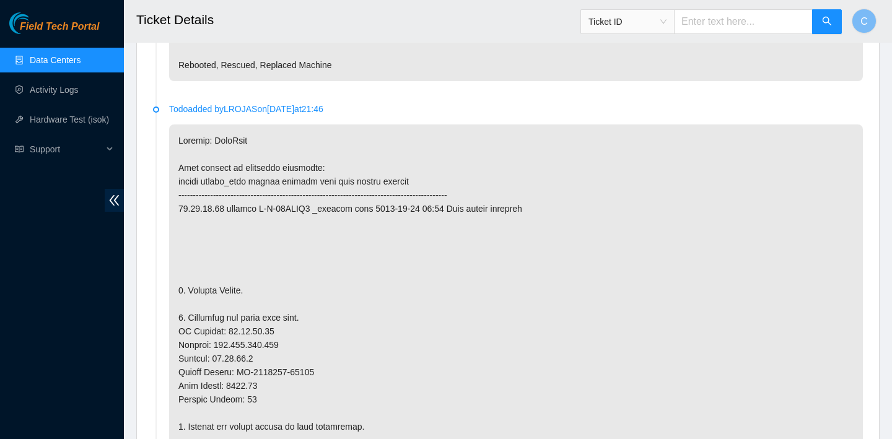
scroll to position [1298, 0]
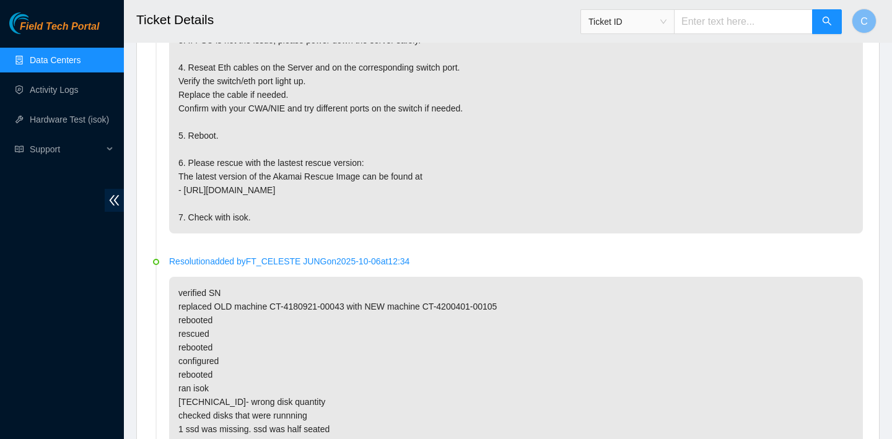
scroll to position [809, 0]
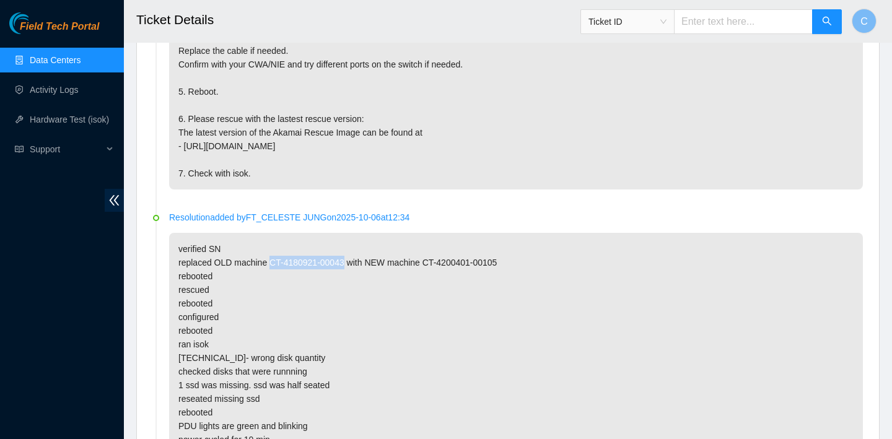
drag, startPoint x: 354, startPoint y: 258, endPoint x: 272, endPoint y: 256, distance: 81.8
click at [272, 256] on p "verified SN replaced OLD machine CT-4180921-00043 with NEW machine CT-4200401-0…" at bounding box center [516, 399] width 694 height 332
copy p "CT-4180921-00043"
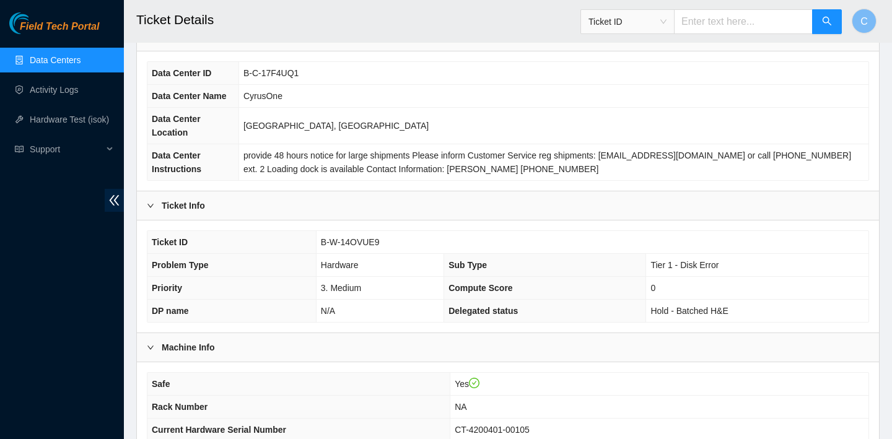
scroll to position [0, 0]
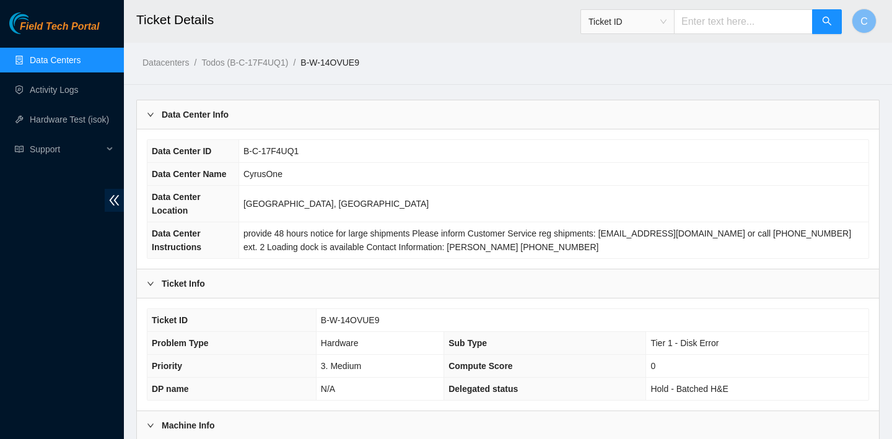
click at [554, 45] on div "Datacenters / Todos (B-C-17F4UQ1) / B-W-14OVUE9 /" at bounding box center [412, 34] width 576 height 69
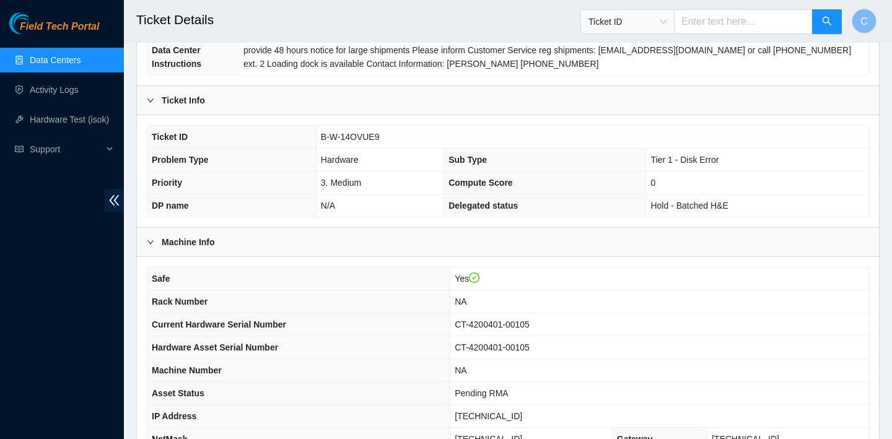
scroll to position [308, 0]
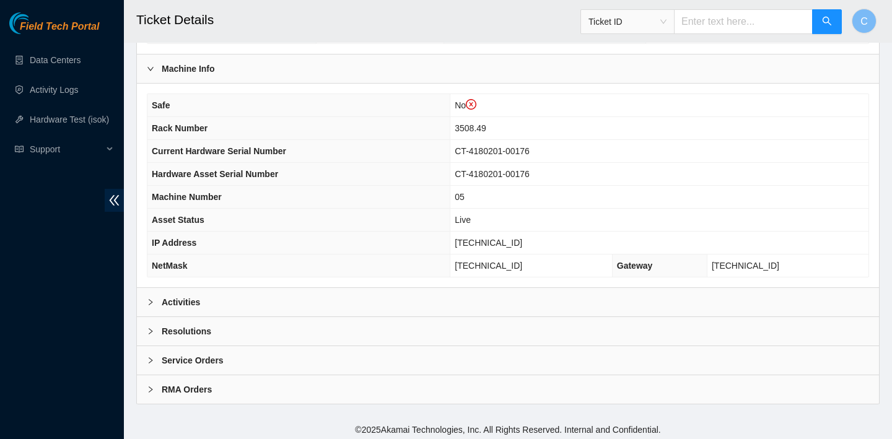
scroll to position [381, 0]
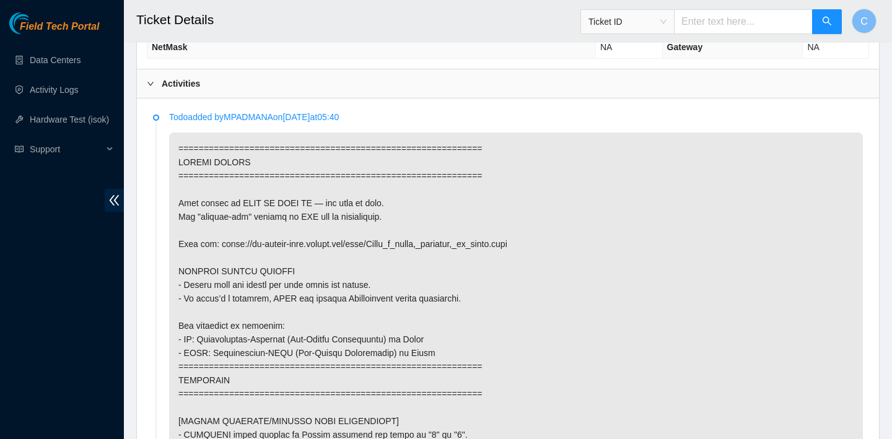
scroll to position [503, 0]
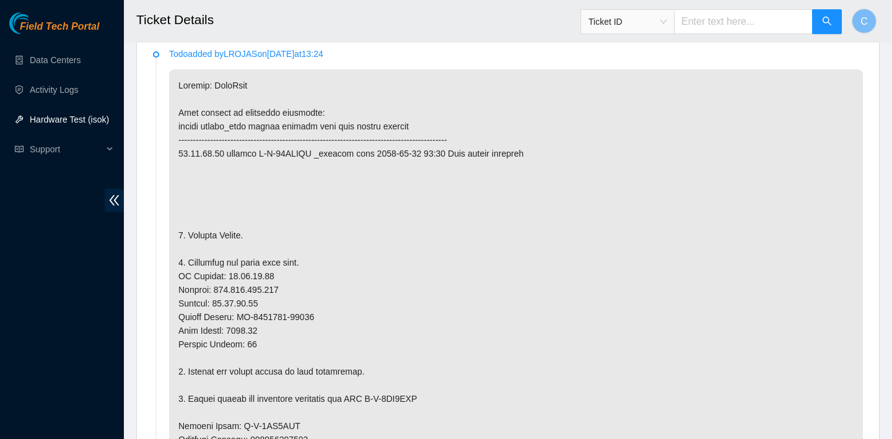
scroll to position [603, 0]
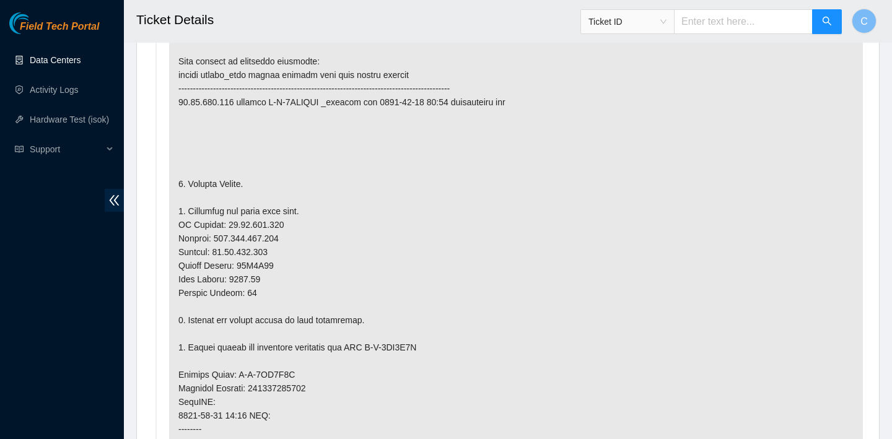
scroll to position [684, 0]
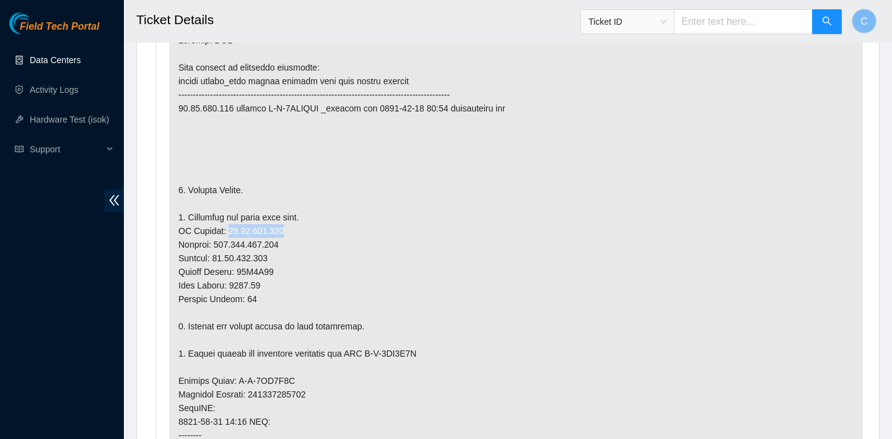
drag, startPoint x: 289, startPoint y: 231, endPoint x: 227, endPoint y: 229, distance: 62.0
click at [227, 229] on p at bounding box center [516, 380] width 694 height 713
copy p "23.55.171.137"
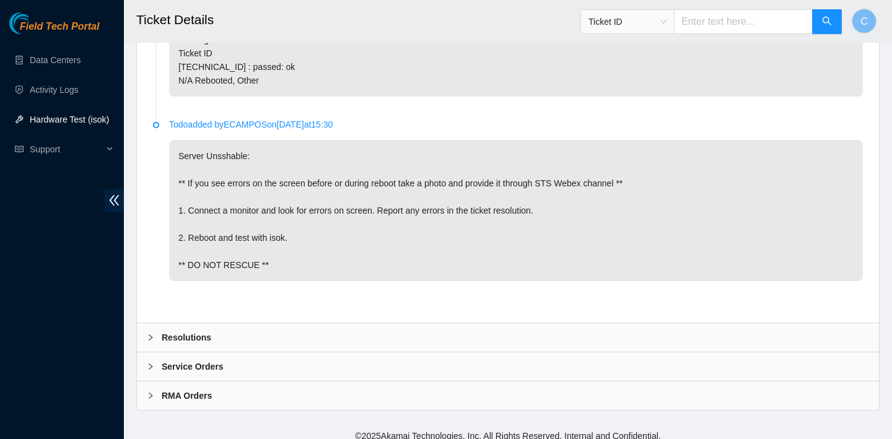
scroll to position [3512, 0]
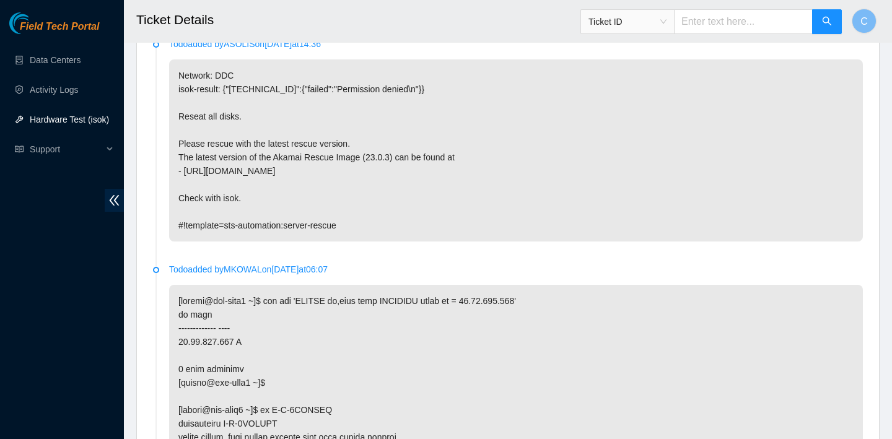
scroll to position [2283, 0]
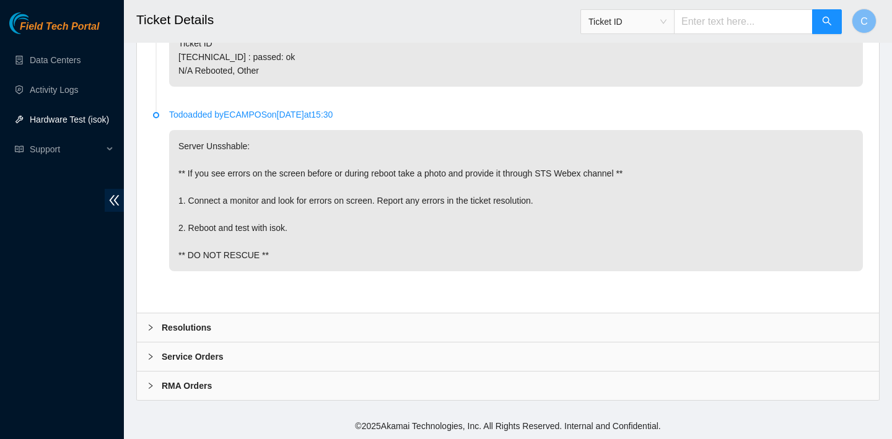
click at [225, 326] on div "Resolutions" at bounding box center [508, 327] width 742 height 28
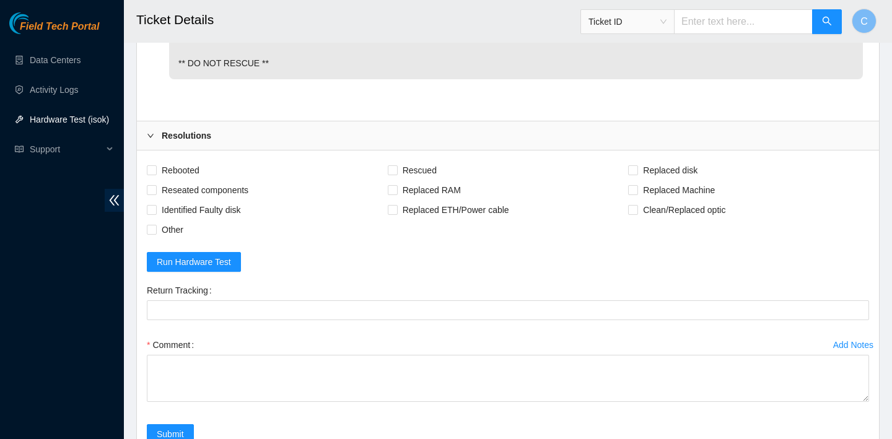
scroll to position [3778, 0]
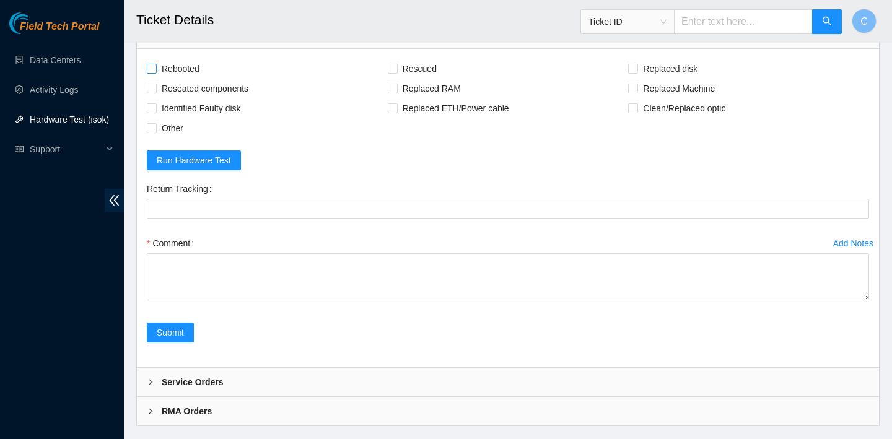
click at [193, 79] on span "Rebooted" at bounding box center [181, 69] width 48 height 20
click at [155, 72] on input "Rebooted" at bounding box center [151, 68] width 9 height 9
checkbox input "true"
click at [235, 98] on span "Reseated components" at bounding box center [205, 89] width 97 height 20
click at [155, 92] on input "Reseated components" at bounding box center [151, 88] width 9 height 9
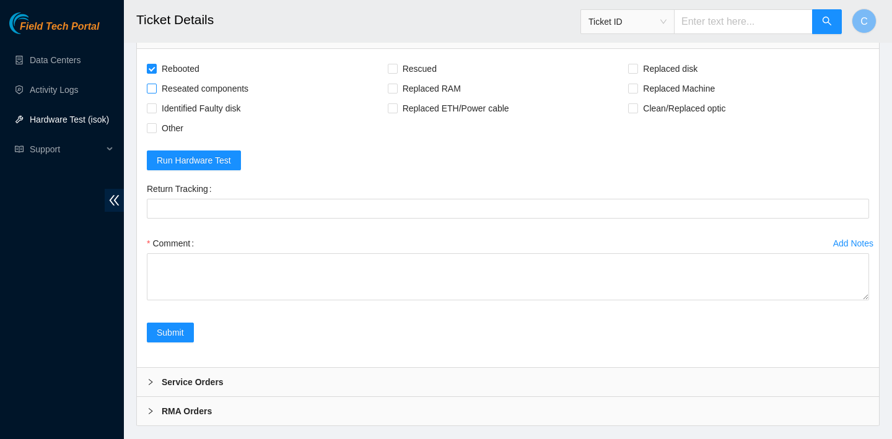
checkbox input "true"
click at [656, 98] on span "Replaced Machine" at bounding box center [679, 89] width 82 height 20
click at [637, 92] on input "Replaced Machine" at bounding box center [632, 88] width 9 height 9
checkbox input "true"
click at [415, 79] on span "Rescued" at bounding box center [420, 69] width 44 height 20
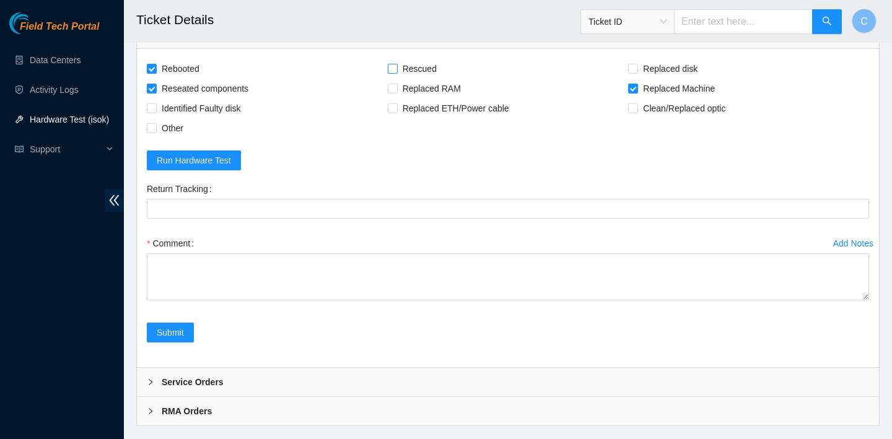
click at [396, 72] on input "Rescued" at bounding box center [392, 68] width 9 height 9
checkbox input "true"
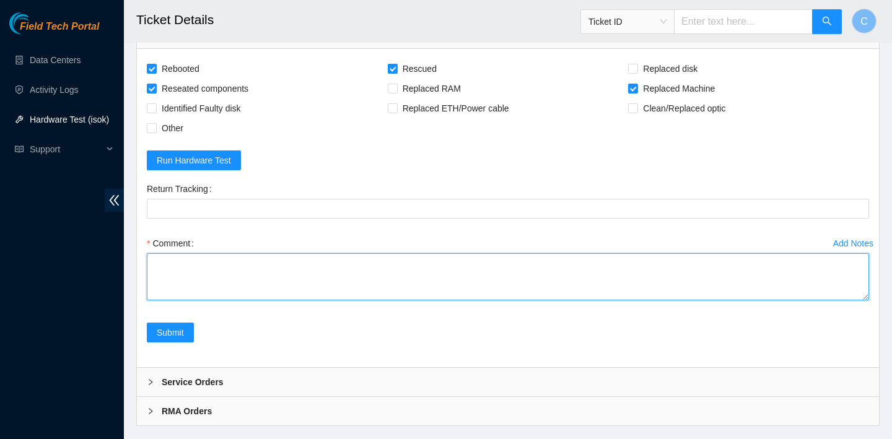
click at [352, 300] on textarea "Comment" at bounding box center [508, 276] width 722 height 47
type textarea "c"
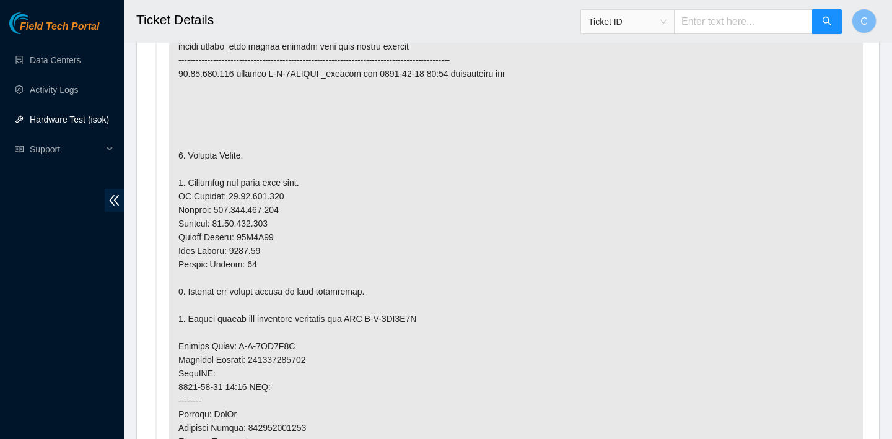
scroll to position [816, 0]
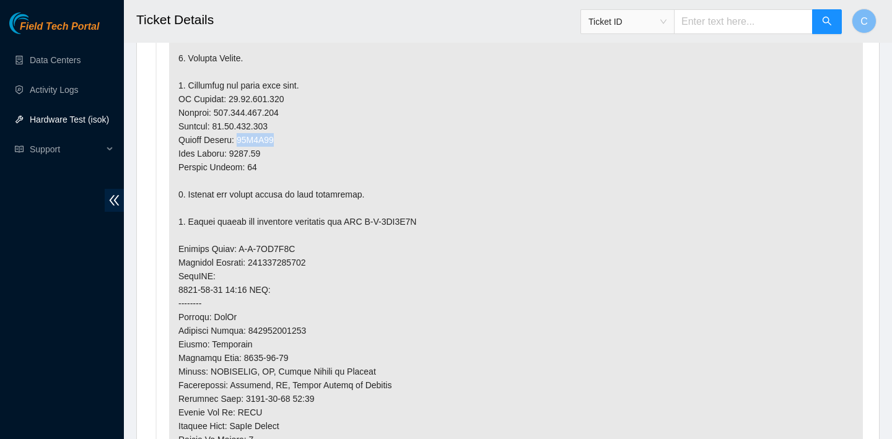
drag, startPoint x: 284, startPoint y: 136, endPoint x: 241, endPoint y: 136, distance: 43.4
click at [241, 136] on p at bounding box center [516, 248] width 694 height 713
copy p "90Q1C53"
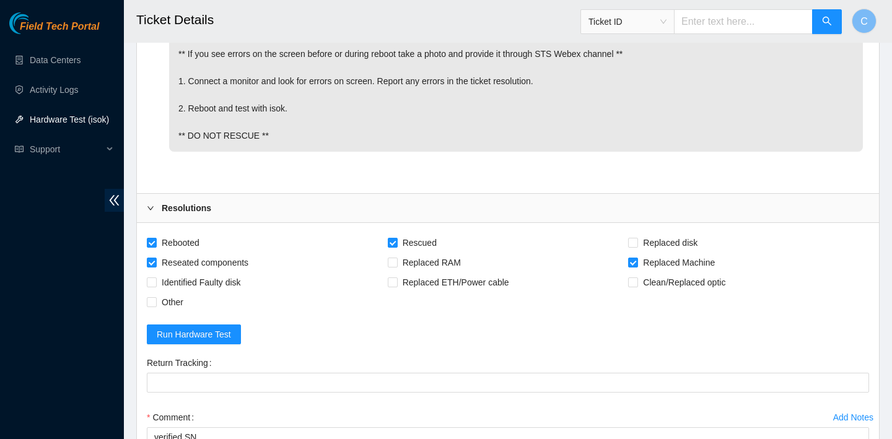
scroll to position [3831, 0]
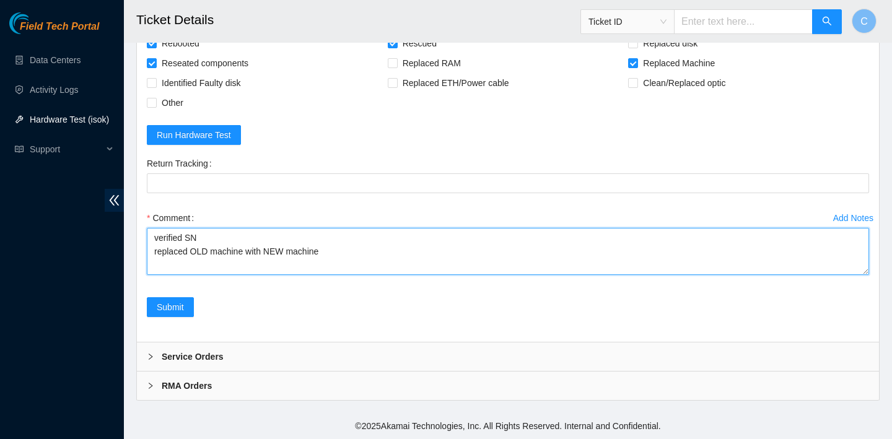
click at [362, 248] on textarea "verified SN replaced OLD machine with NEW machine" at bounding box center [508, 251] width 722 height 47
paste textarea "90Q1C53"
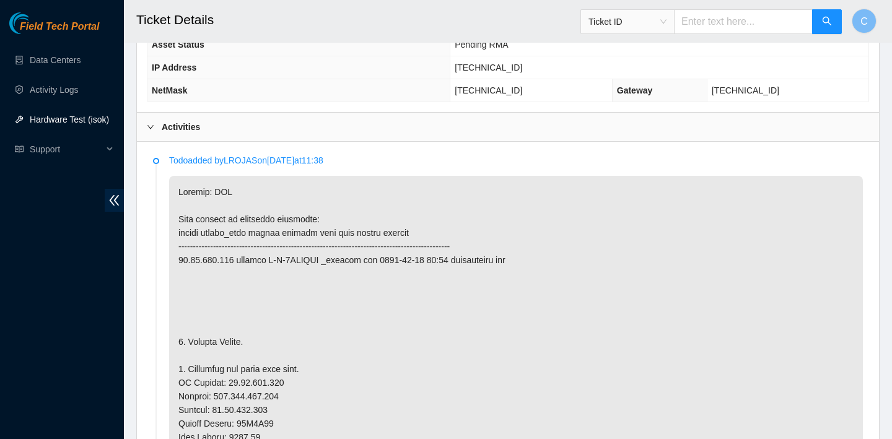
scroll to position [408, 0]
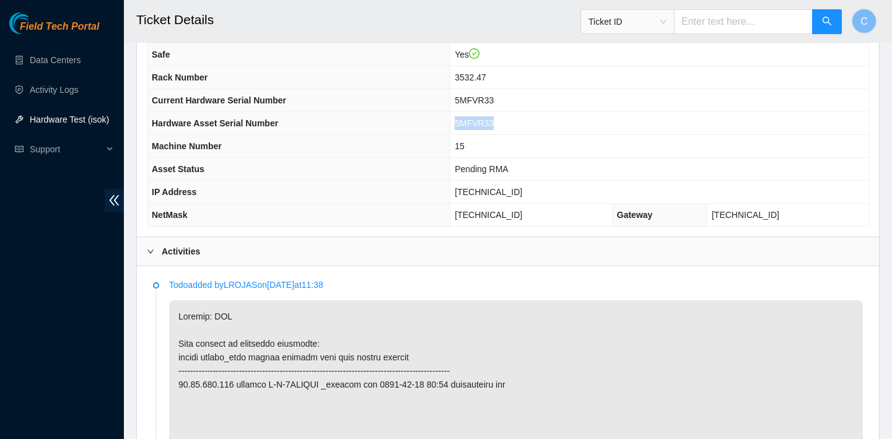
drag, startPoint x: 504, startPoint y: 123, endPoint x: 444, endPoint y: 123, distance: 60.1
click at [444, 123] on tr "Hardware Asset Serial Number 5MFVR33" at bounding box center [507, 123] width 721 height 23
copy tr "5MFVR33"
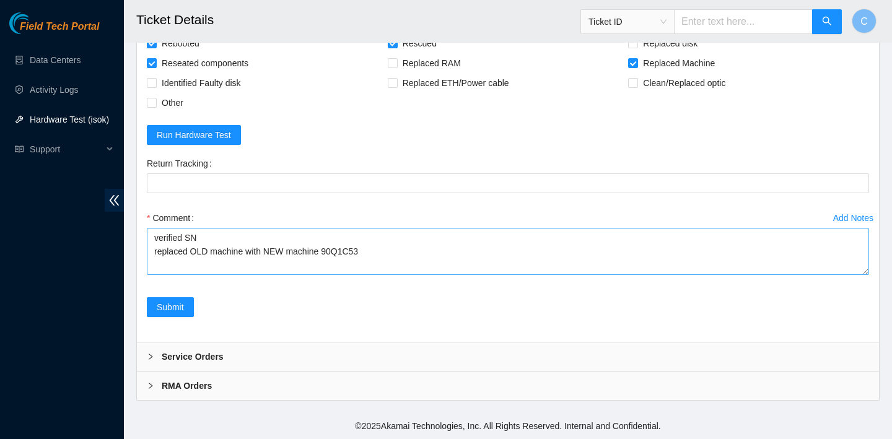
scroll to position [3831, 0]
click at [245, 253] on textarea "verified SN replaced OLD machine with NEW machine 90Q1C53" at bounding box center [508, 251] width 722 height 47
paste textarea "5MFVR33"
click at [250, 252] on textarea "verified SN replaced OLD machine 5MFVR33 with NEW machine 90Q1C53" at bounding box center [508, 251] width 722 height 47
click at [419, 252] on textarea "verified SN replaced OLD machine 5MFVR33 with NEW machine 90Q1C53" at bounding box center [508, 251] width 722 height 47
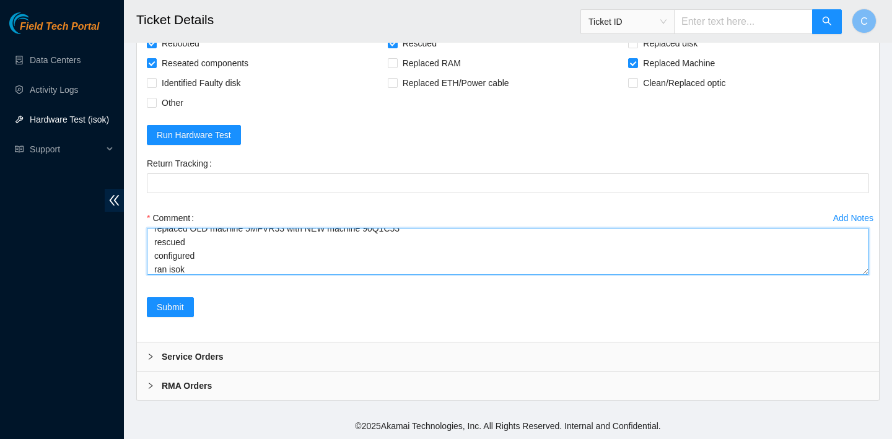
scroll to position [37, 0]
paste textarea "23.55.171.137 : passed: ok"
type textarea "verified SN replaced OLD machine 5MFVR33 with NEW machine 90Q1C53 rescued confi…"
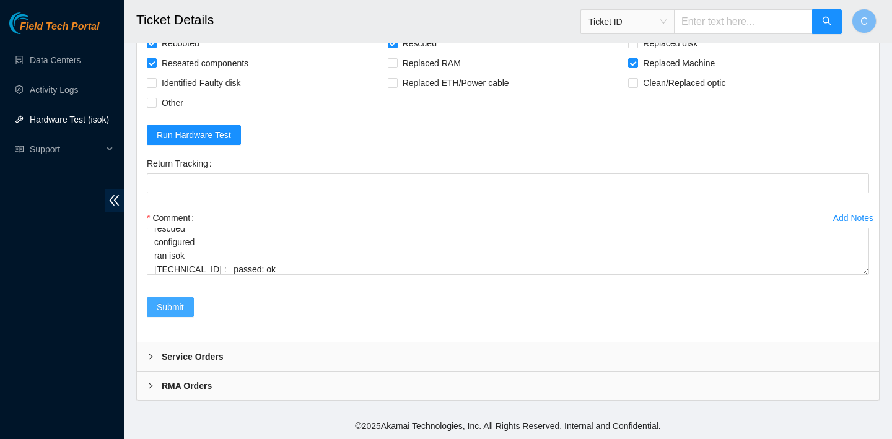
click at [178, 308] on span "Submit" at bounding box center [170, 307] width 27 height 14
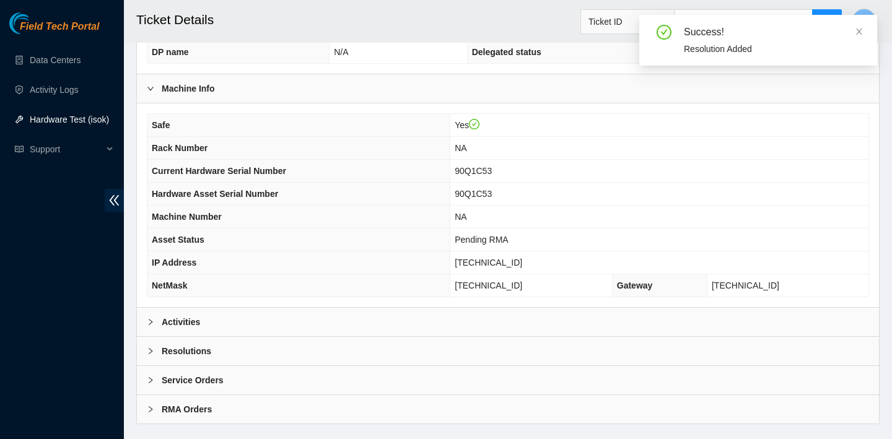
scroll to position [360, 0]
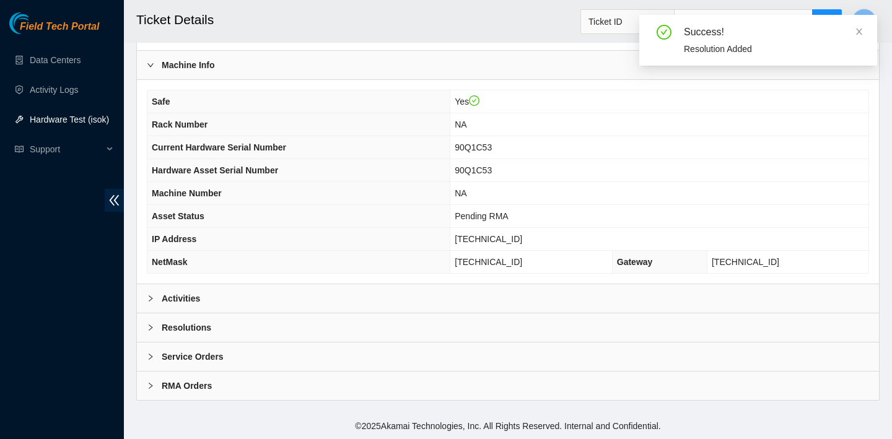
click at [621, 299] on div "Activities" at bounding box center [508, 298] width 742 height 28
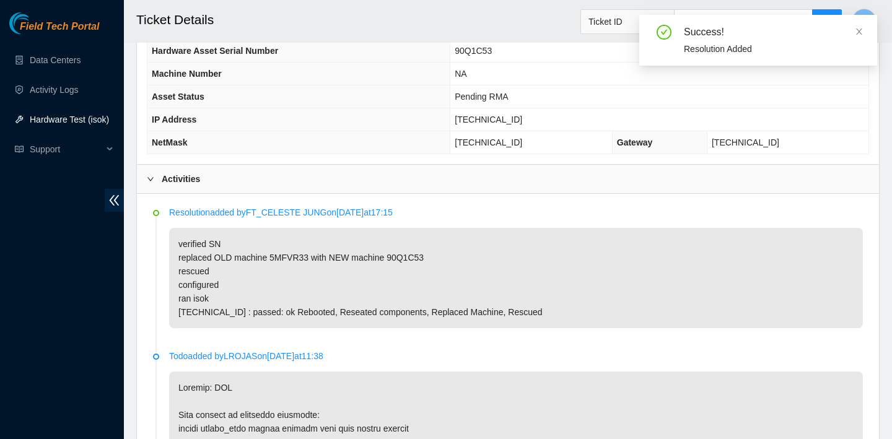
scroll to position [445, 0]
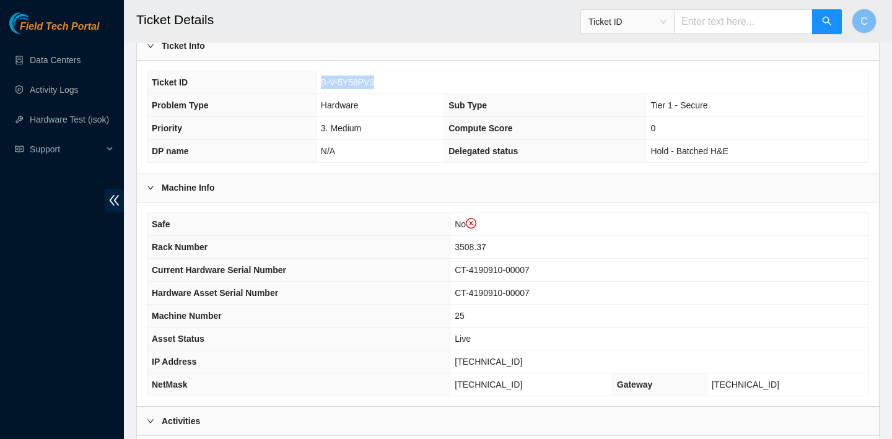
scroll to position [565, 0]
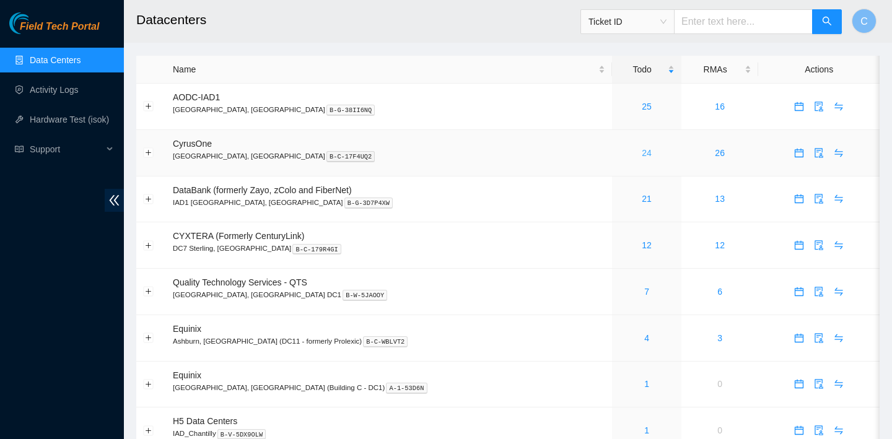
click at [642, 154] on link "24" at bounding box center [647, 153] width 10 height 10
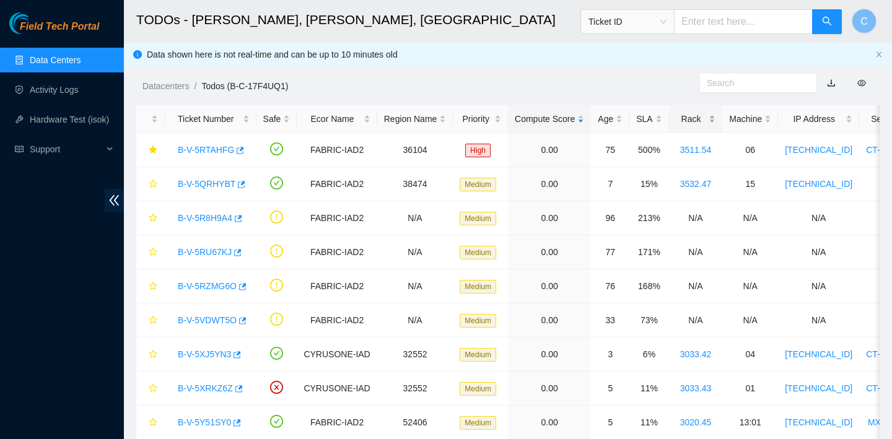
click at [699, 125] on div "Rack" at bounding box center [696, 119] width 40 height 14
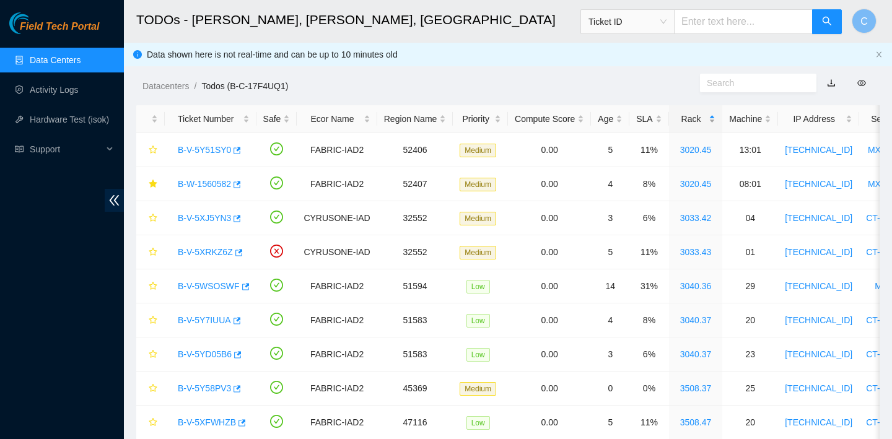
click at [699, 125] on div "Rack" at bounding box center [696, 119] width 40 height 14
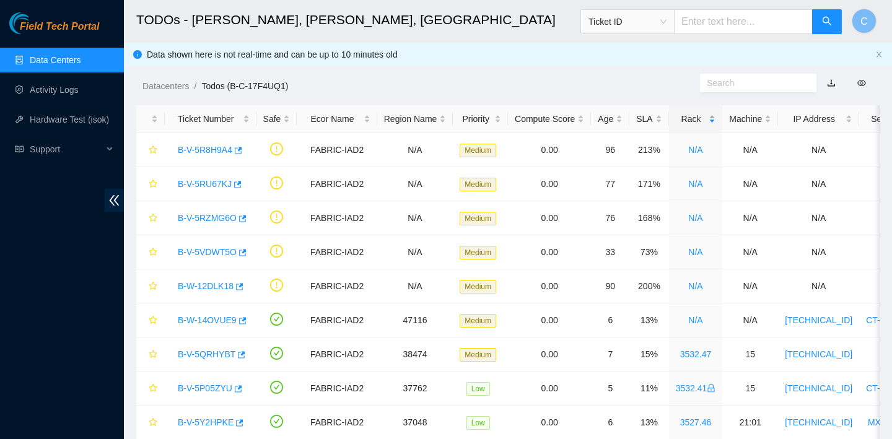
click at [699, 125] on div "Rack" at bounding box center [696, 119] width 40 height 14
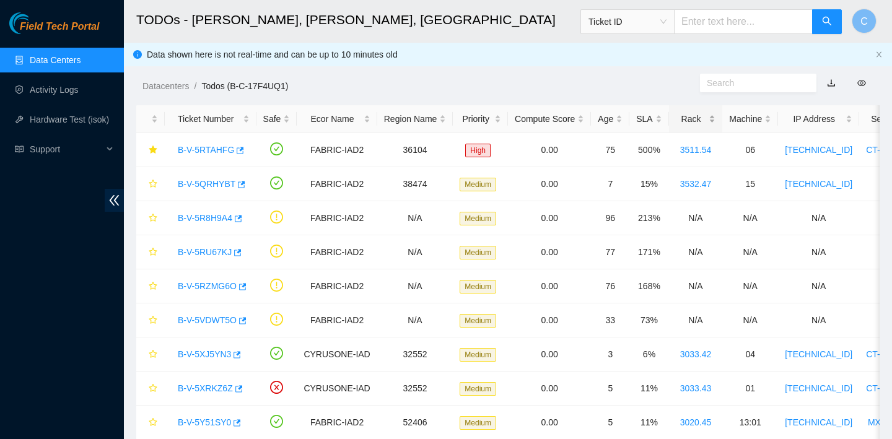
click at [699, 125] on div "Rack" at bounding box center [696, 119] width 40 height 14
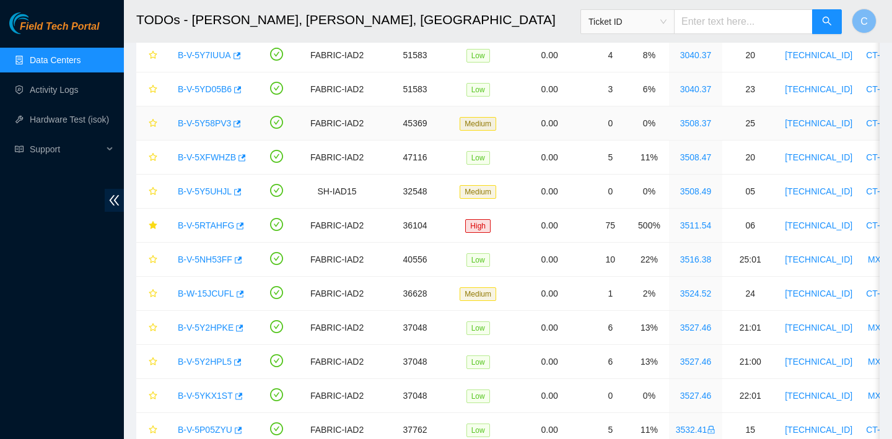
scroll to position [263, 0]
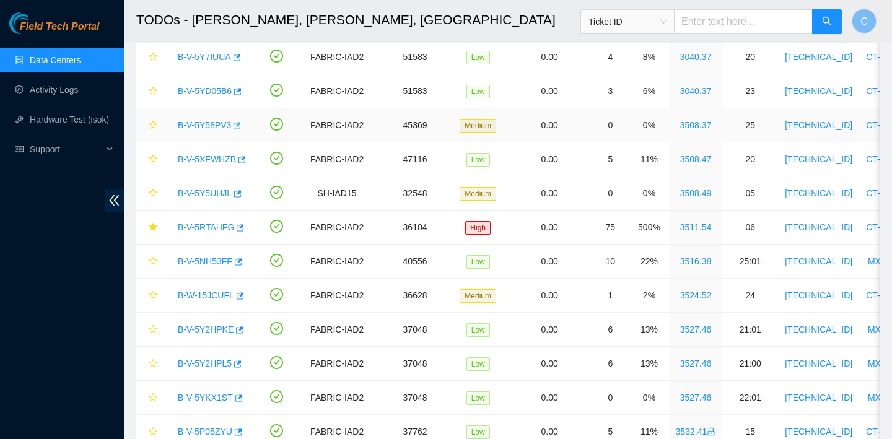
click at [239, 127] on icon "button" at bounding box center [236, 125] width 9 height 9
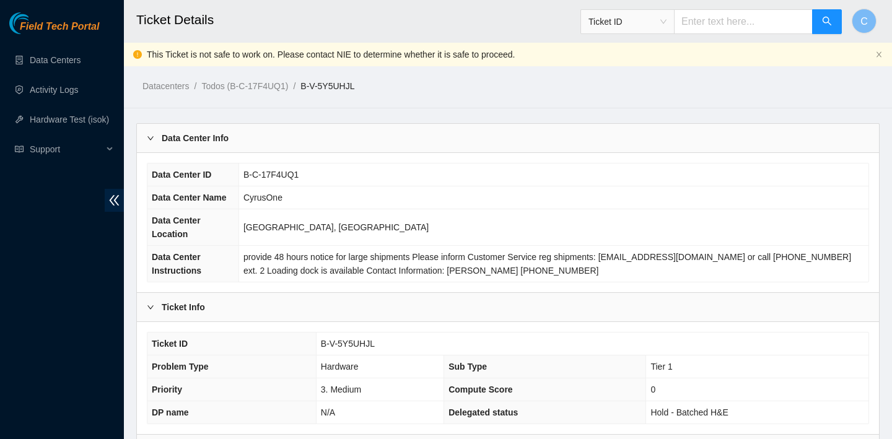
scroll to position [381, 0]
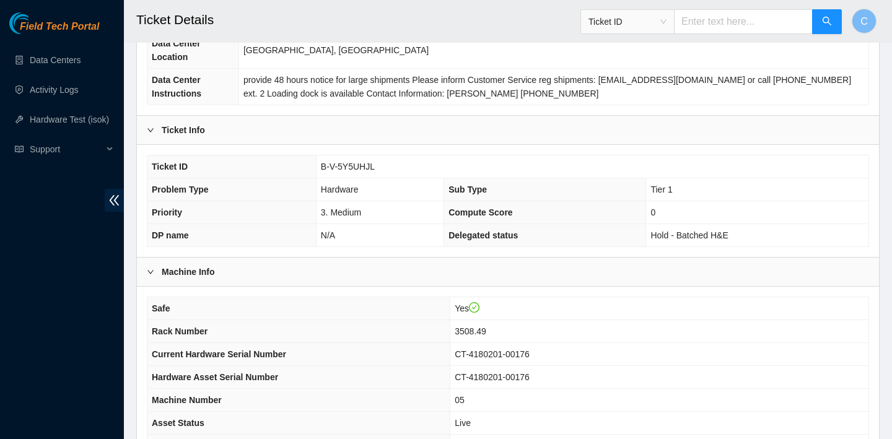
scroll to position [360, 0]
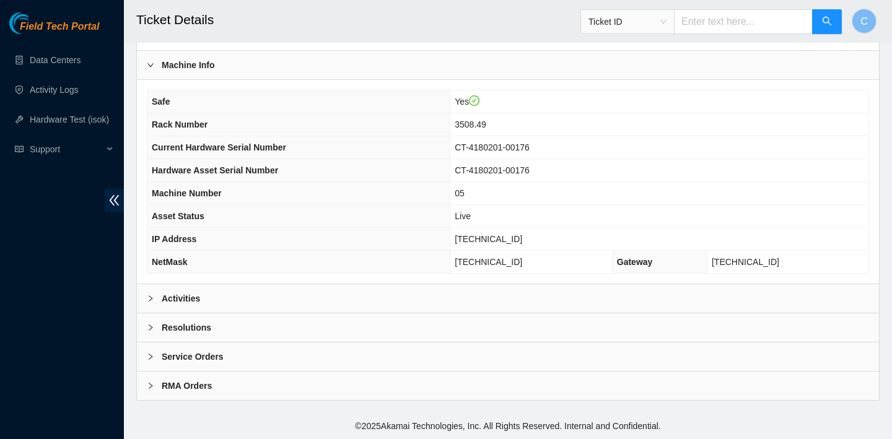
click at [543, 292] on div "Activities" at bounding box center [508, 298] width 742 height 28
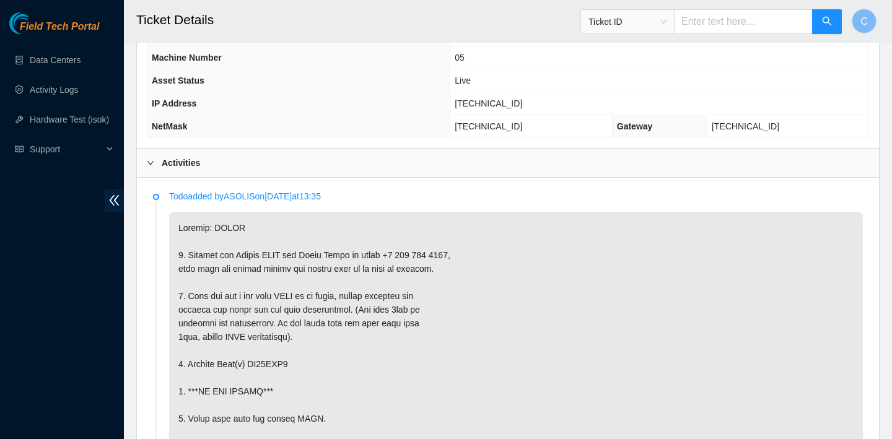
scroll to position [338, 0]
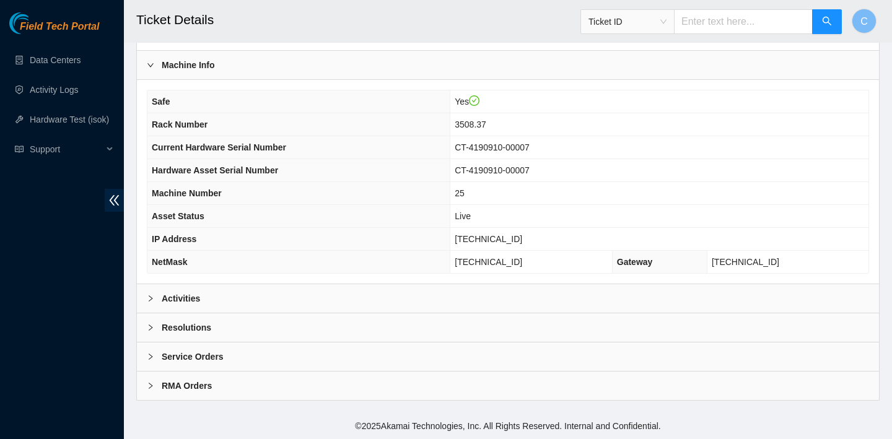
click at [468, 299] on div "Activities" at bounding box center [508, 298] width 742 height 28
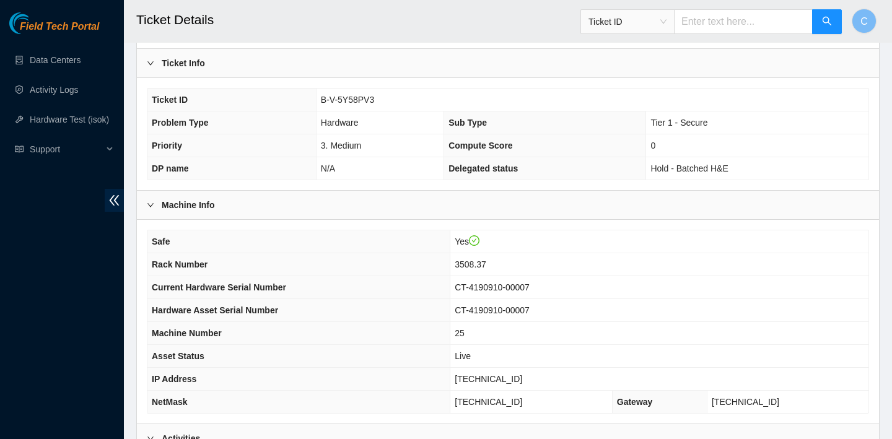
scroll to position [190, 0]
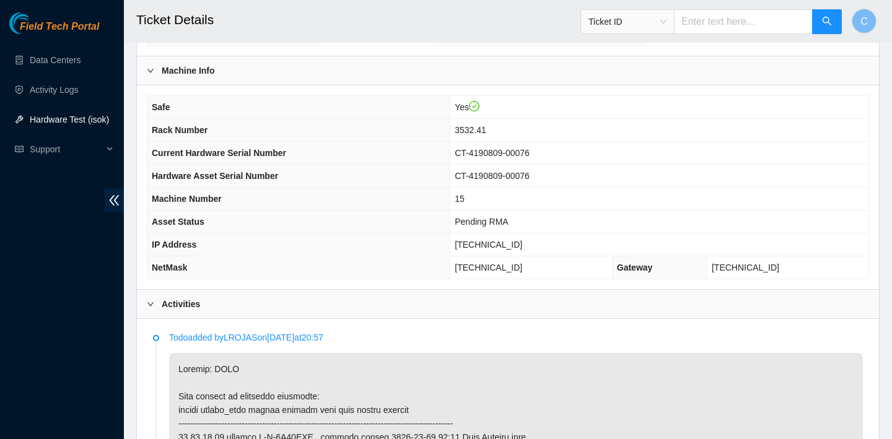
scroll to position [220, 0]
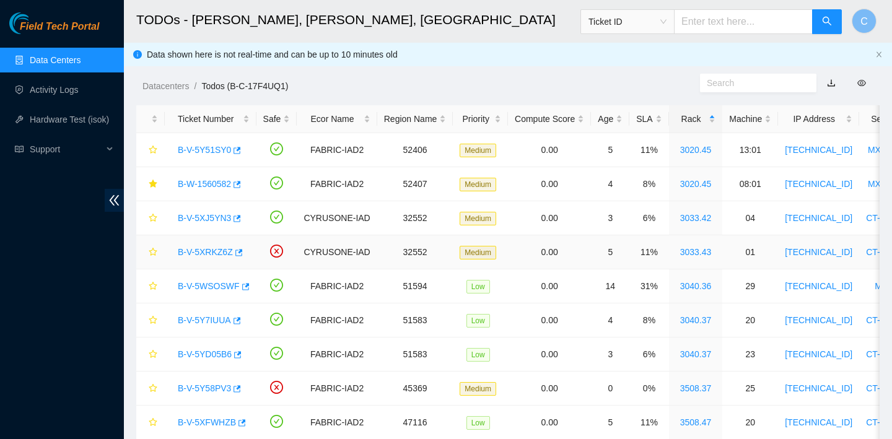
scroll to position [185, 0]
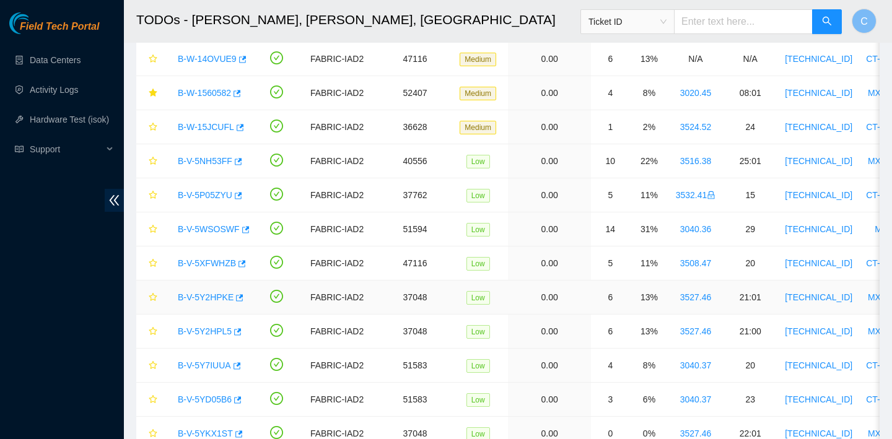
scroll to position [516, 0]
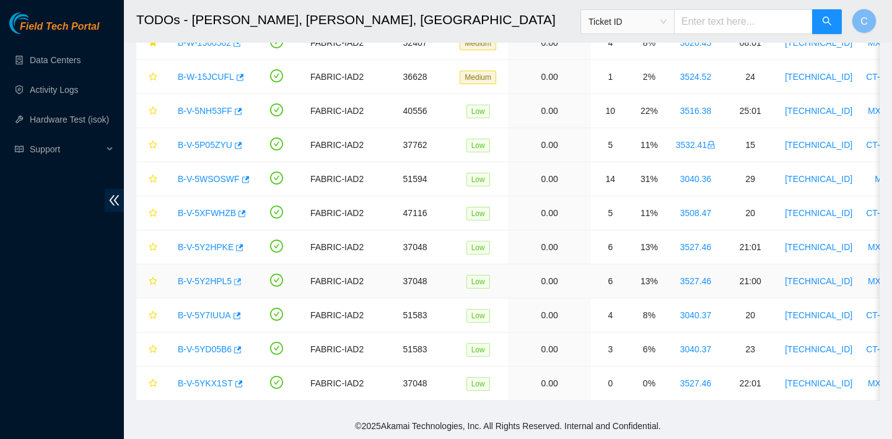
click at [241, 283] on icon "button" at bounding box center [236, 281] width 9 height 9
click at [238, 248] on icon "button" at bounding box center [238, 247] width 9 height 9
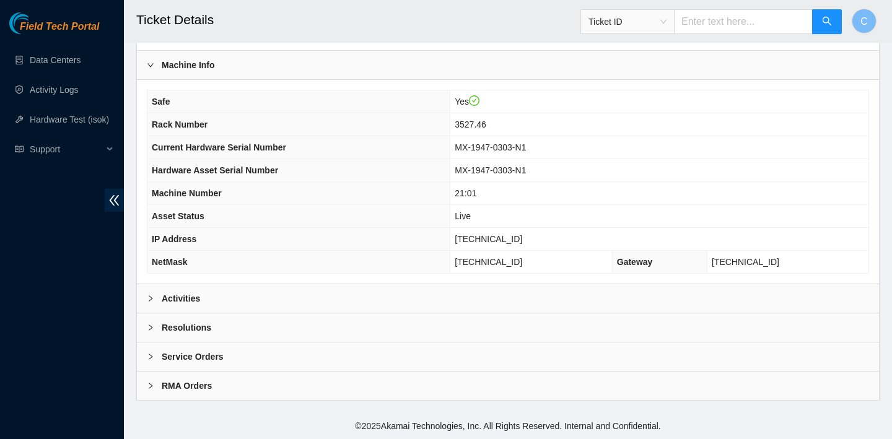
click at [321, 290] on div "Activities" at bounding box center [508, 298] width 742 height 28
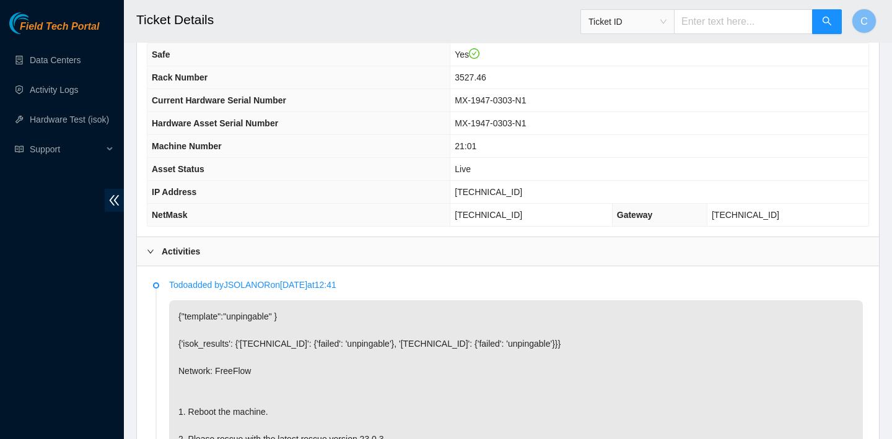
scroll to position [482, 0]
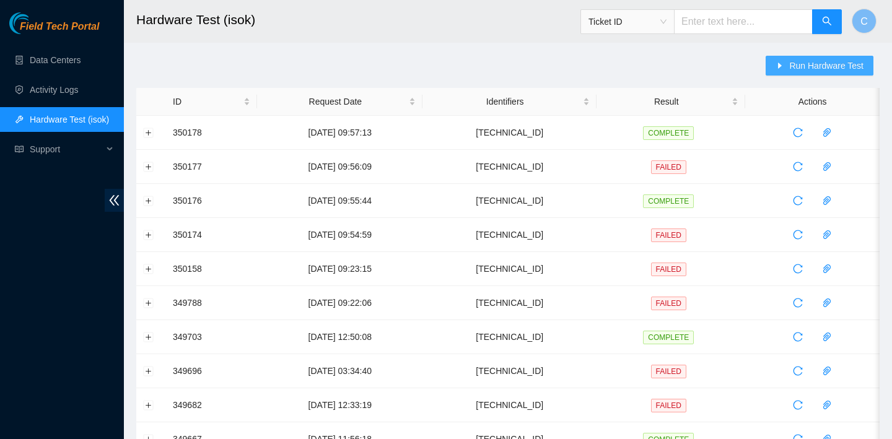
click at [785, 68] on button "Run Hardware Test" at bounding box center [819, 66] width 108 height 20
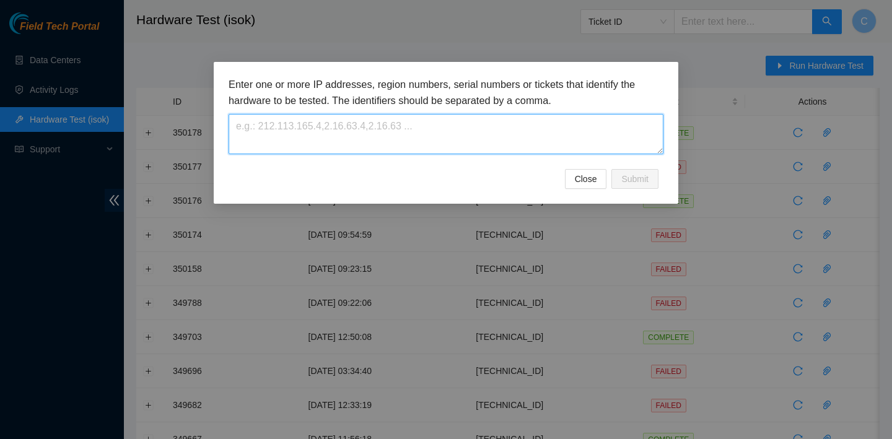
click at [508, 129] on textarea at bounding box center [446, 134] width 435 height 40
paste textarea "23.55.171.137"
type textarea "23.55.171.137"
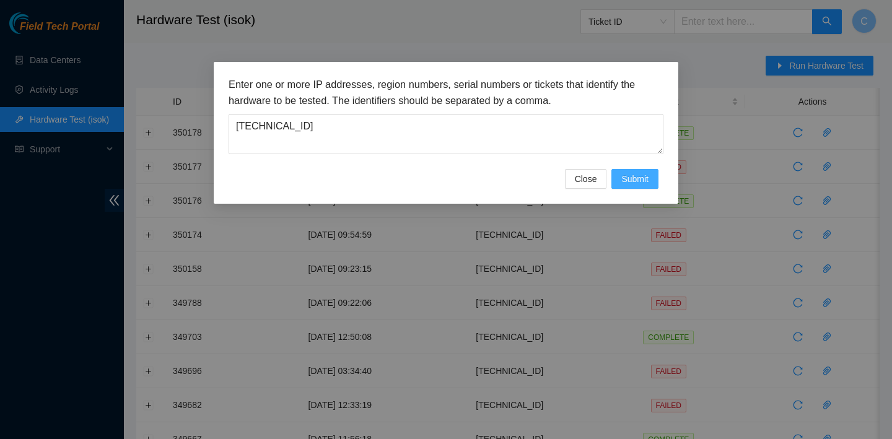
click at [628, 176] on span "Submit" at bounding box center [634, 179] width 27 height 14
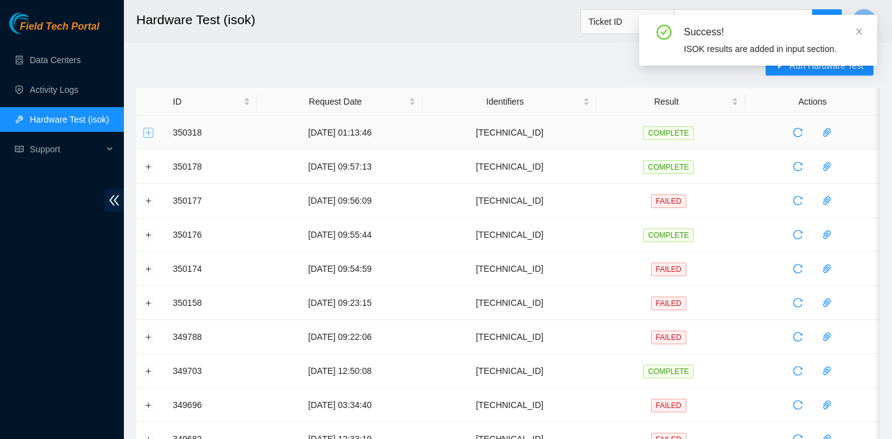
click at [149, 128] on button "Expand row" at bounding box center [149, 133] width 10 height 10
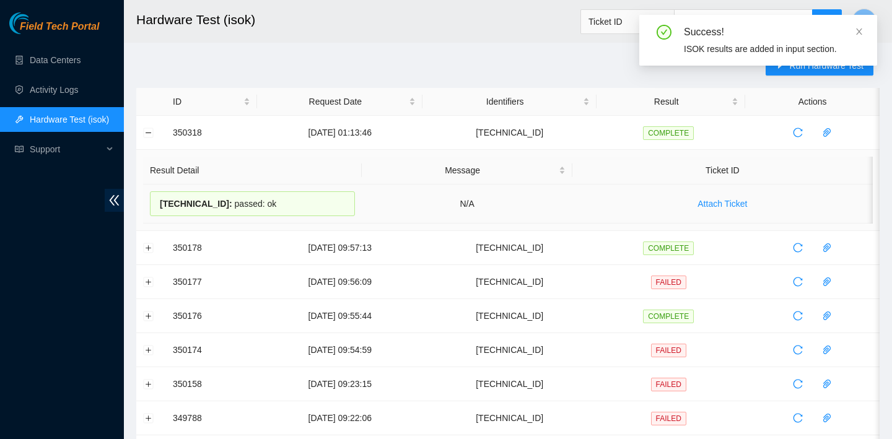
drag, startPoint x: 292, startPoint y: 206, endPoint x: 157, endPoint y: 206, distance: 134.4
click at [157, 206] on div "23.55.171.137 : passed: ok" at bounding box center [252, 203] width 205 height 25
copy div "23.55.171.137 : passed: ok"
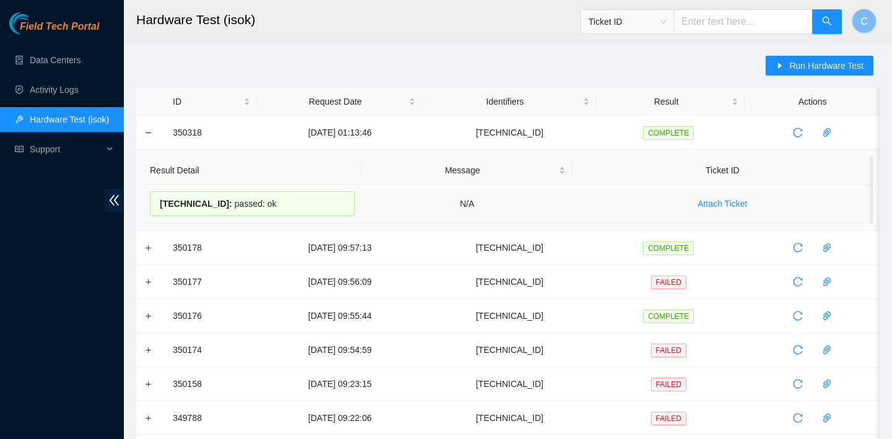
copy div "23.55.171.137 : passed: ok"
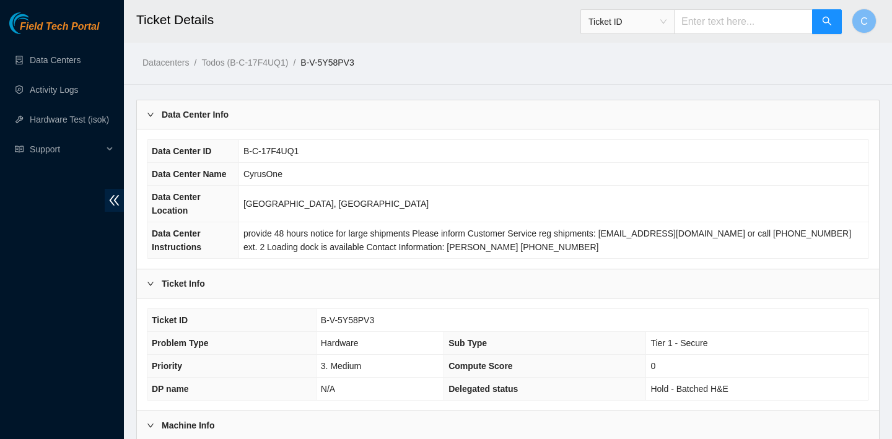
scroll to position [190, 0]
